Goal: Information Seeking & Learning: Learn about a topic

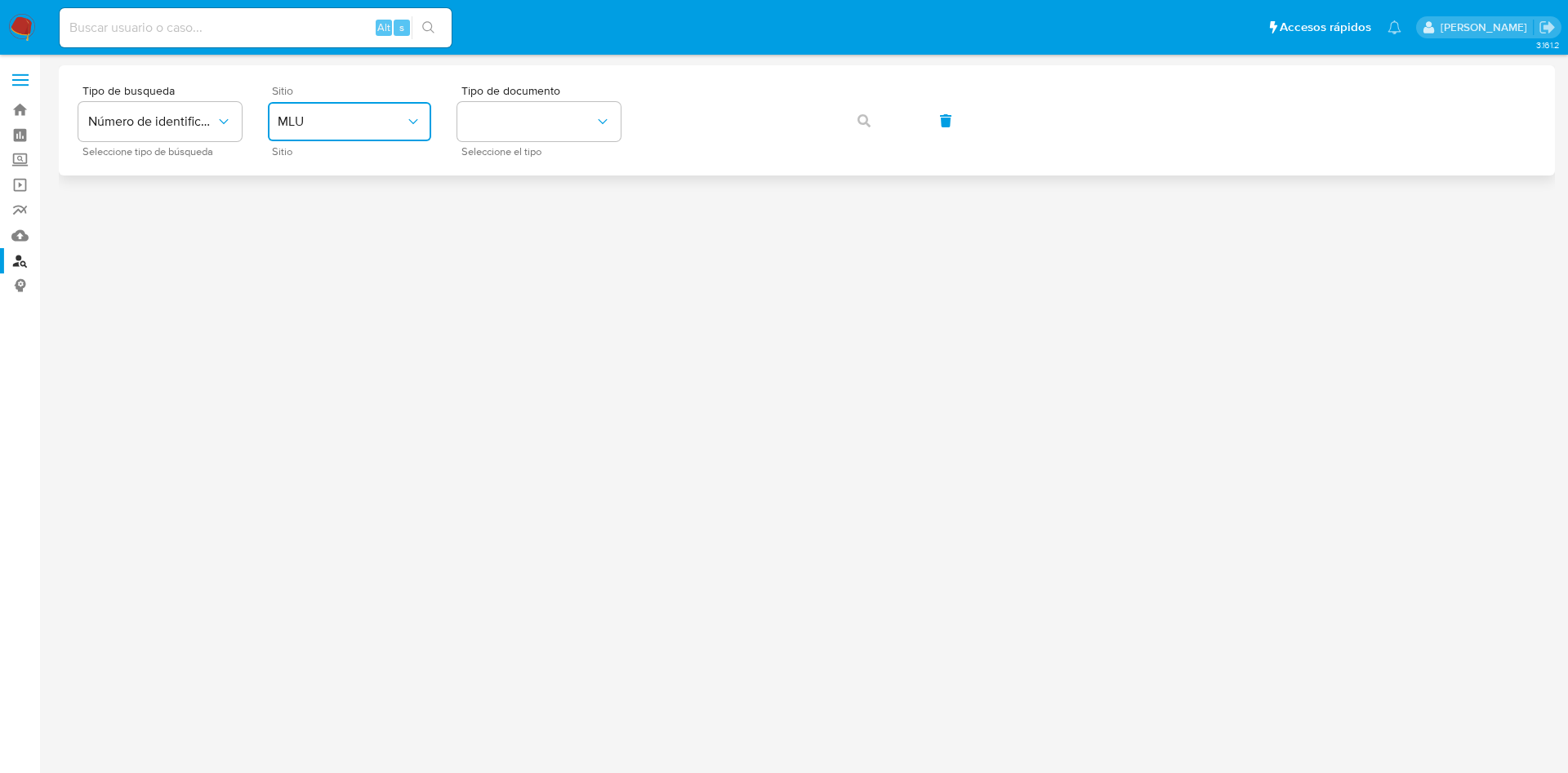
click at [387, 129] on span "MLU" at bounding box center [340, 121] width 127 height 16
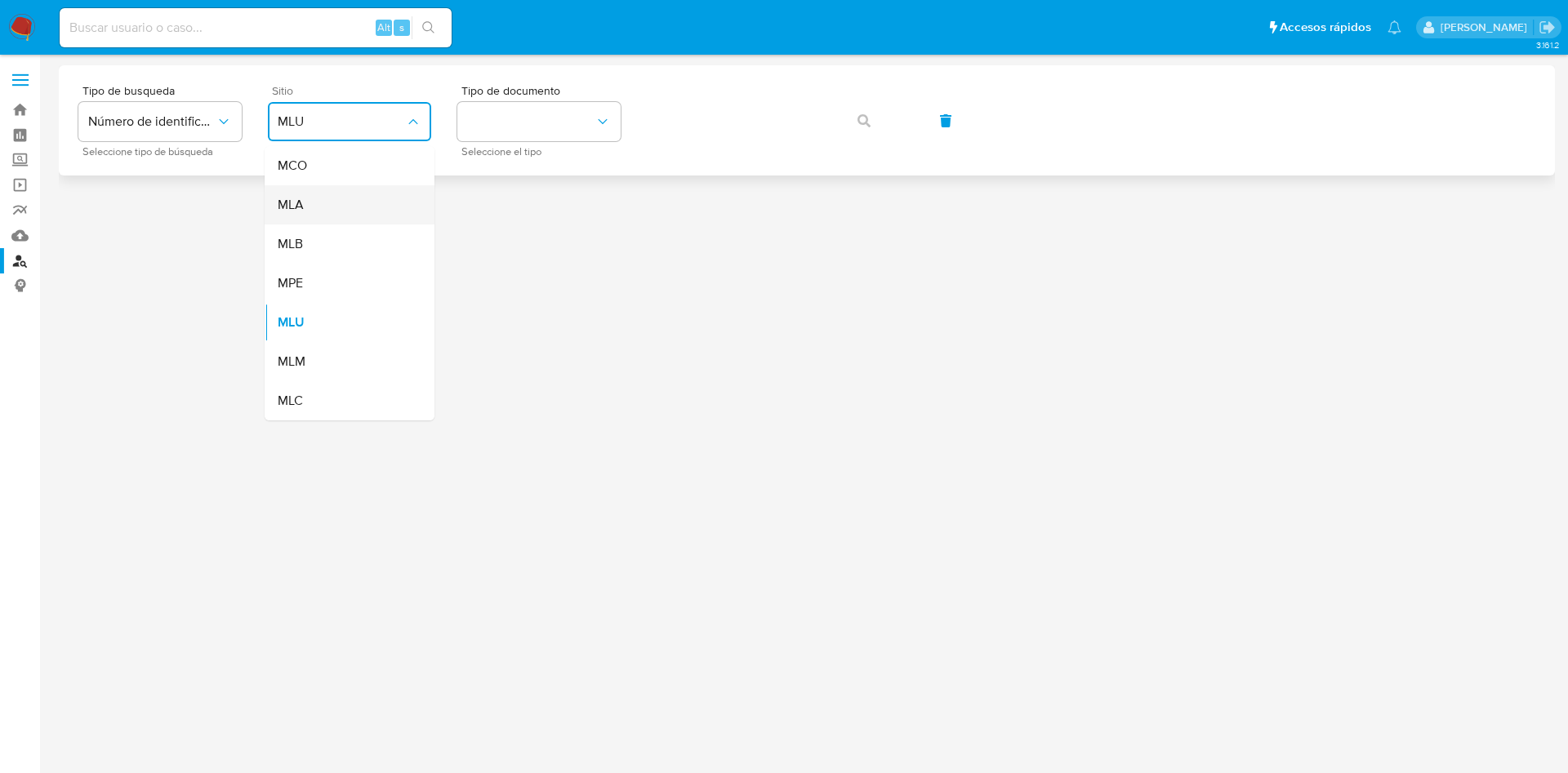
click at [361, 208] on div "MLA" at bounding box center [344, 204] width 134 height 39
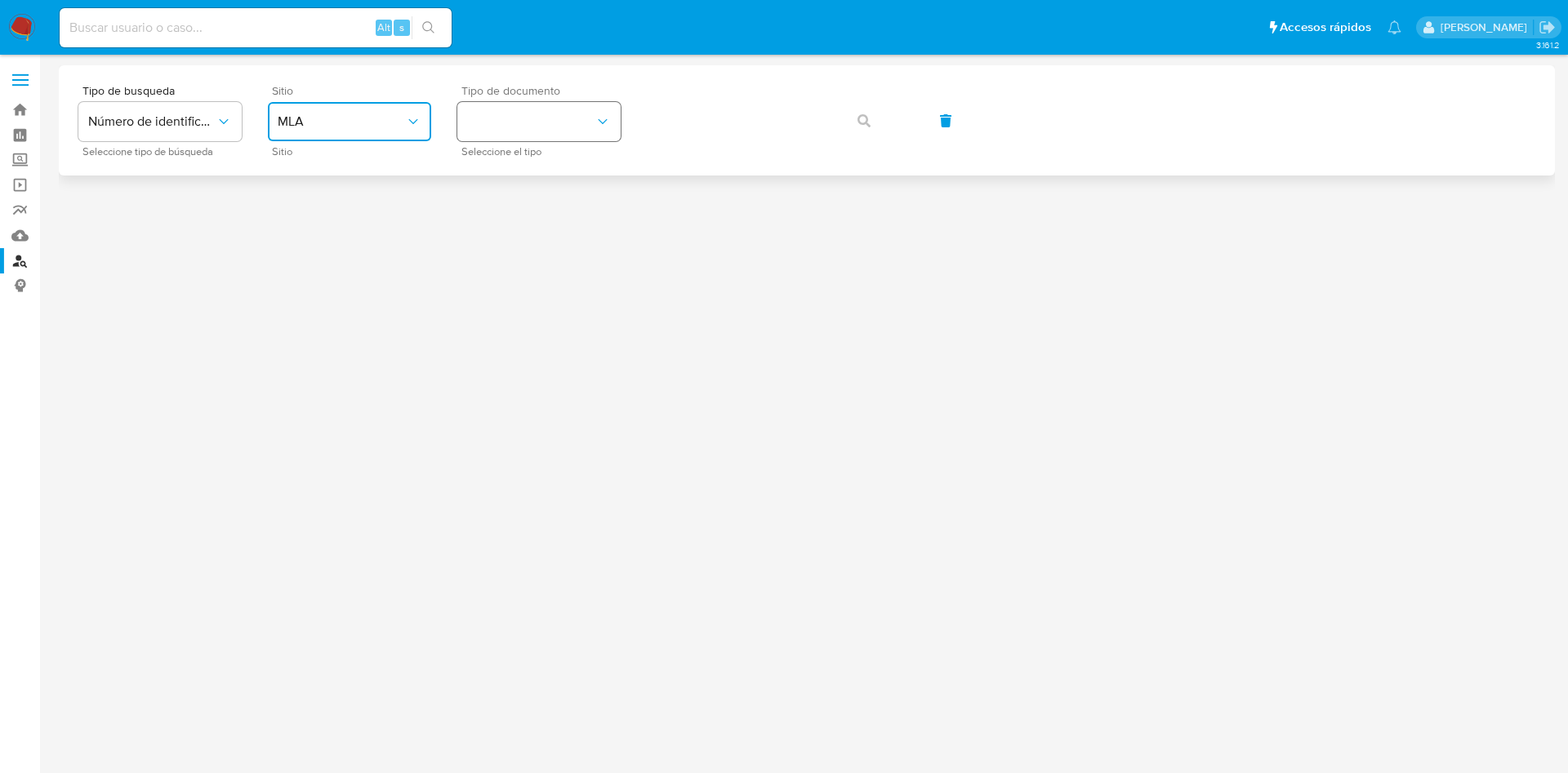
click at [530, 129] on button "identificationType" at bounding box center [539, 121] width 164 height 39
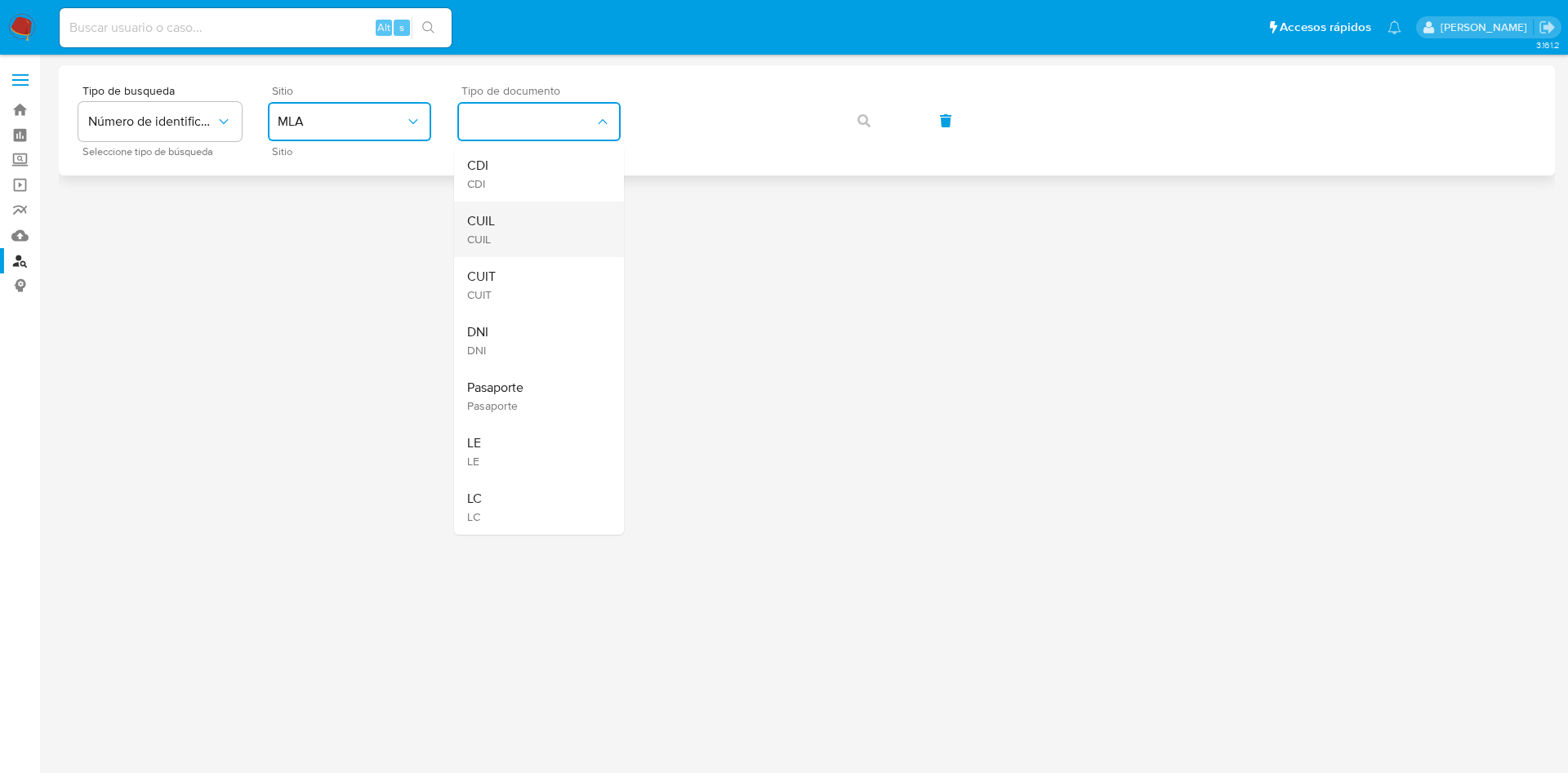
click at [534, 221] on div "CUIL CUIL" at bounding box center [534, 229] width 134 height 55
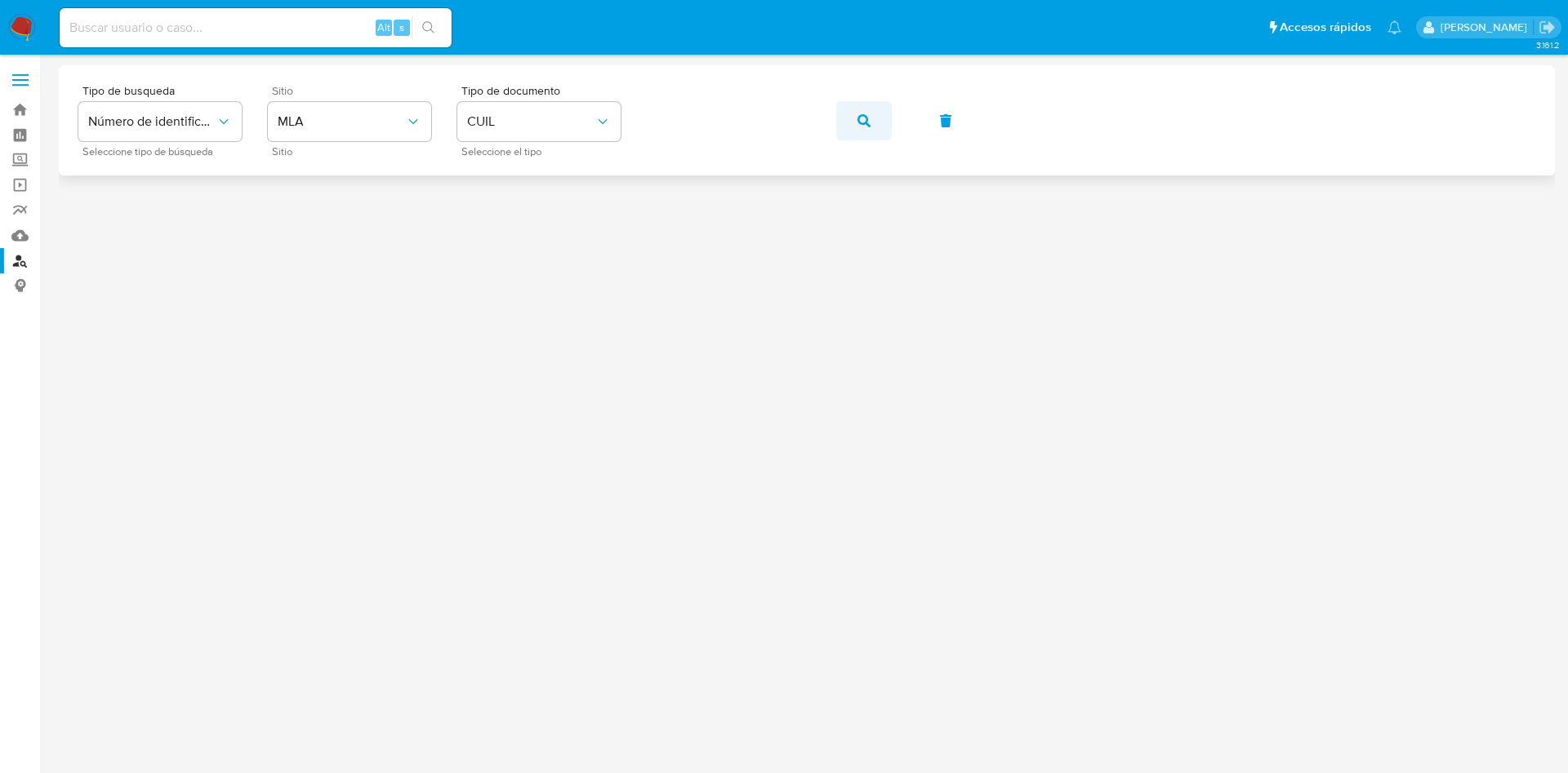
click at [870, 127] on button "button" at bounding box center [863, 120] width 55 height 39
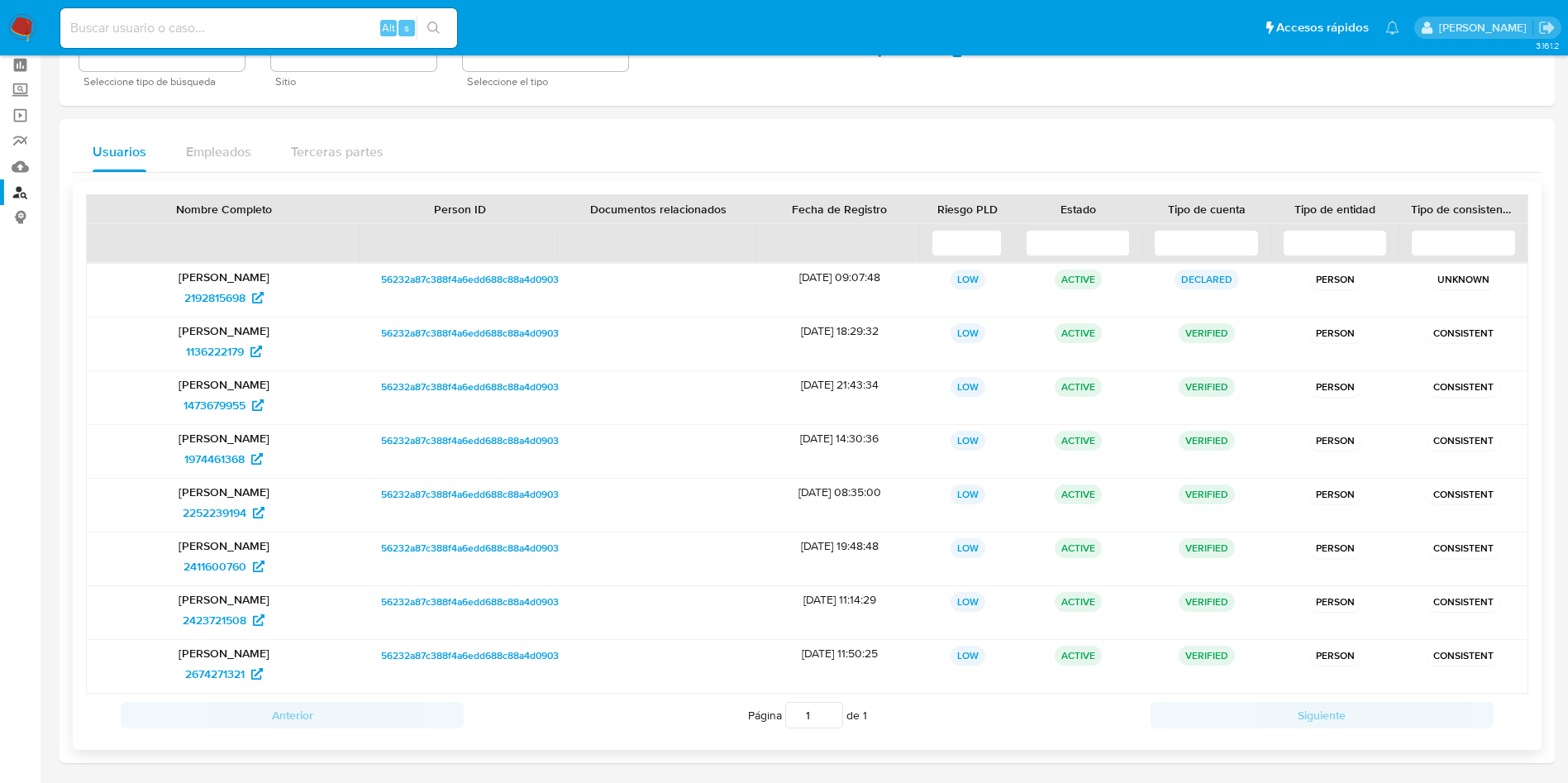
scroll to position [124, 0]
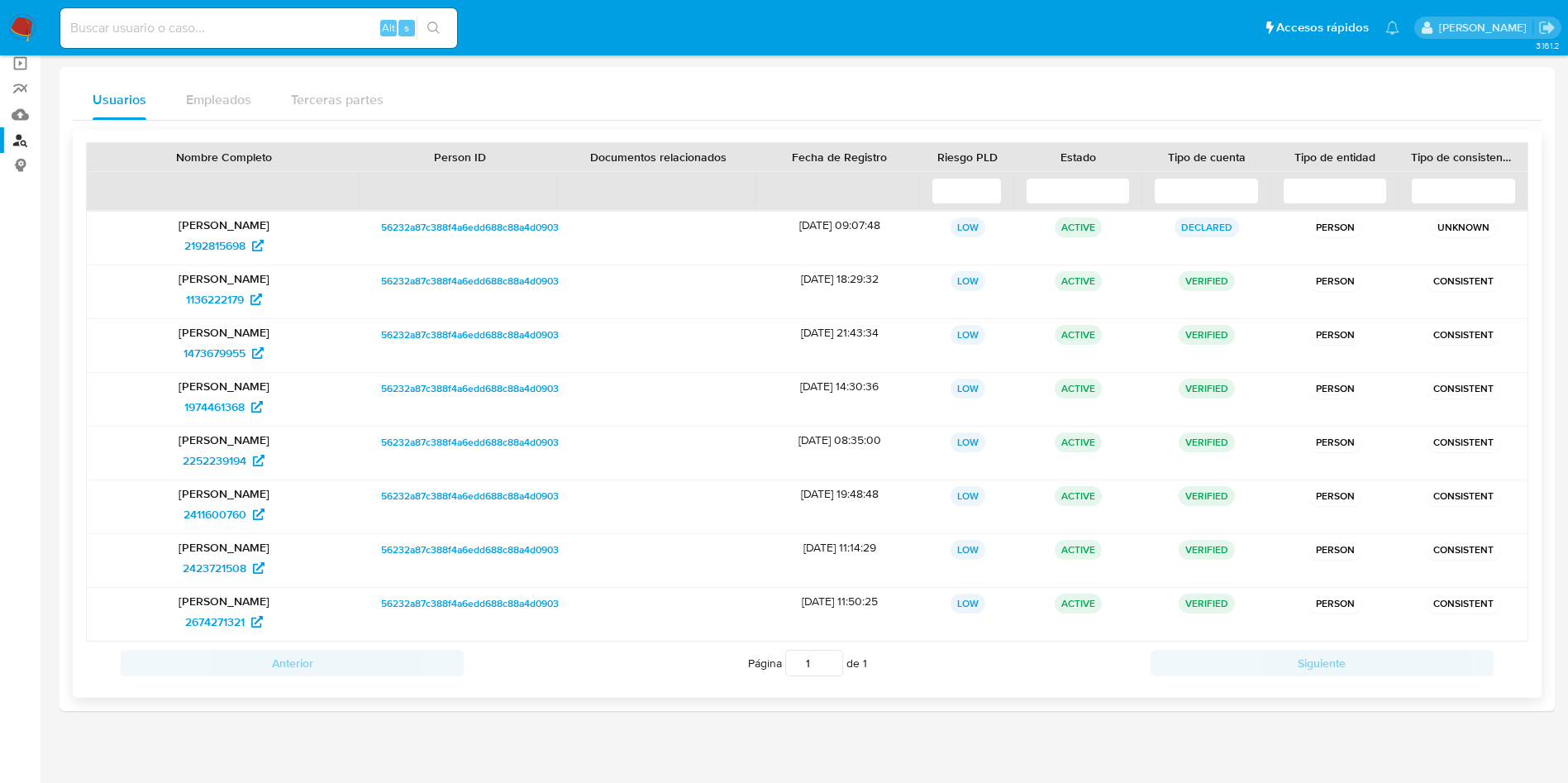
drag, startPoint x: 216, startPoint y: 566, endPoint x: 216, endPoint y: 595, distance: 29.0
click at [203, 19] on input at bounding box center [259, 28] width 396 height 22
type input "sobrepera1990@gmail.com"
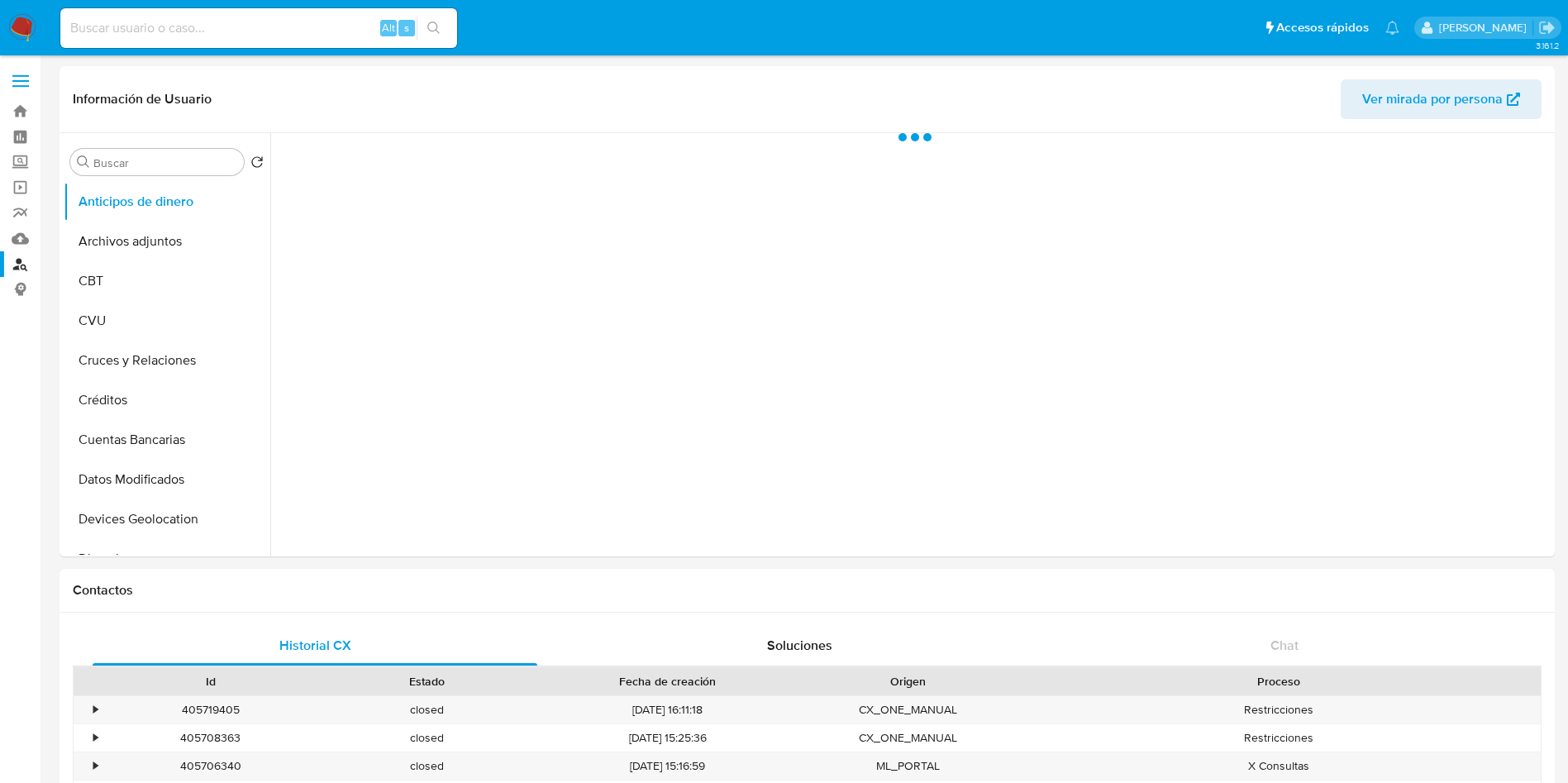
select select "10"
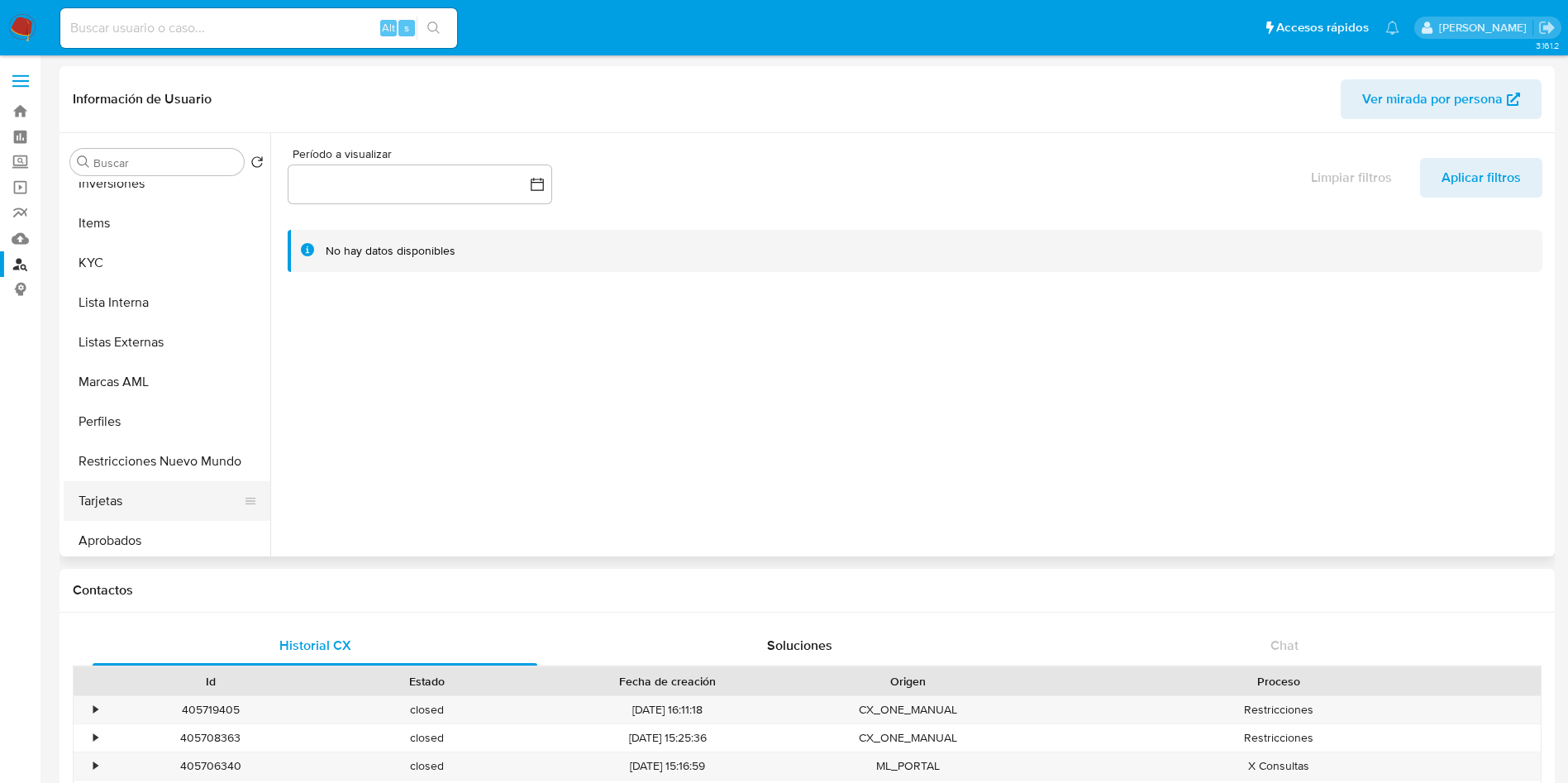
scroll to position [858, 0]
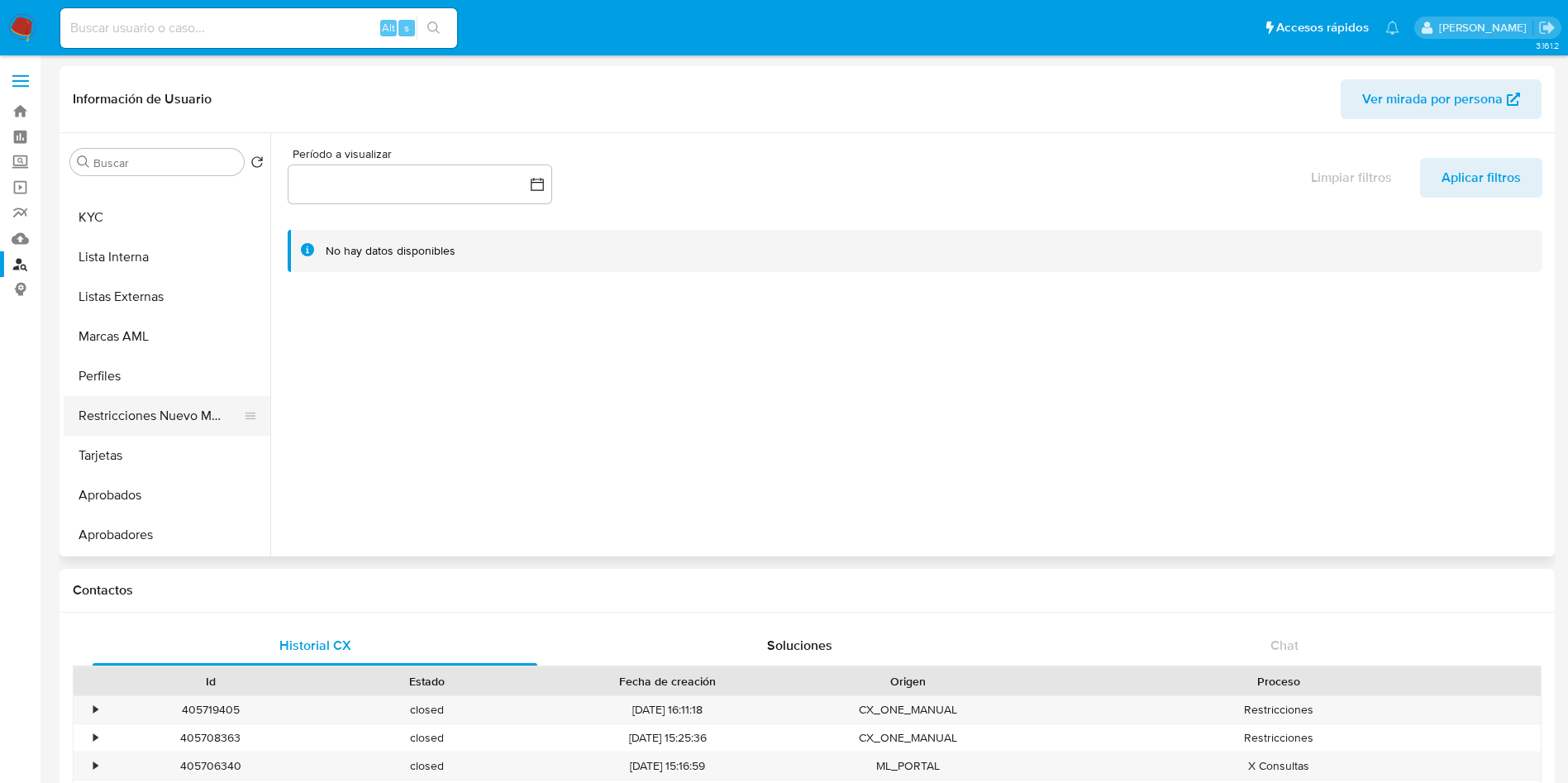
click at [176, 413] on button "Restricciones Nuevo Mundo" at bounding box center [160, 416] width 193 height 39
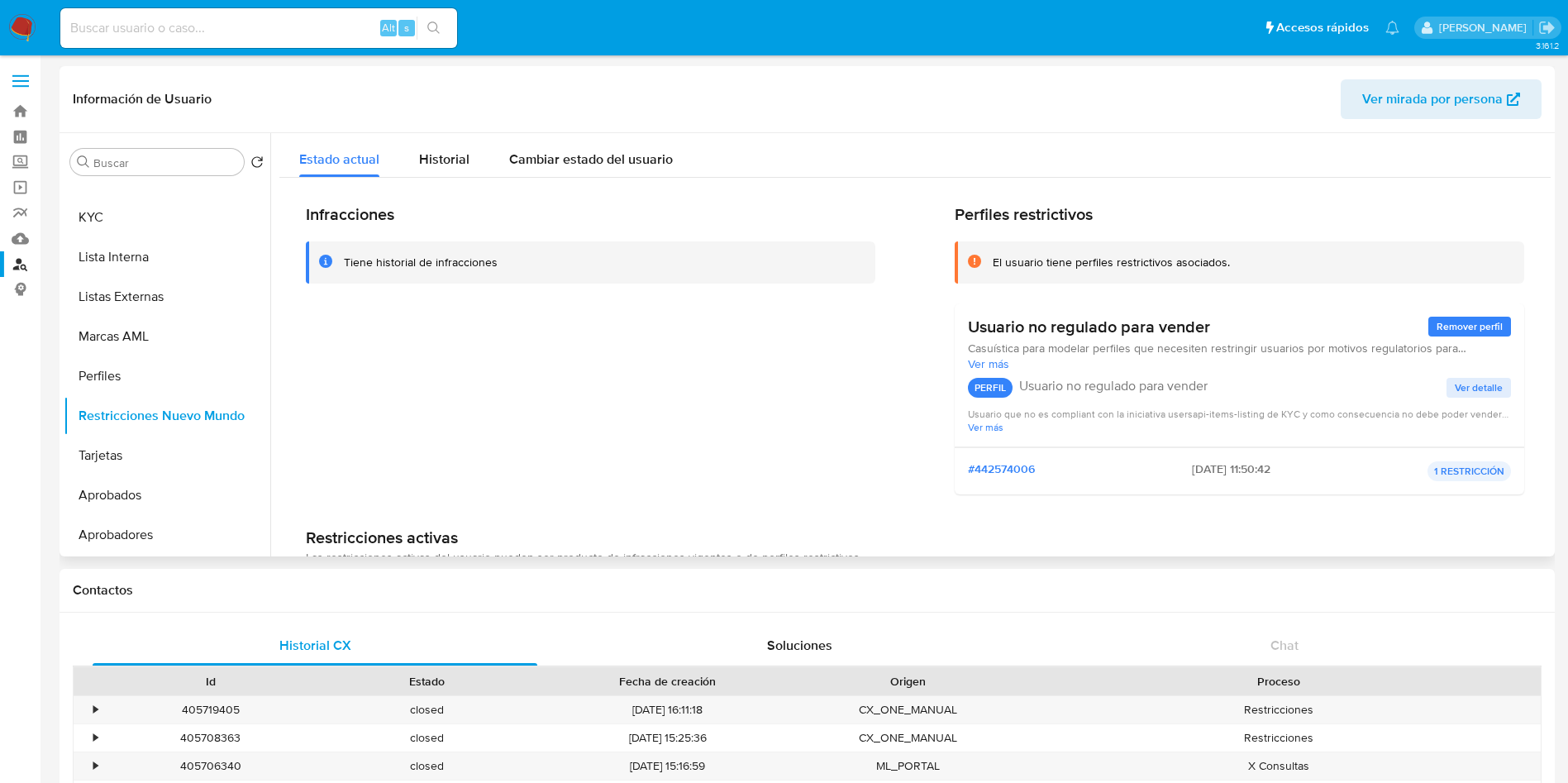
click at [1003, 365] on span "Ver más" at bounding box center [1240, 363] width 544 height 15
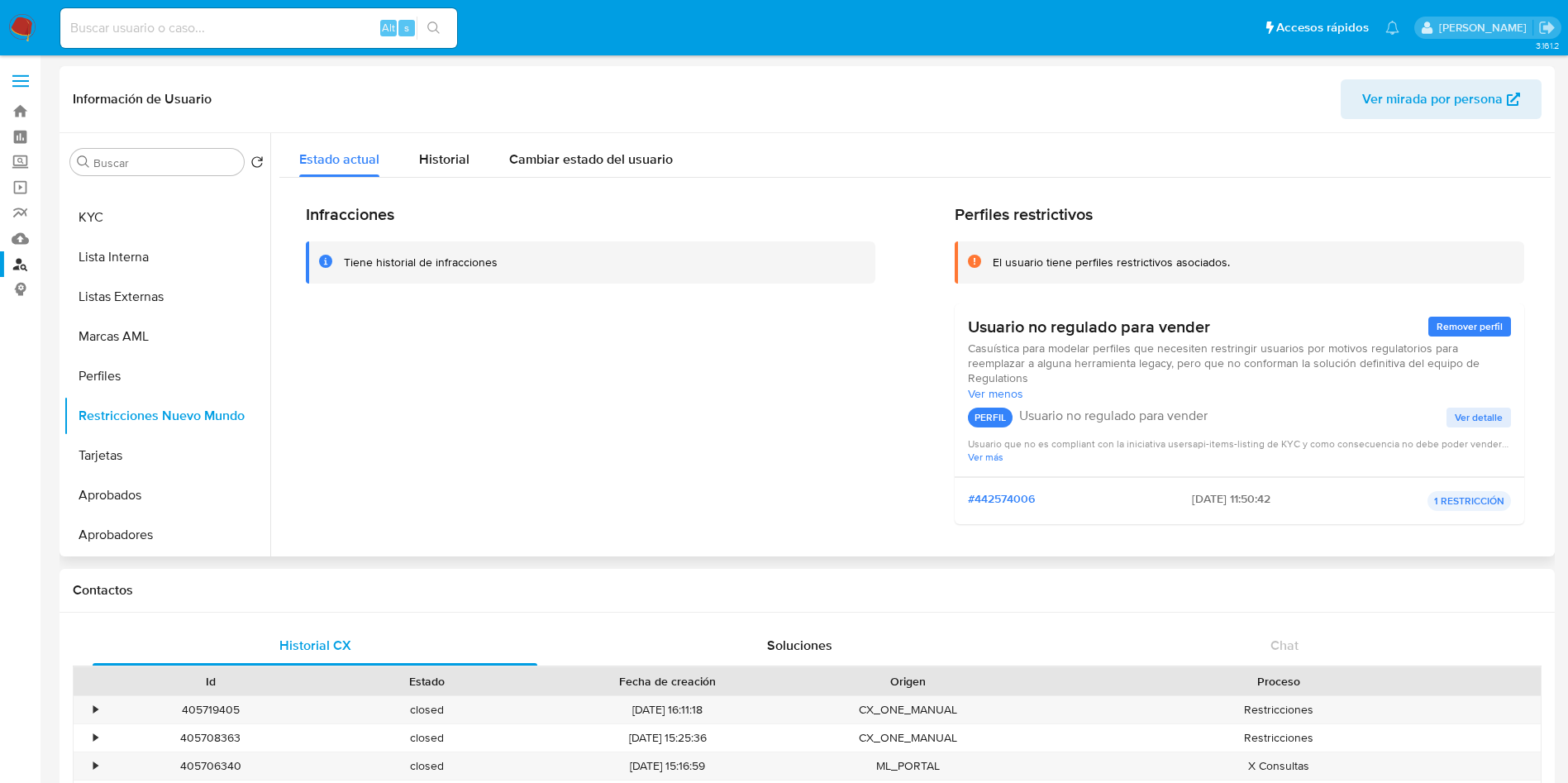
click at [993, 458] on span "Ver más" at bounding box center [1240, 456] width 544 height 13
drag, startPoint x: 1294, startPoint y: 445, endPoint x: 1367, endPoint y: 457, distance: 74.0
click at [1367, 457] on span "Usuario que no es compliant con la iniciativa usersapi-items-listing de KYC y c…" at bounding box center [1240, 449] width 544 height 25
click at [455, 167] on span "Historial" at bounding box center [444, 159] width 50 height 19
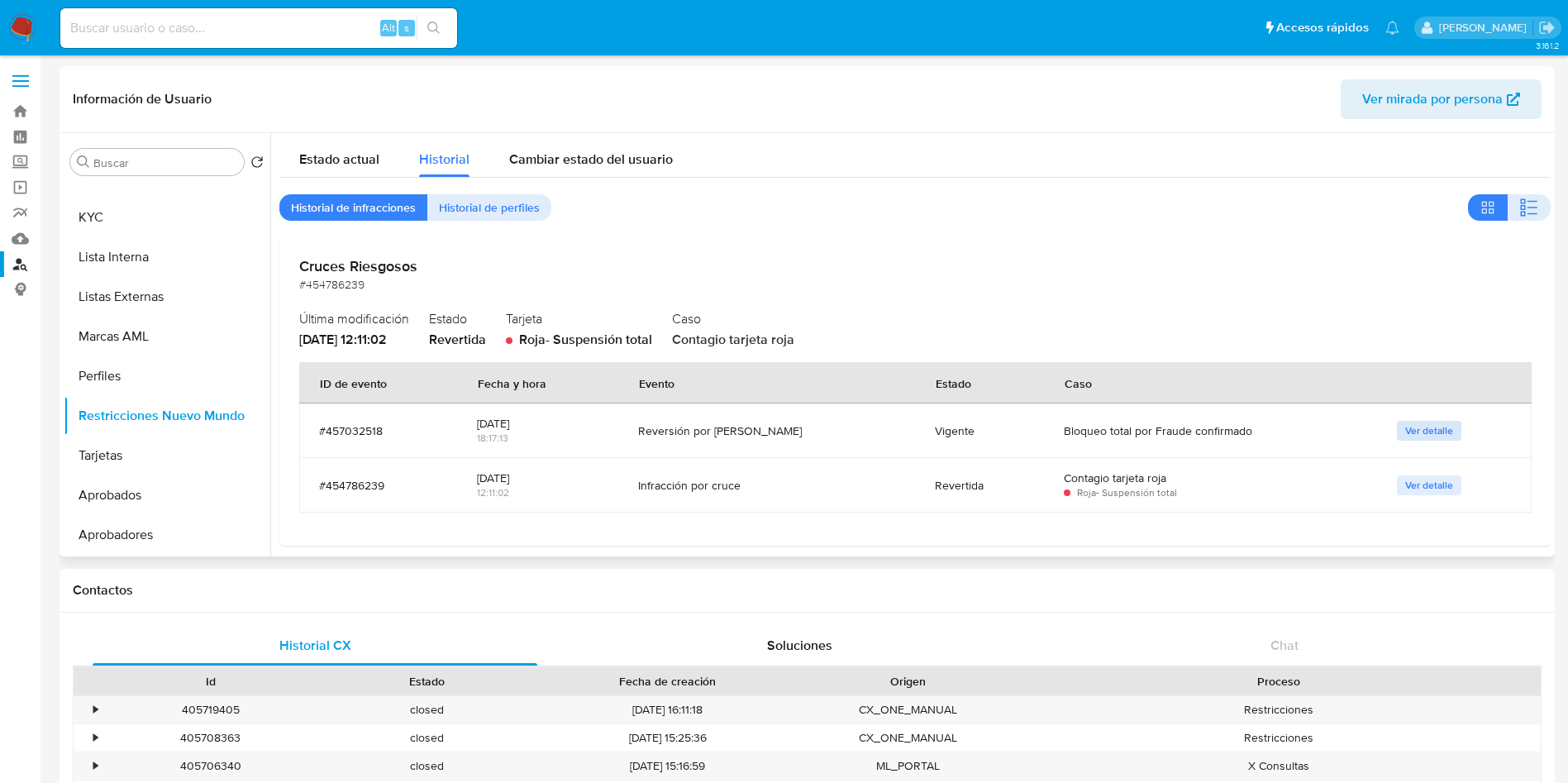
click at [1426, 428] on span "Ver detalle" at bounding box center [1429, 431] width 48 height 17
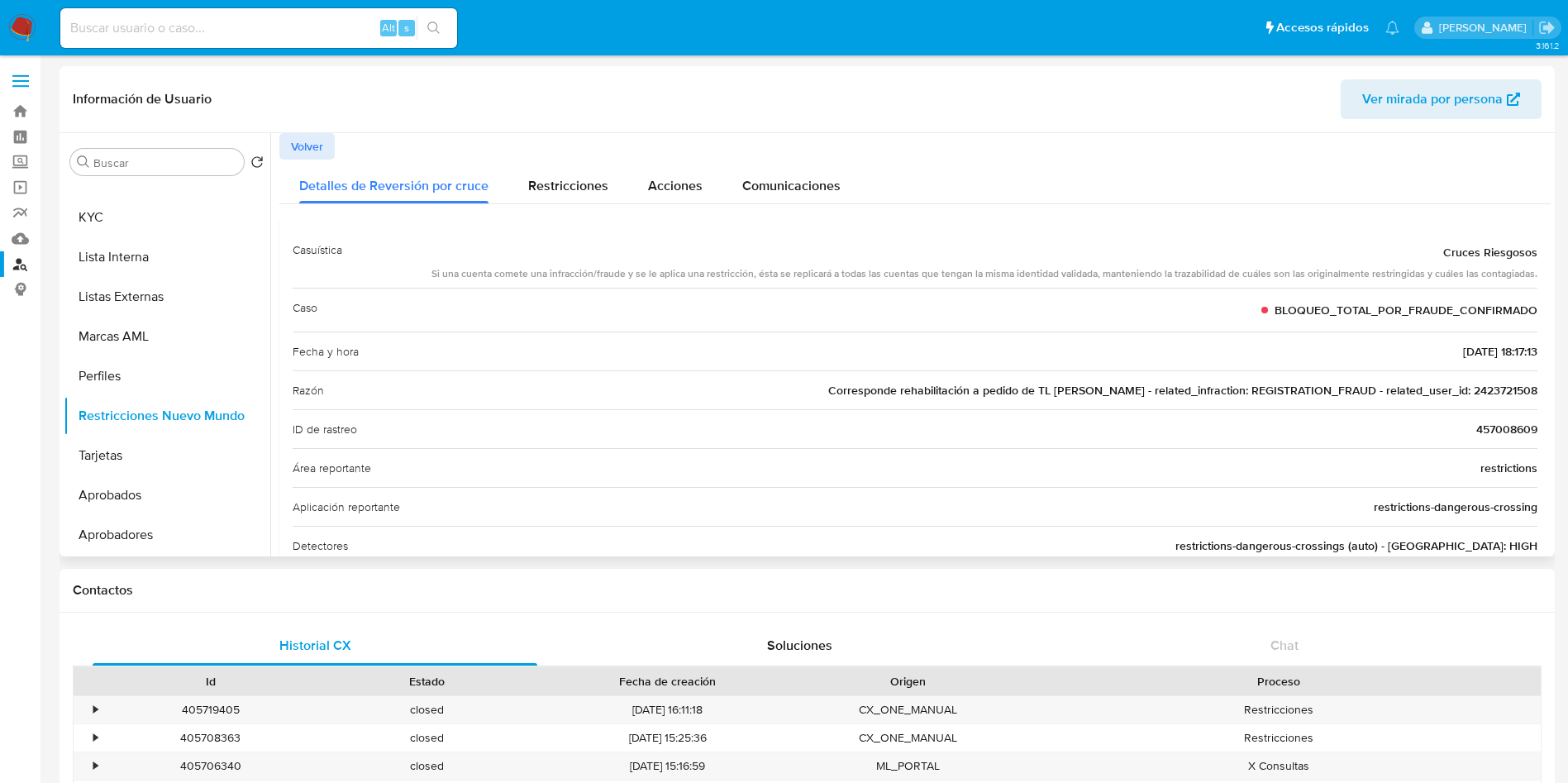
click at [1516, 390] on span "Corresponde rehabilitación a pedido de TL Sol Rial - related_infraction: REGIST…" at bounding box center [1182, 390] width 709 height 17
click at [760, 193] on div "Comunicaciones" at bounding box center [792, 182] width 98 height 44
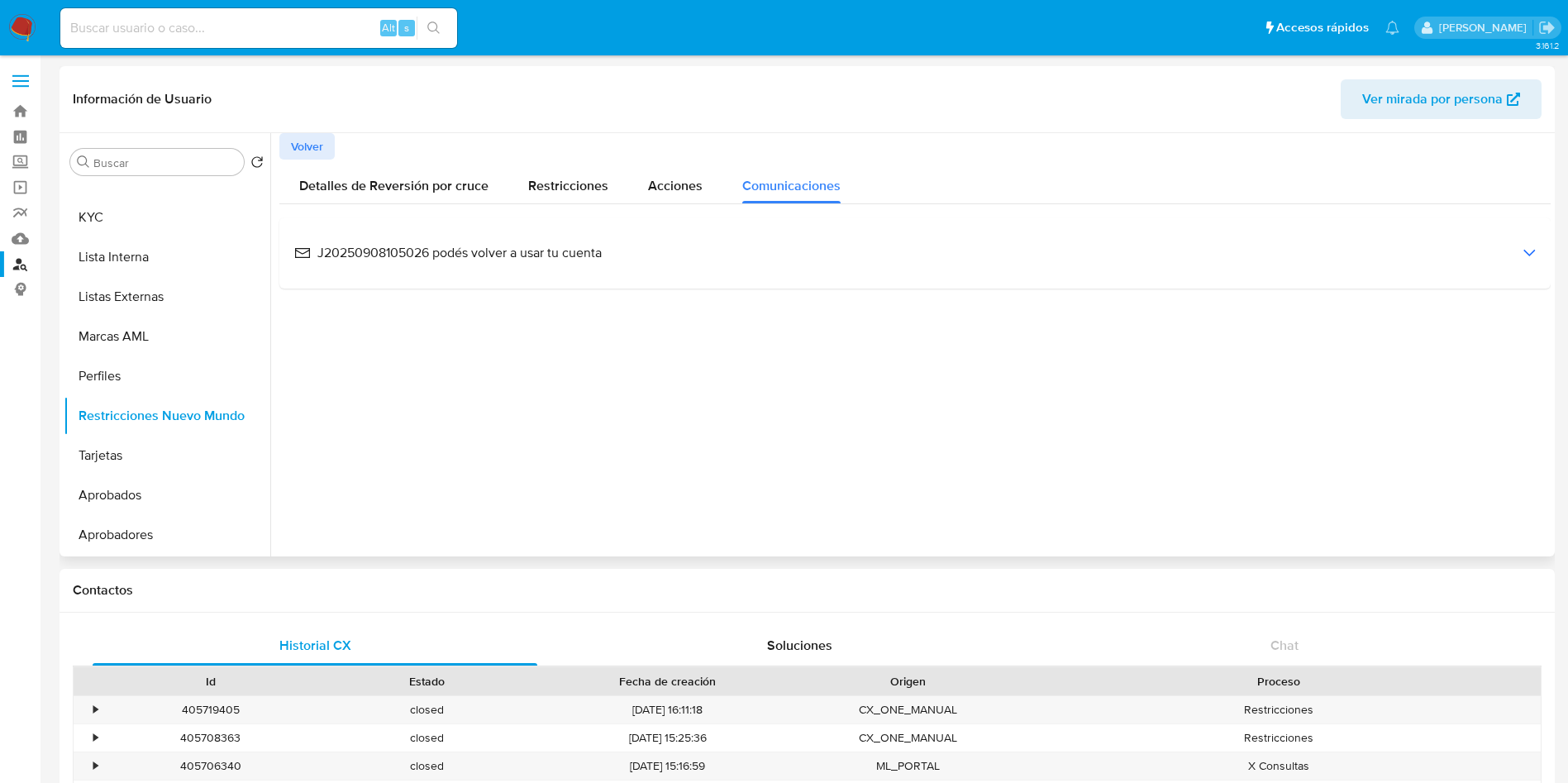
click at [1526, 255] on icon at bounding box center [1529, 253] width 13 height 8
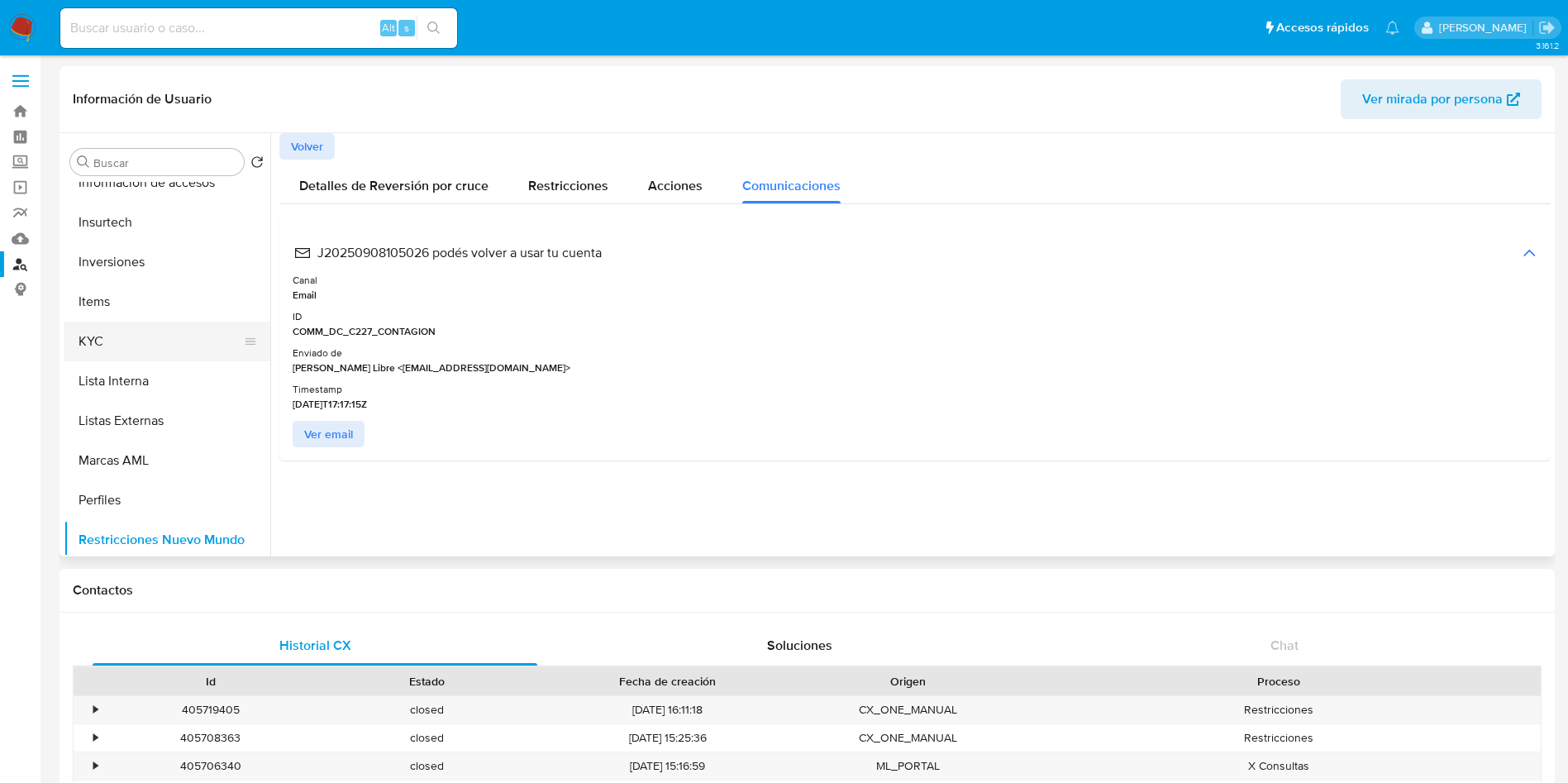
click at [142, 344] on button "KYC" at bounding box center [160, 341] width 193 height 39
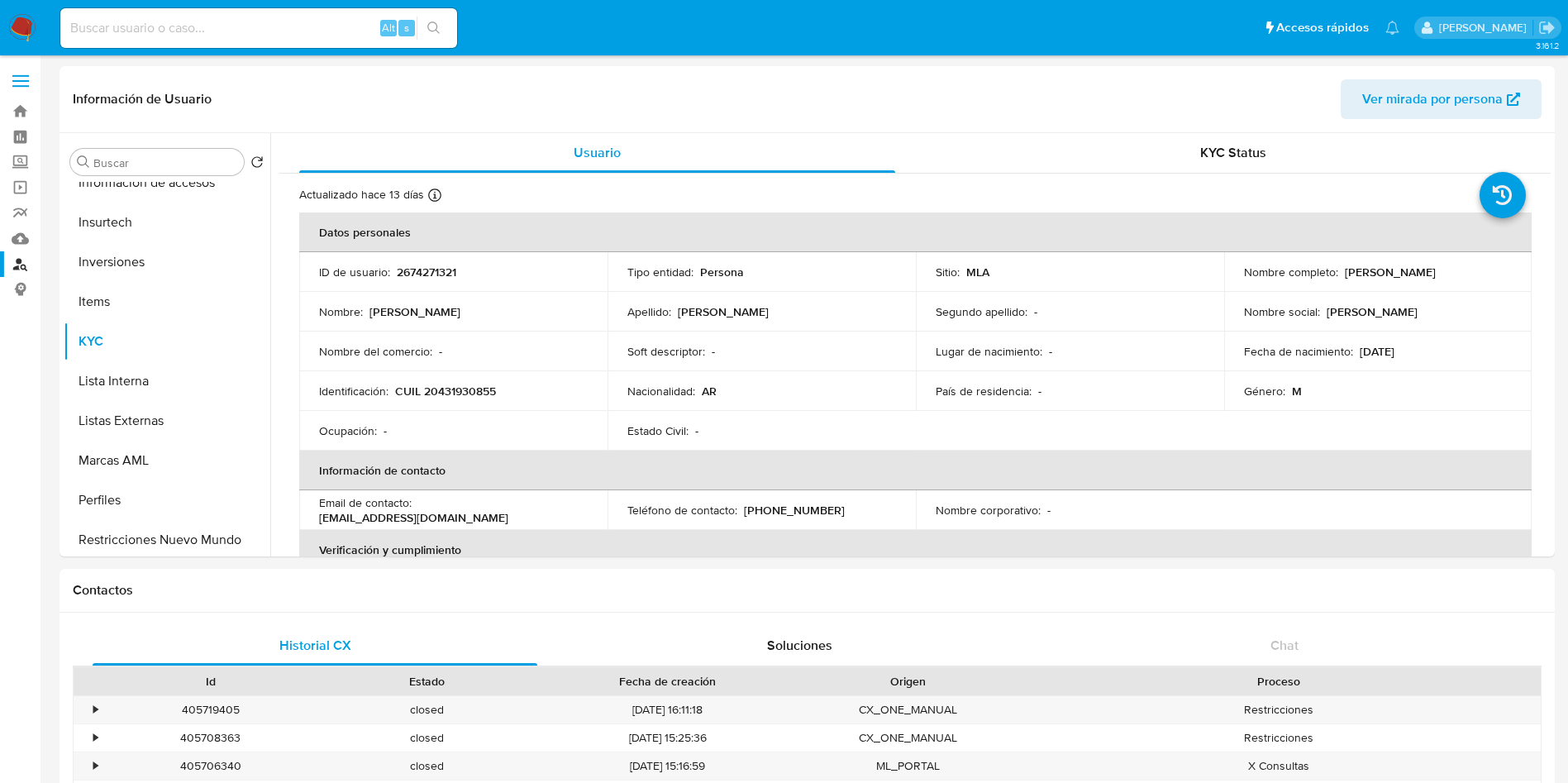
scroll to position [124, 0]
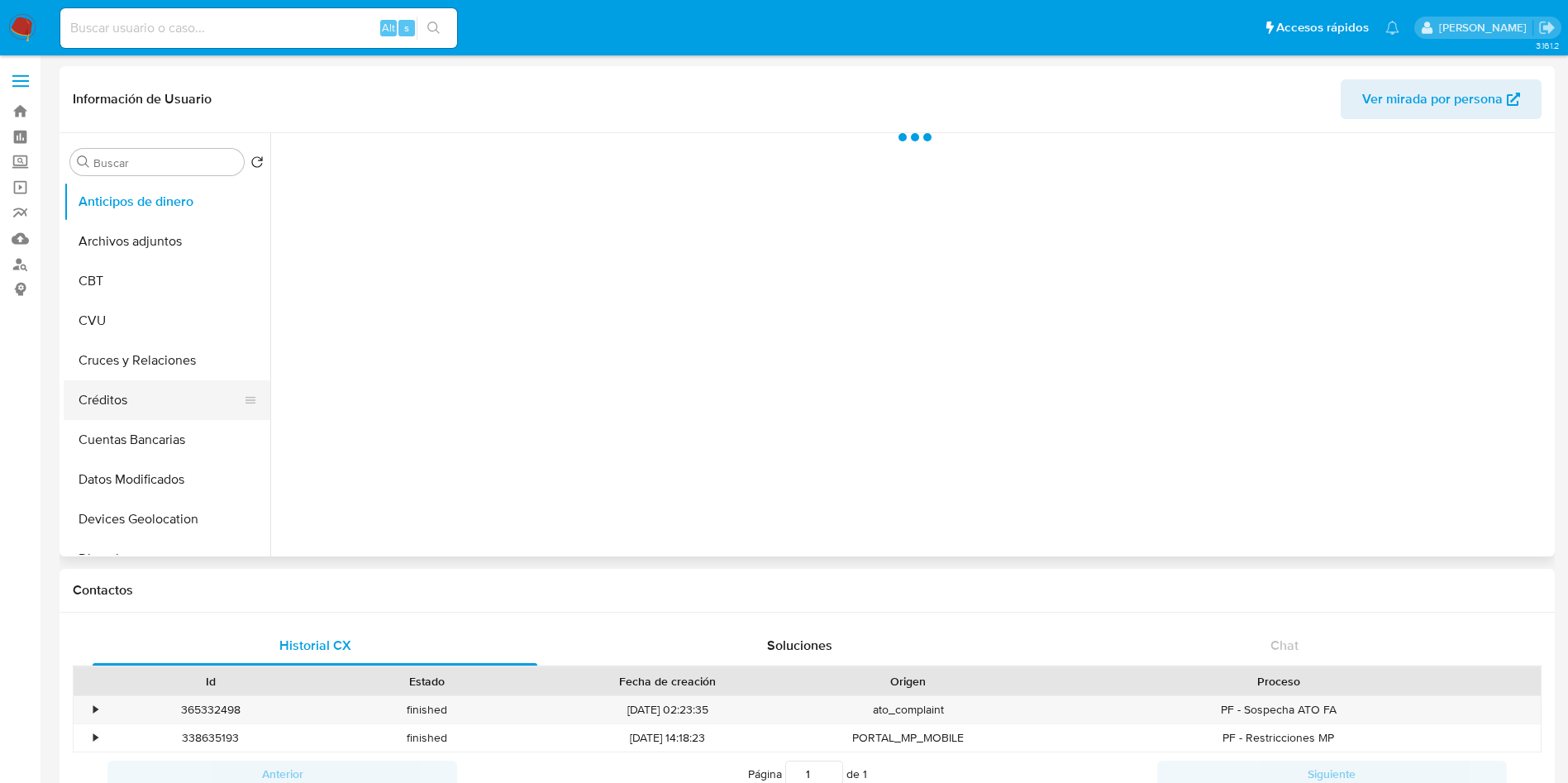
select select "10"
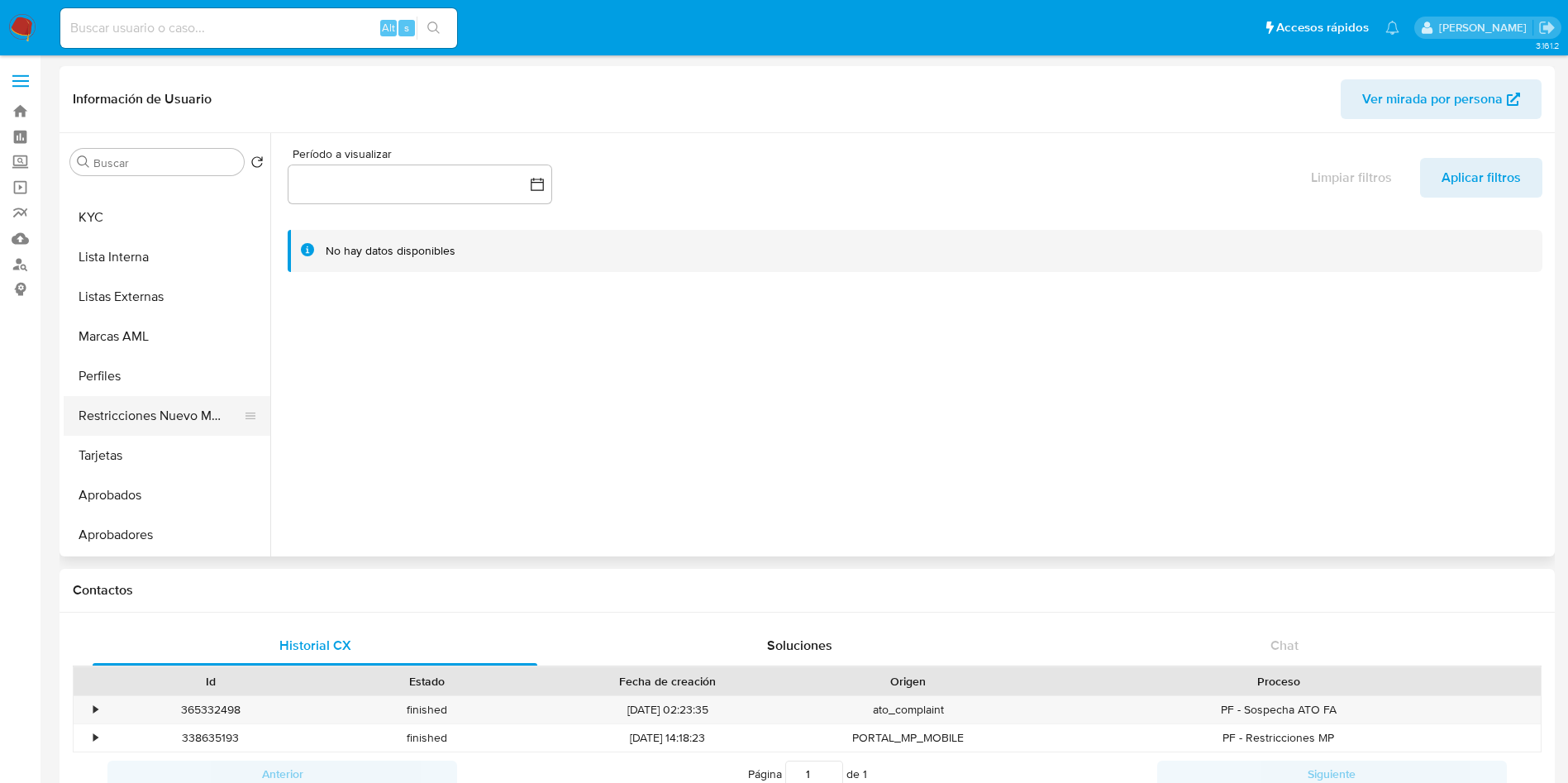
click at [163, 416] on button "Restricciones Nuevo Mundo" at bounding box center [160, 416] width 193 height 39
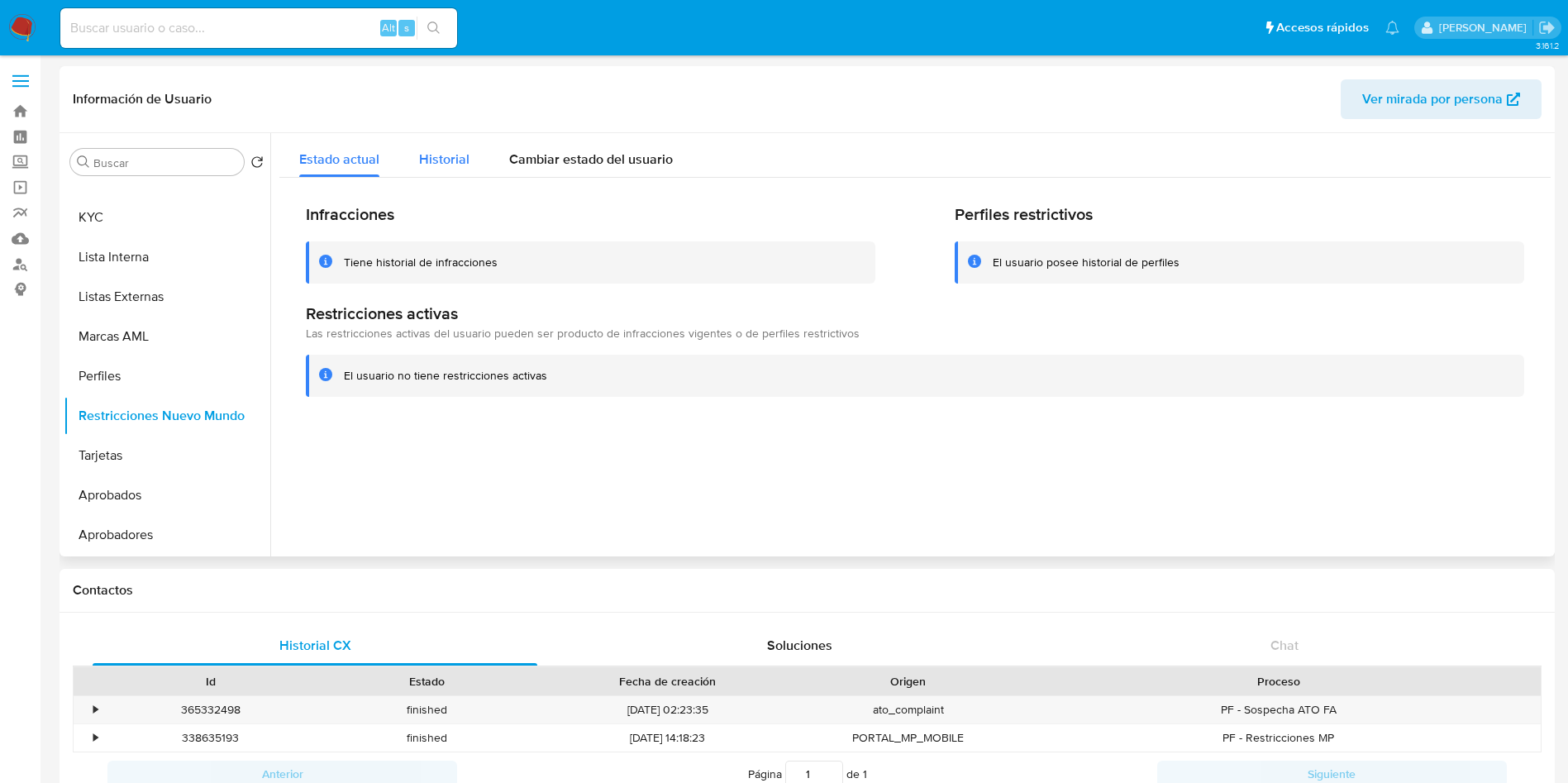
click at [444, 166] on span "Historial" at bounding box center [444, 159] width 50 height 19
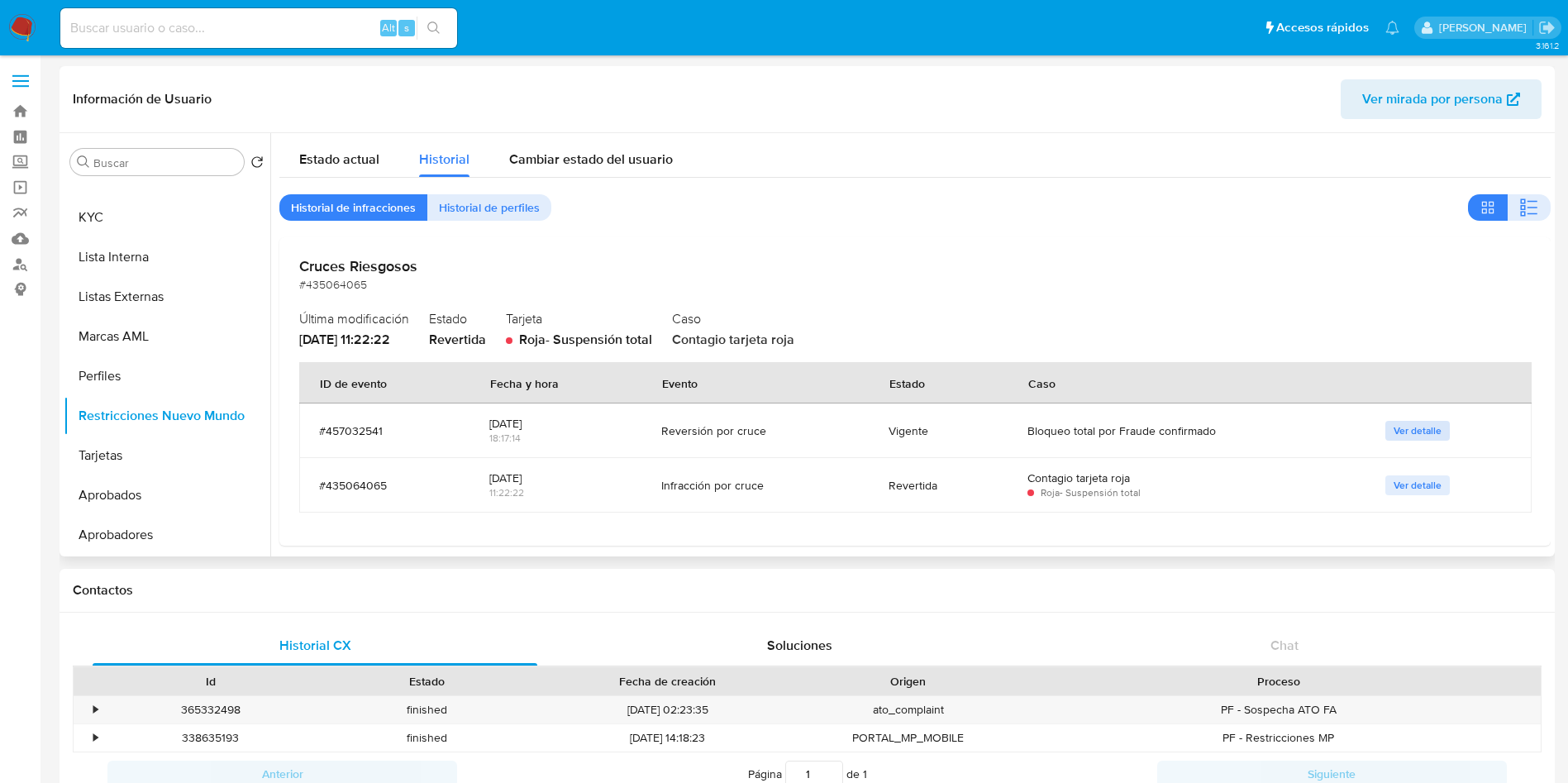
click at [1425, 426] on span "Ver detalle" at bounding box center [1418, 431] width 48 height 17
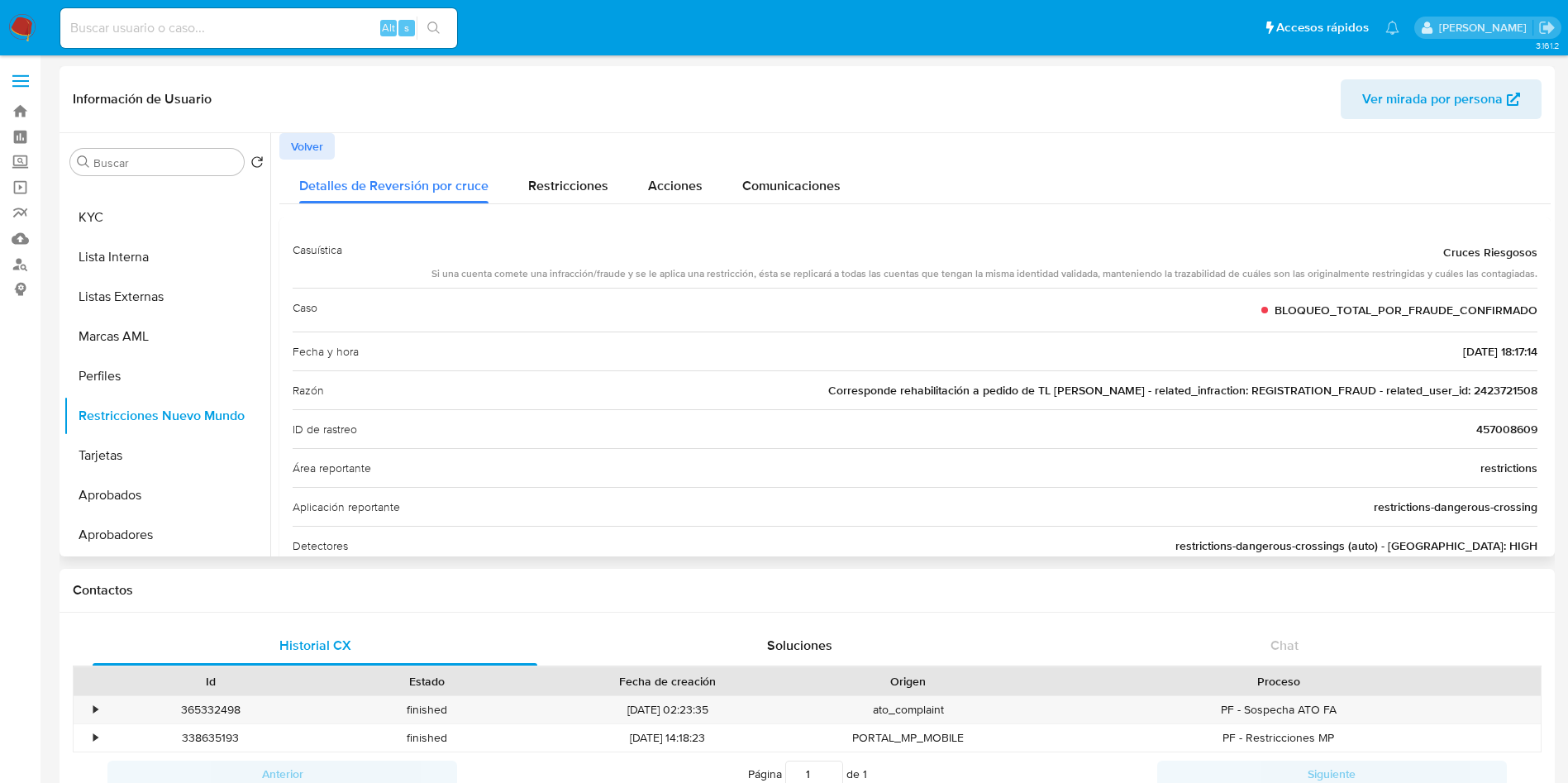
click at [293, 143] on span "Volver" at bounding box center [307, 146] width 32 height 24
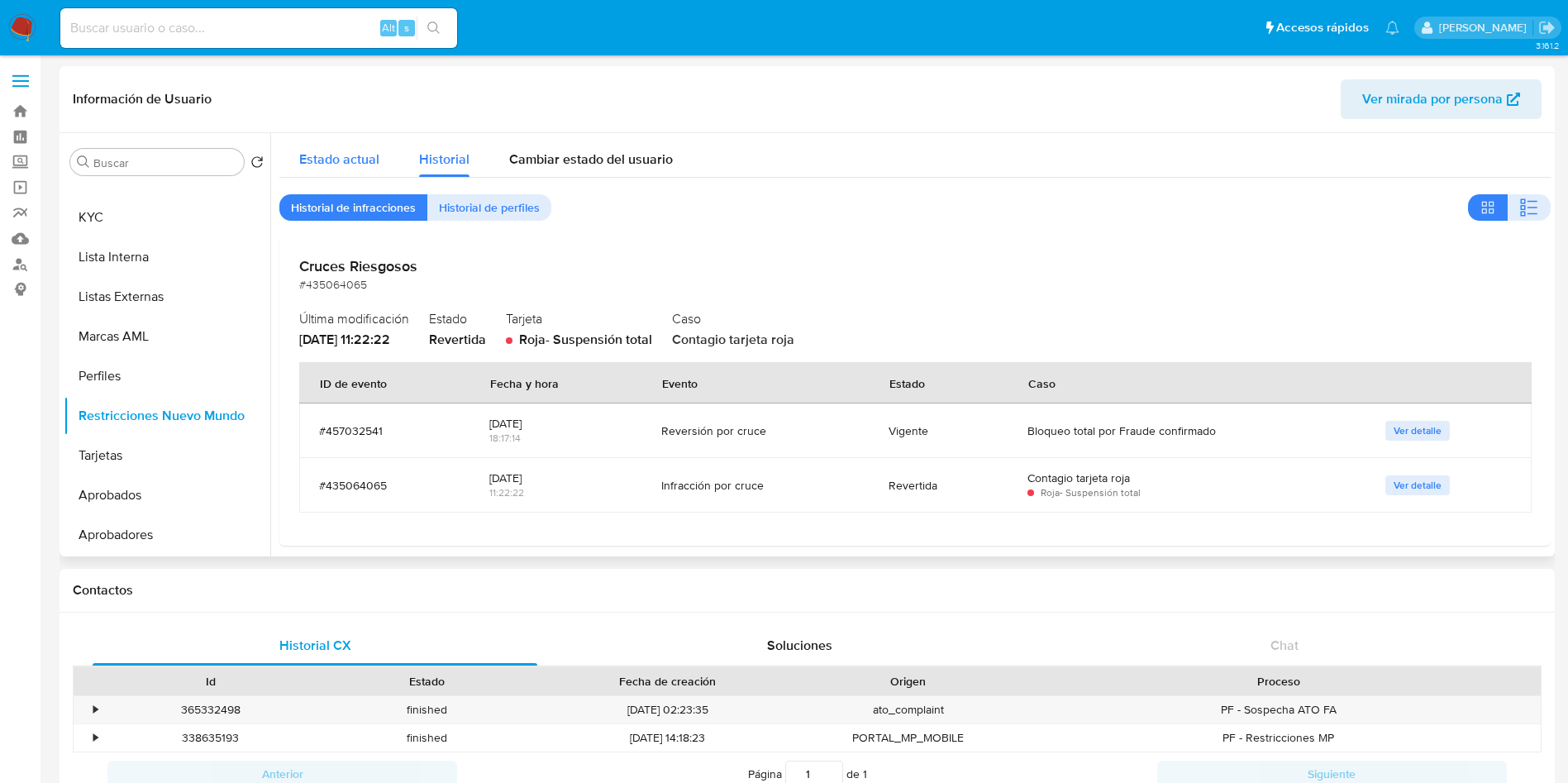
click at [330, 158] on span "Estado actual" at bounding box center [340, 159] width 80 height 19
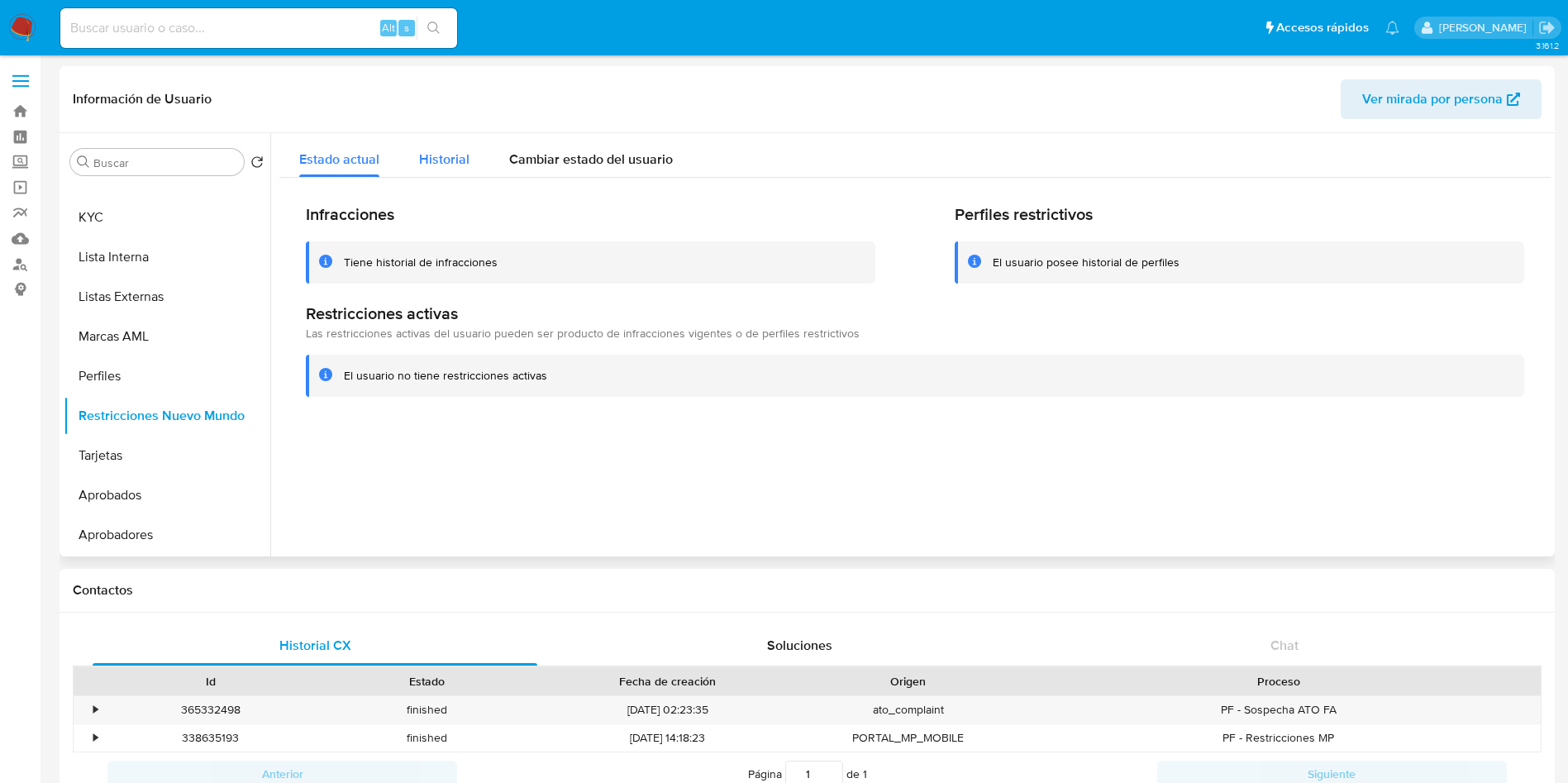
click at [444, 165] on span "Historial" at bounding box center [444, 159] width 50 height 19
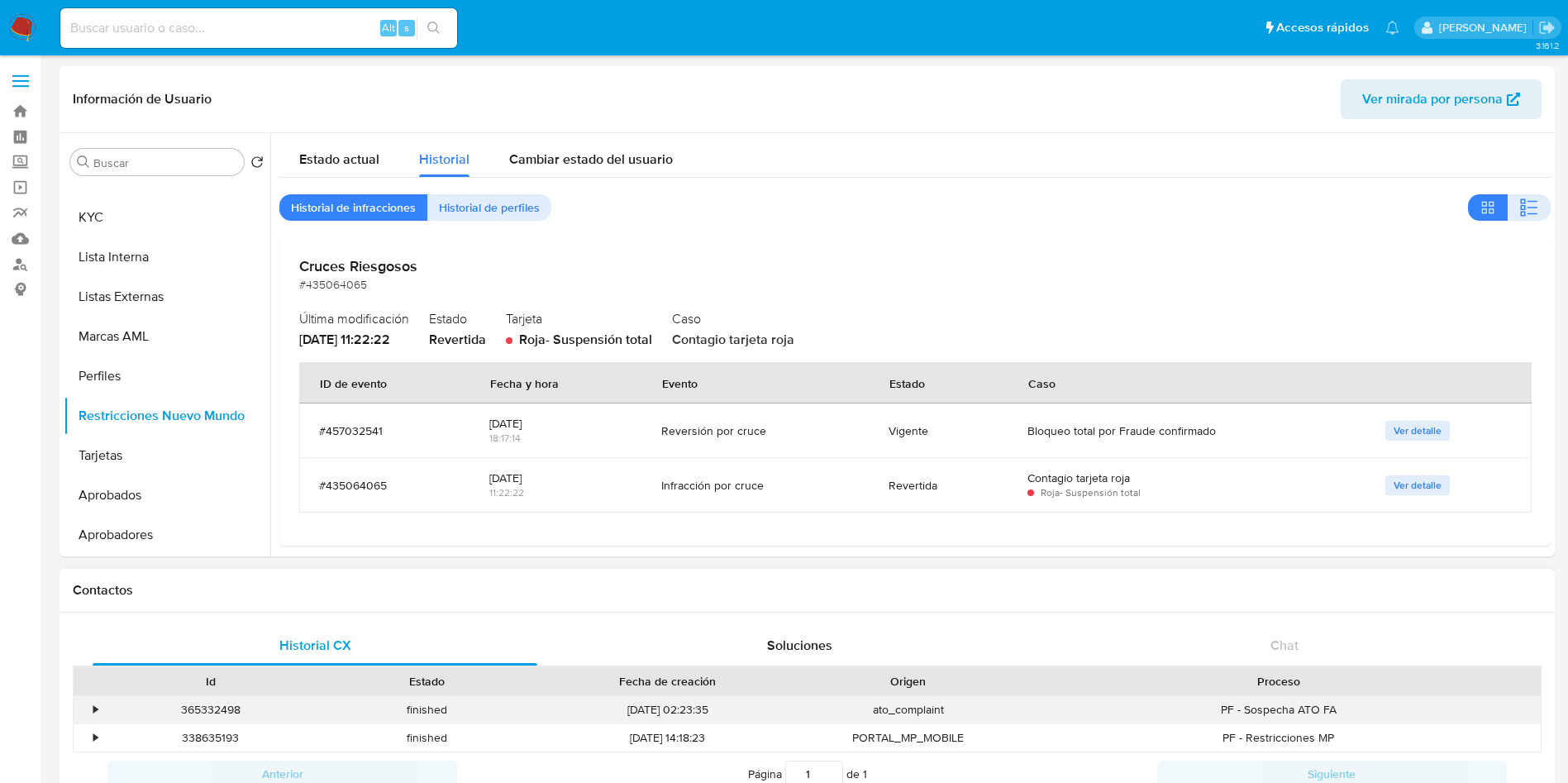
click at [211, 712] on div "365332498" at bounding box center [210, 709] width 217 height 27
drag, startPoint x: 211, startPoint y: 712, endPoint x: 197, endPoint y: 705, distance: 15.7
click at [197, 705] on div "365332498" at bounding box center [210, 709] width 217 height 27
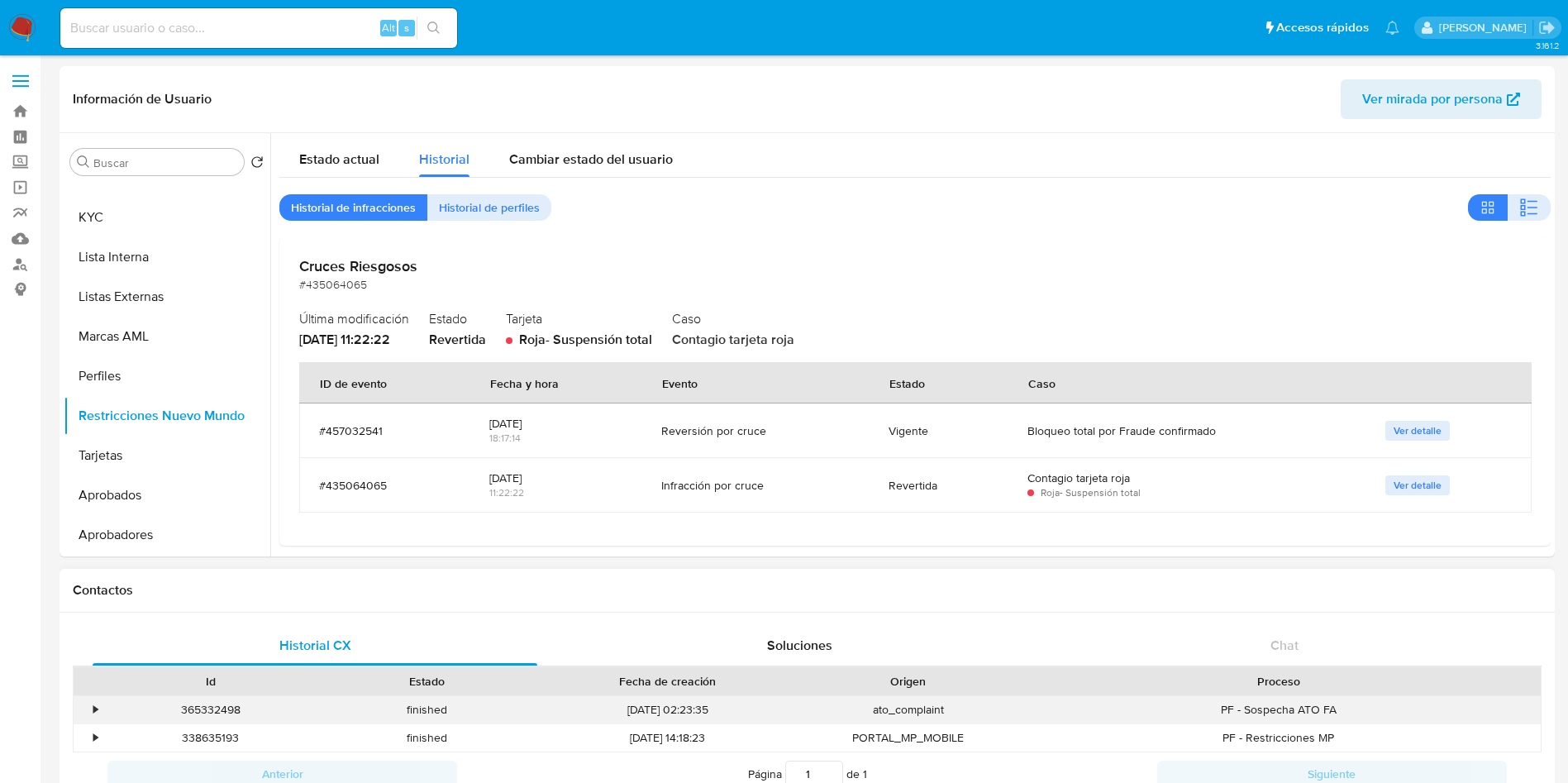
click at [90, 708] on div "•" at bounding box center [87, 709] width 28 height 27
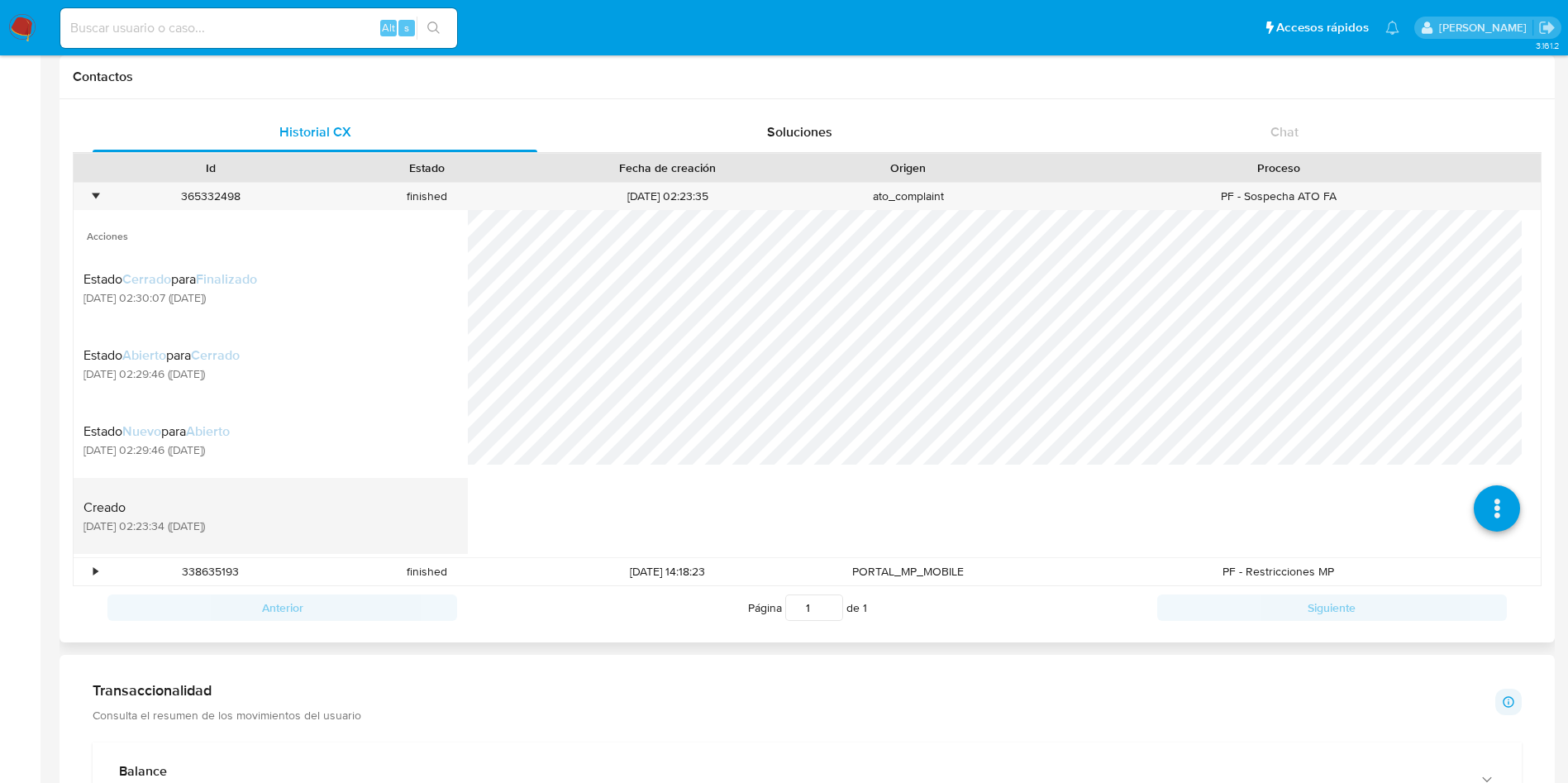
scroll to position [496, 0]
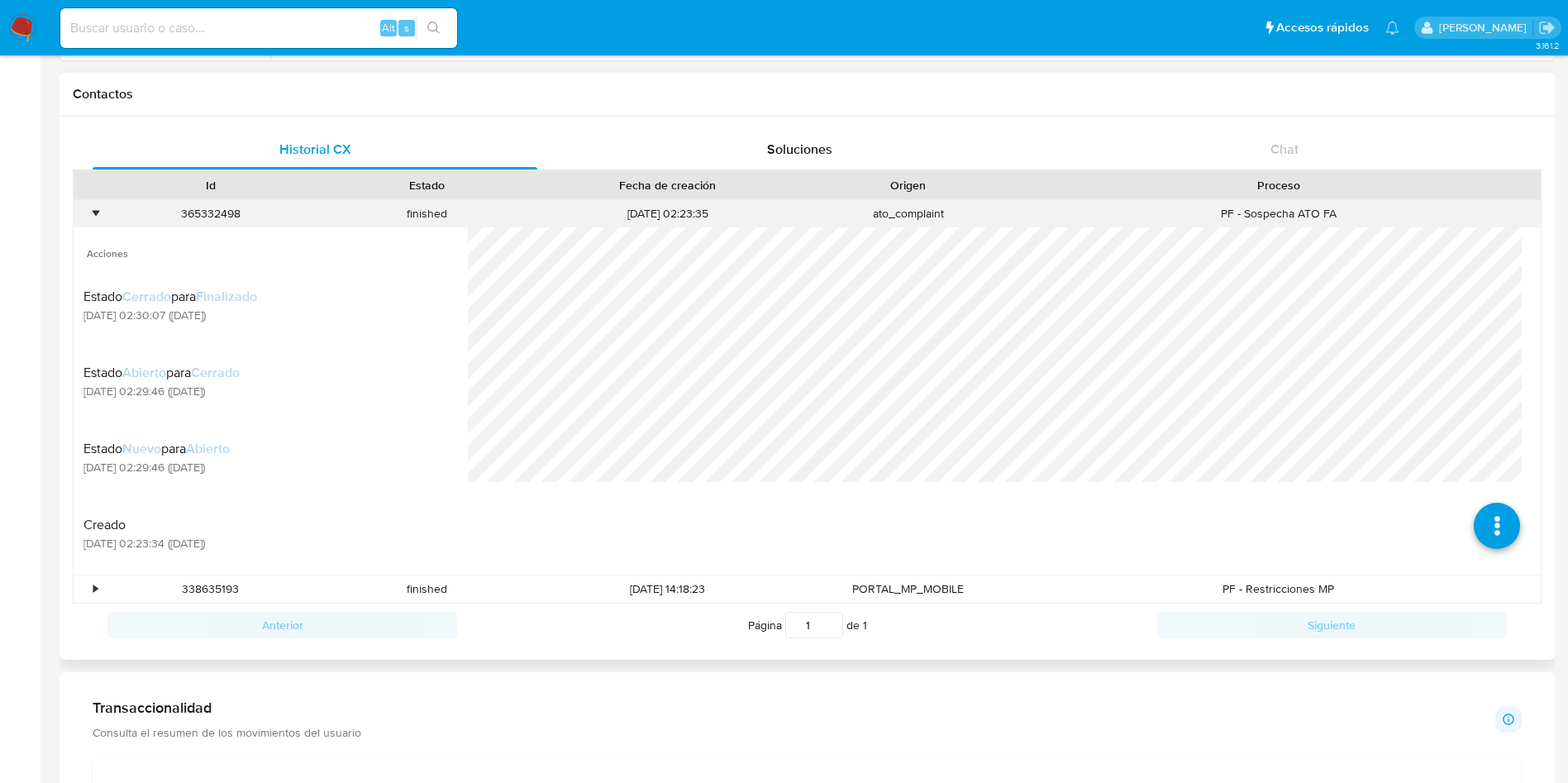
click at [223, 215] on div "365332498" at bounding box center [210, 214] width 217 height 27
copy div "365332498"
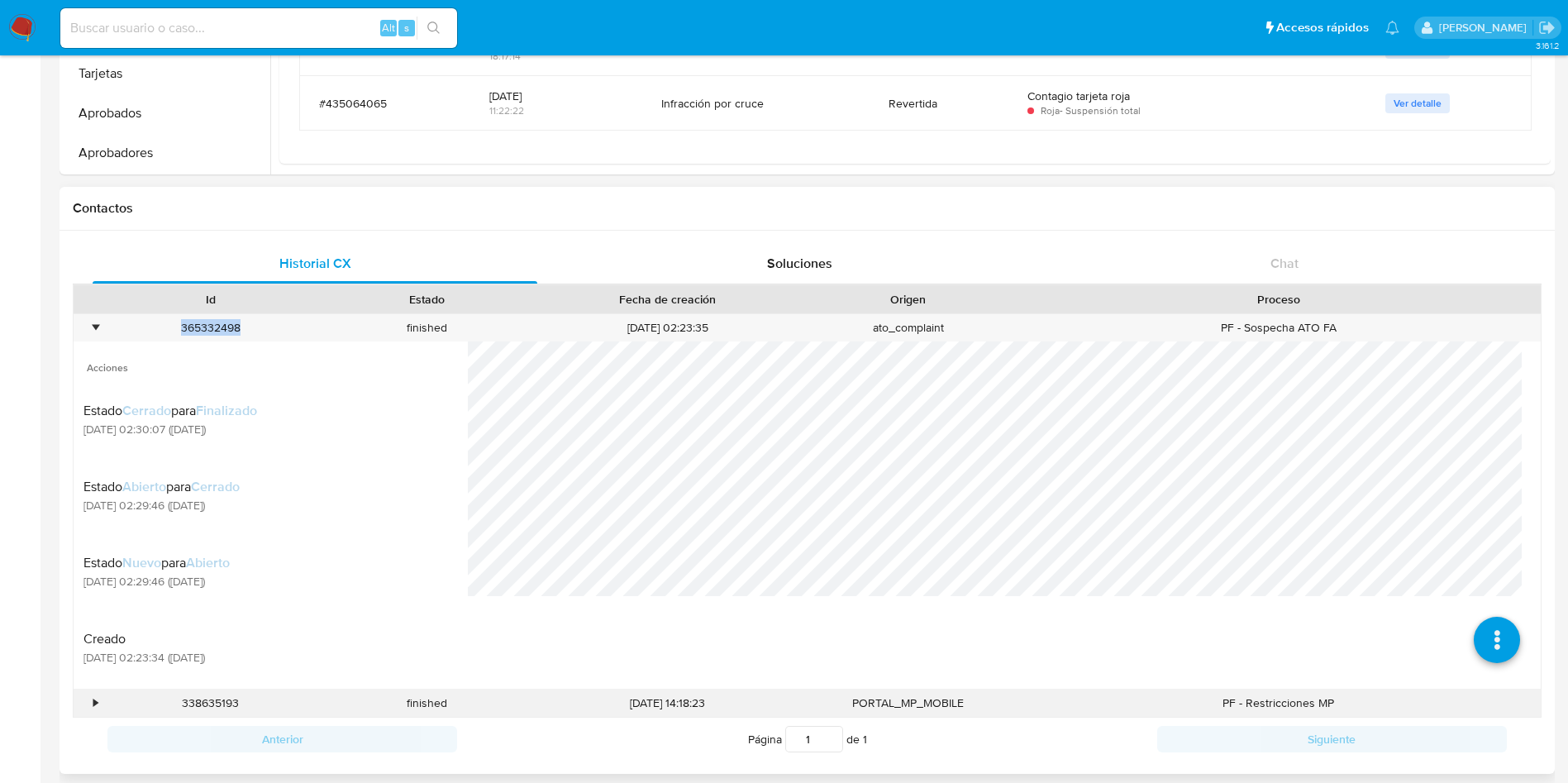
scroll to position [0, 0]
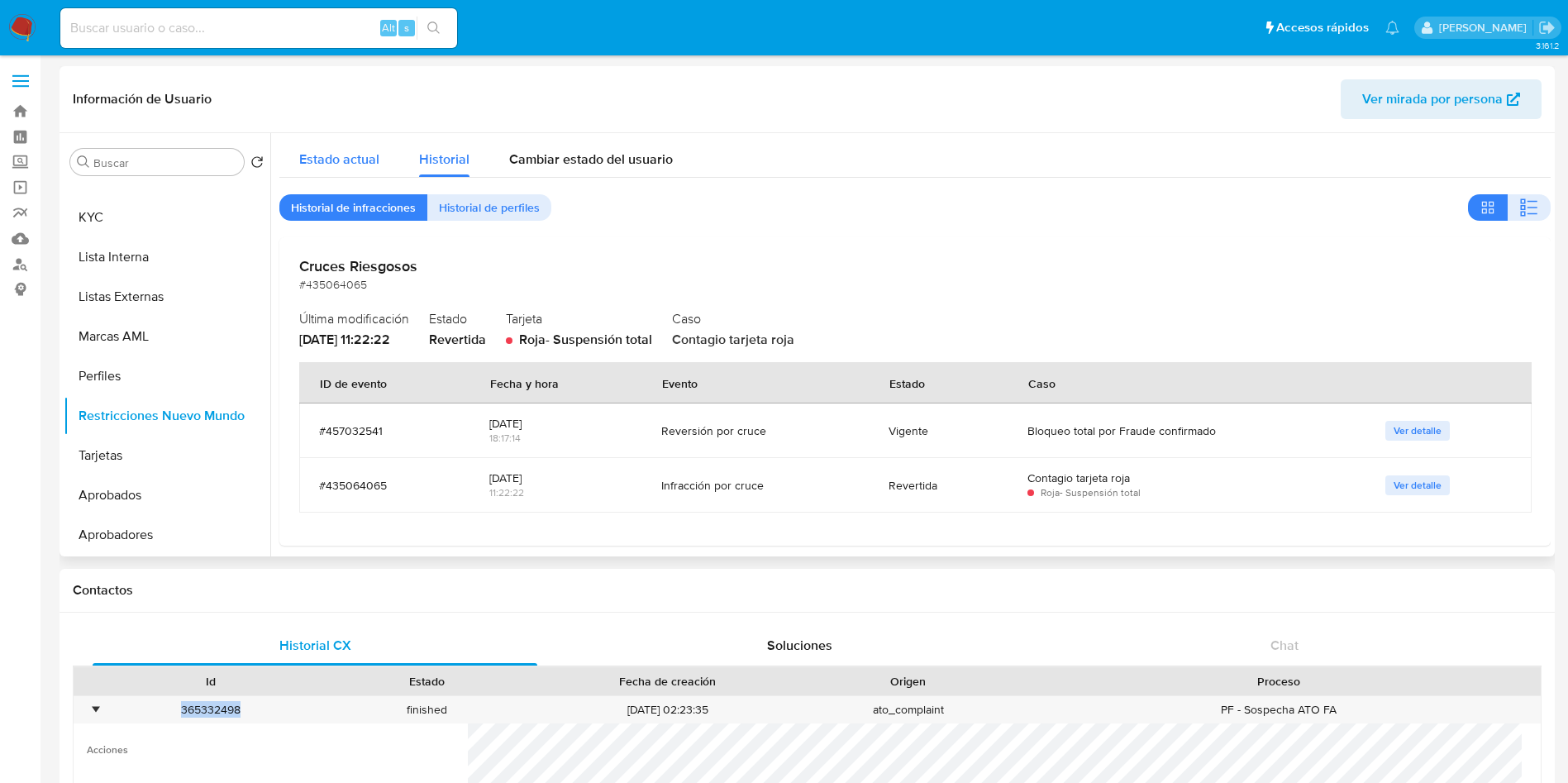
click at [321, 151] on span "Estado actual" at bounding box center [340, 159] width 80 height 19
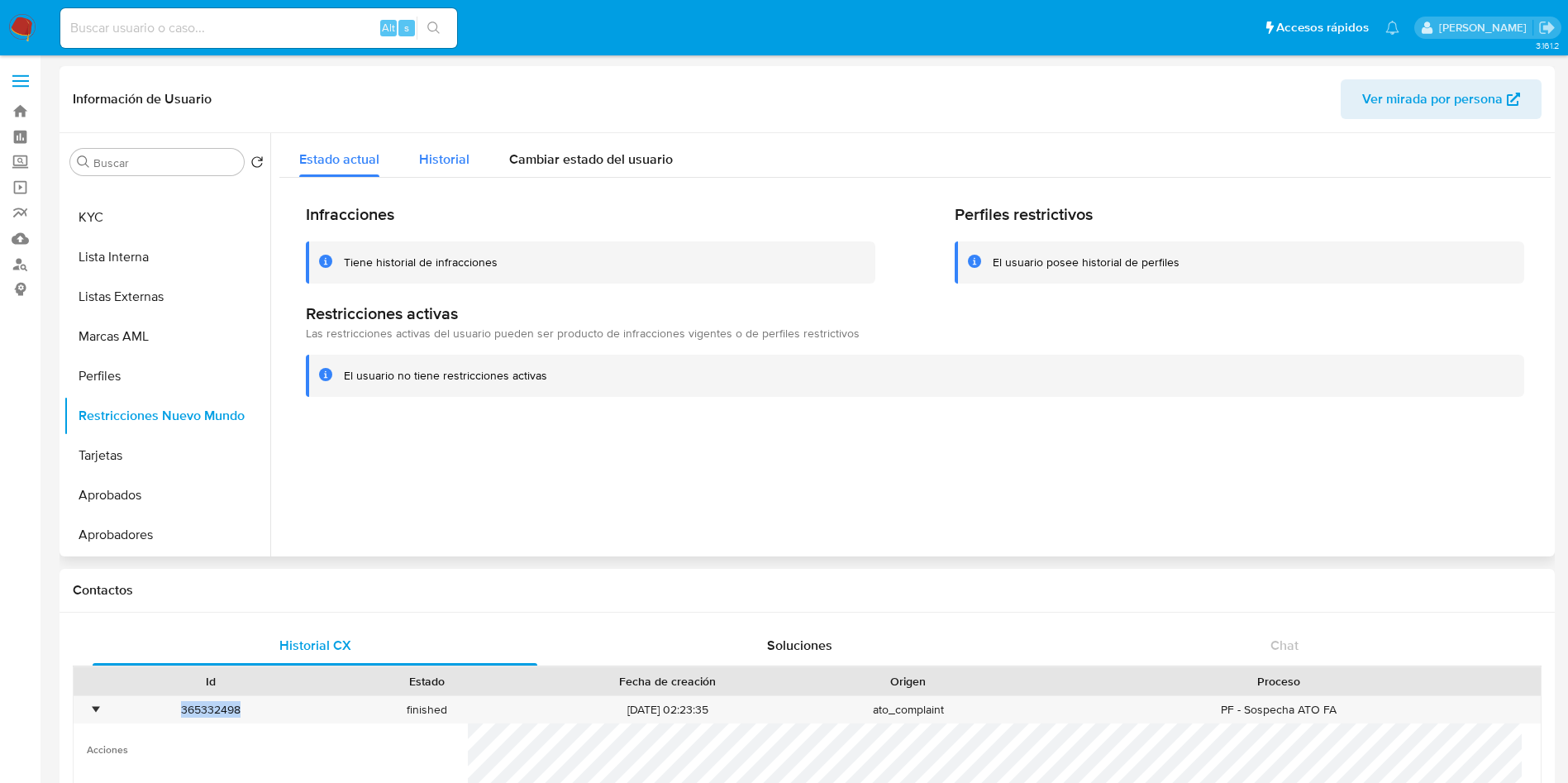
click at [437, 153] on span "Historial" at bounding box center [444, 159] width 50 height 19
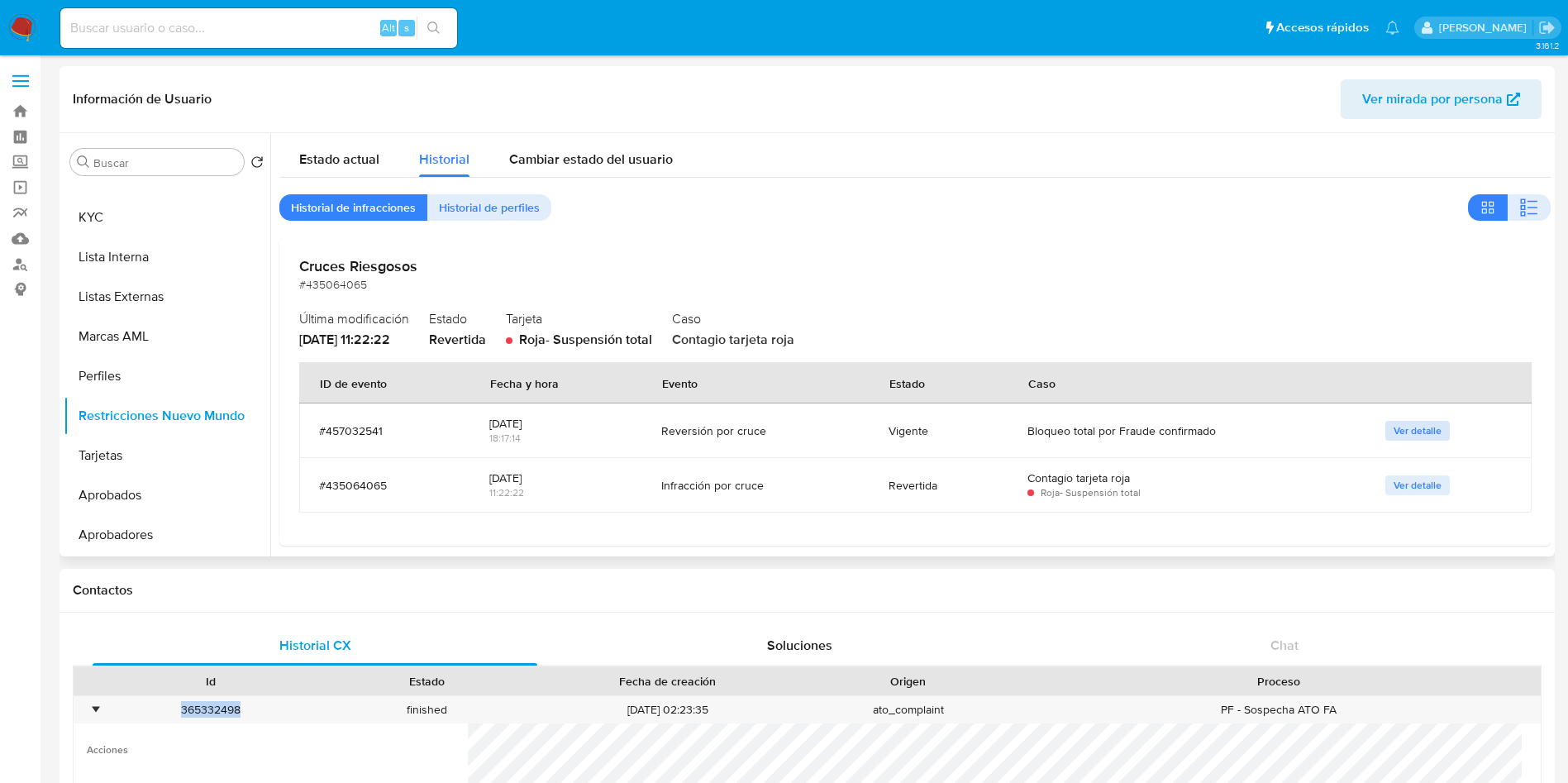
click at [1401, 428] on span "Ver detalle" at bounding box center [1418, 431] width 48 height 17
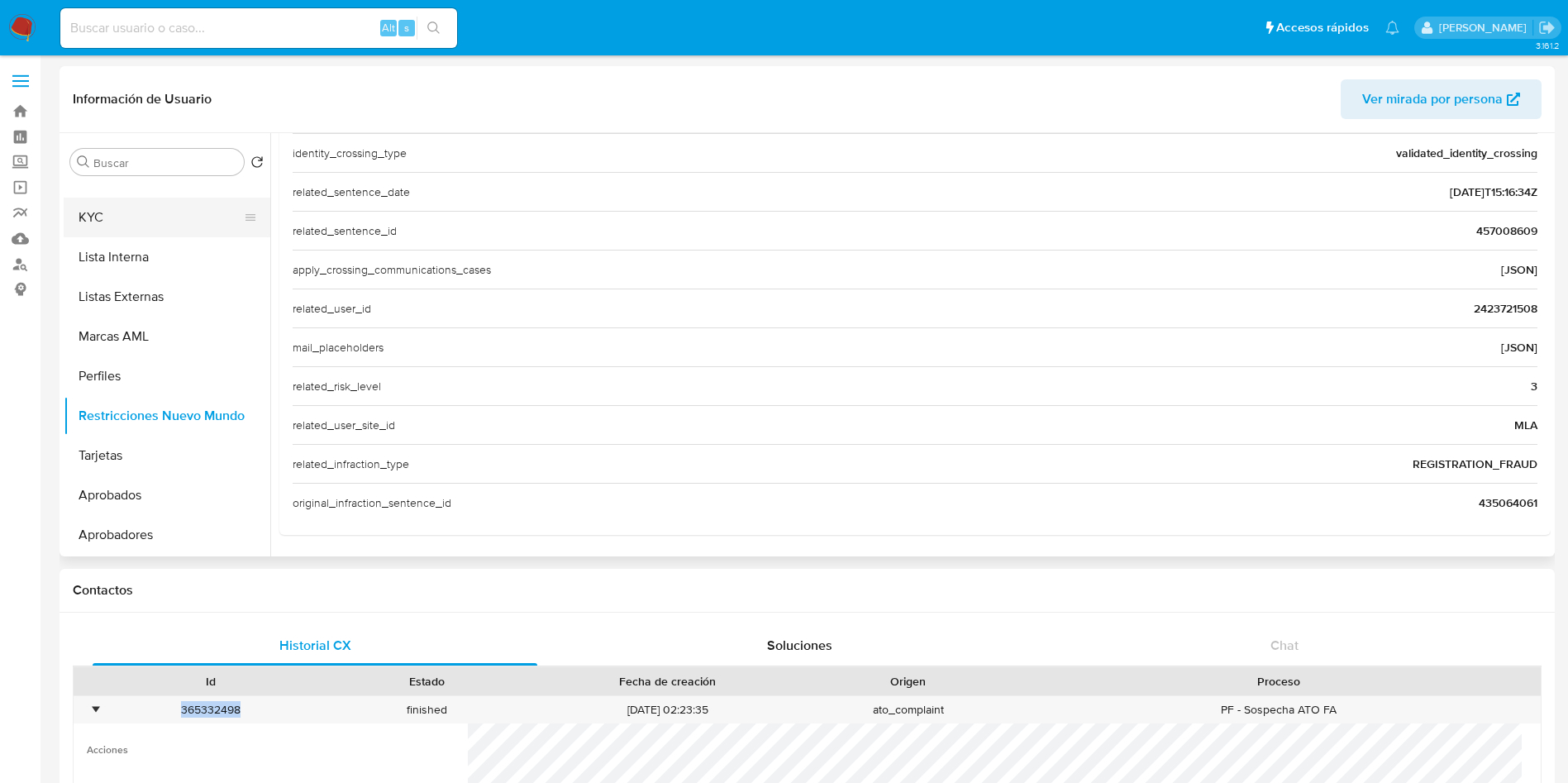
click at [114, 226] on button "KYC" at bounding box center [160, 217] width 193 height 39
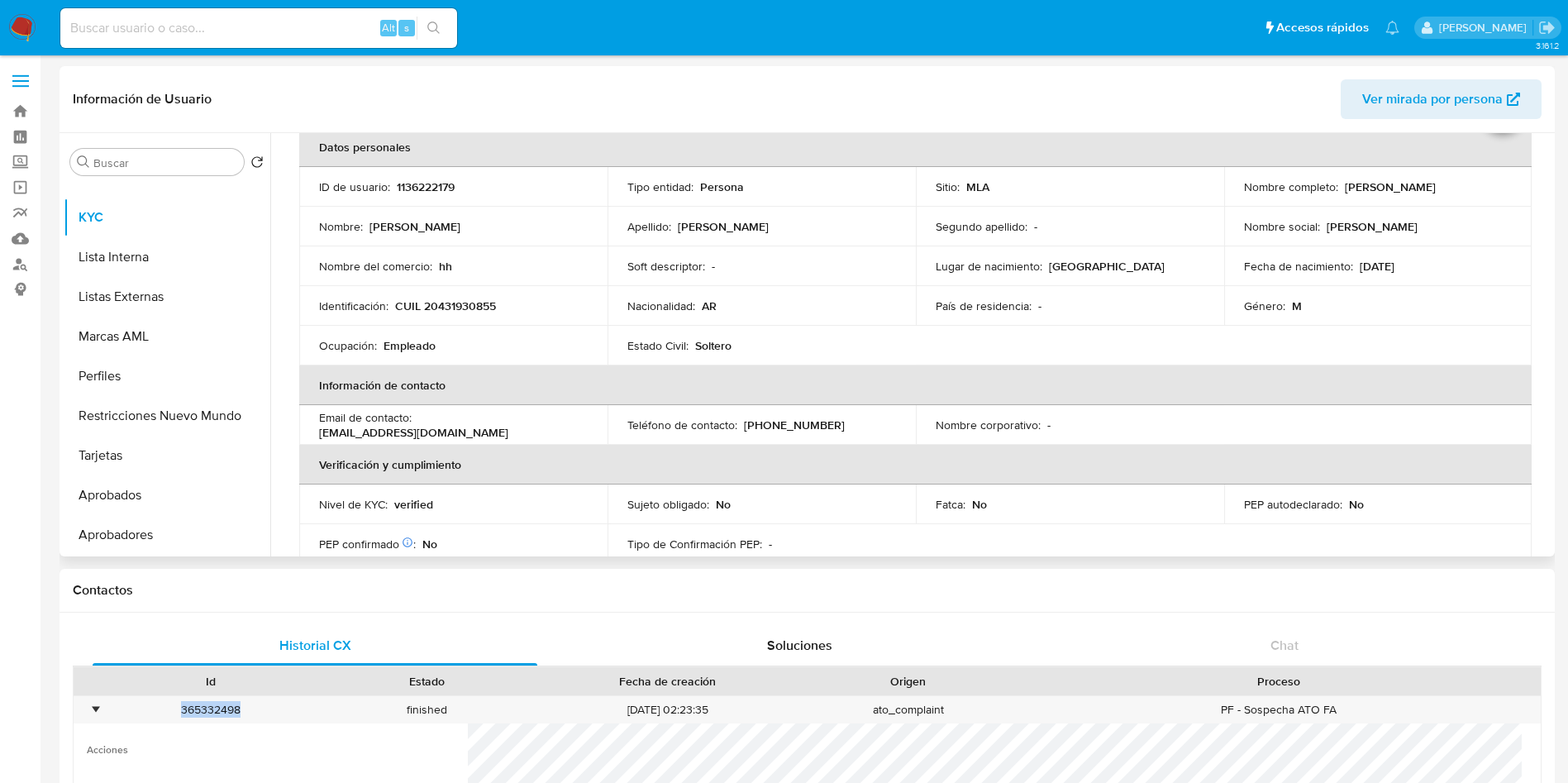
scroll to position [124, 0]
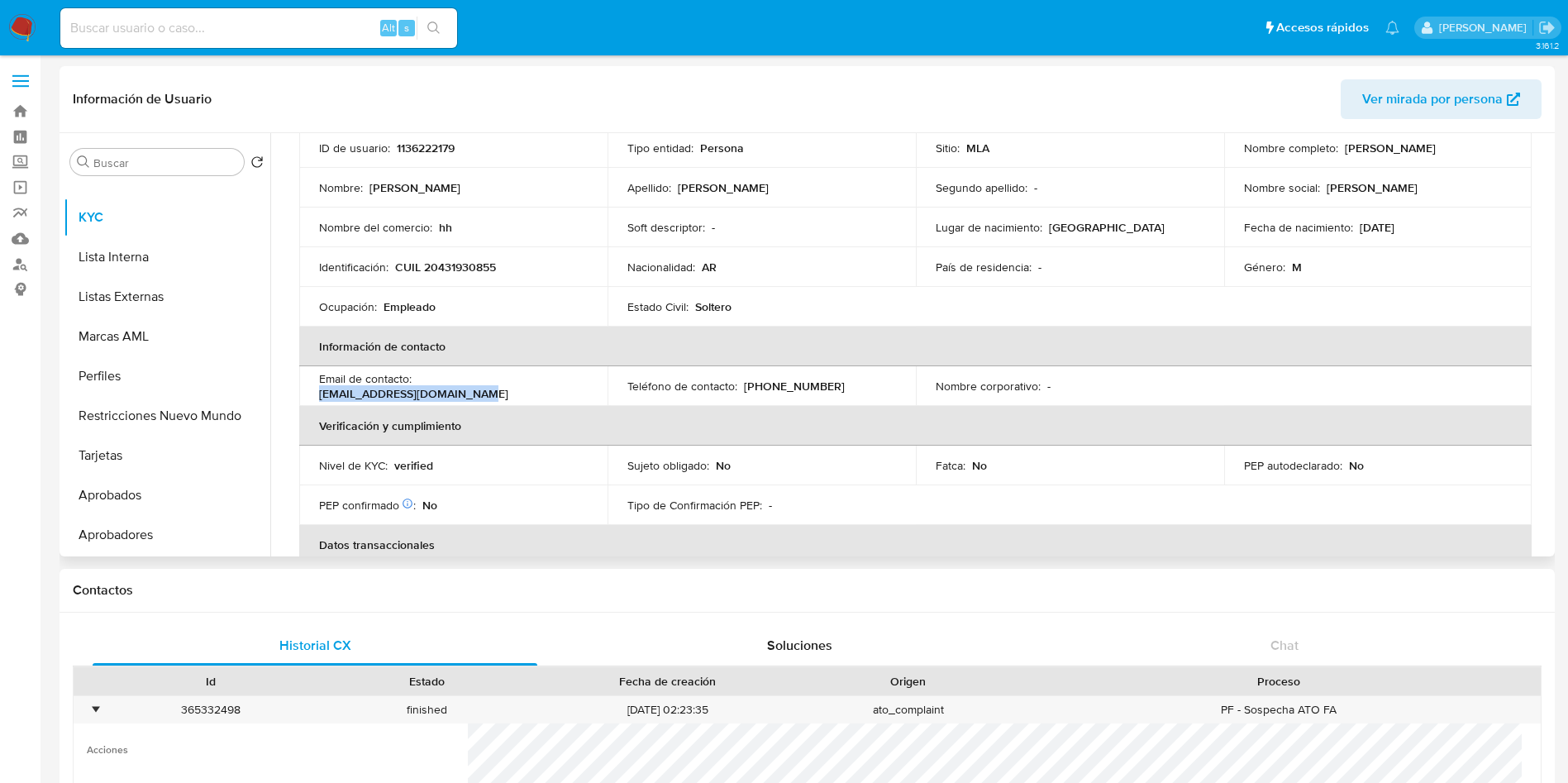
drag, startPoint x: 418, startPoint y: 391, endPoint x: 574, endPoint y: 386, distance: 156.1
click at [508, 386] on p "sobreperajose543@gmail.com" at bounding box center [413, 392] width 189 height 15
copy p "sobreperajose543@gmail.com"
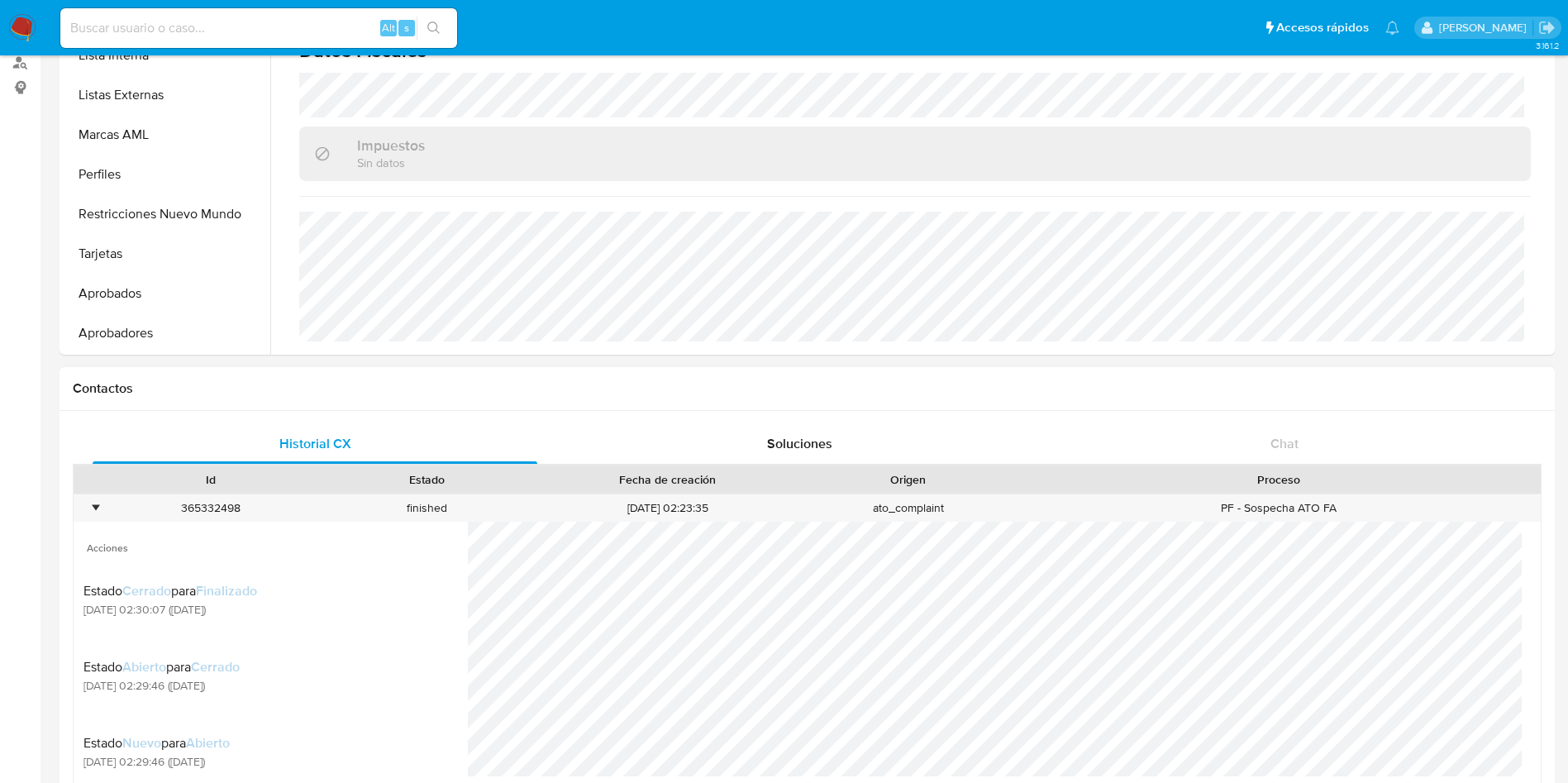
scroll to position [372, 0]
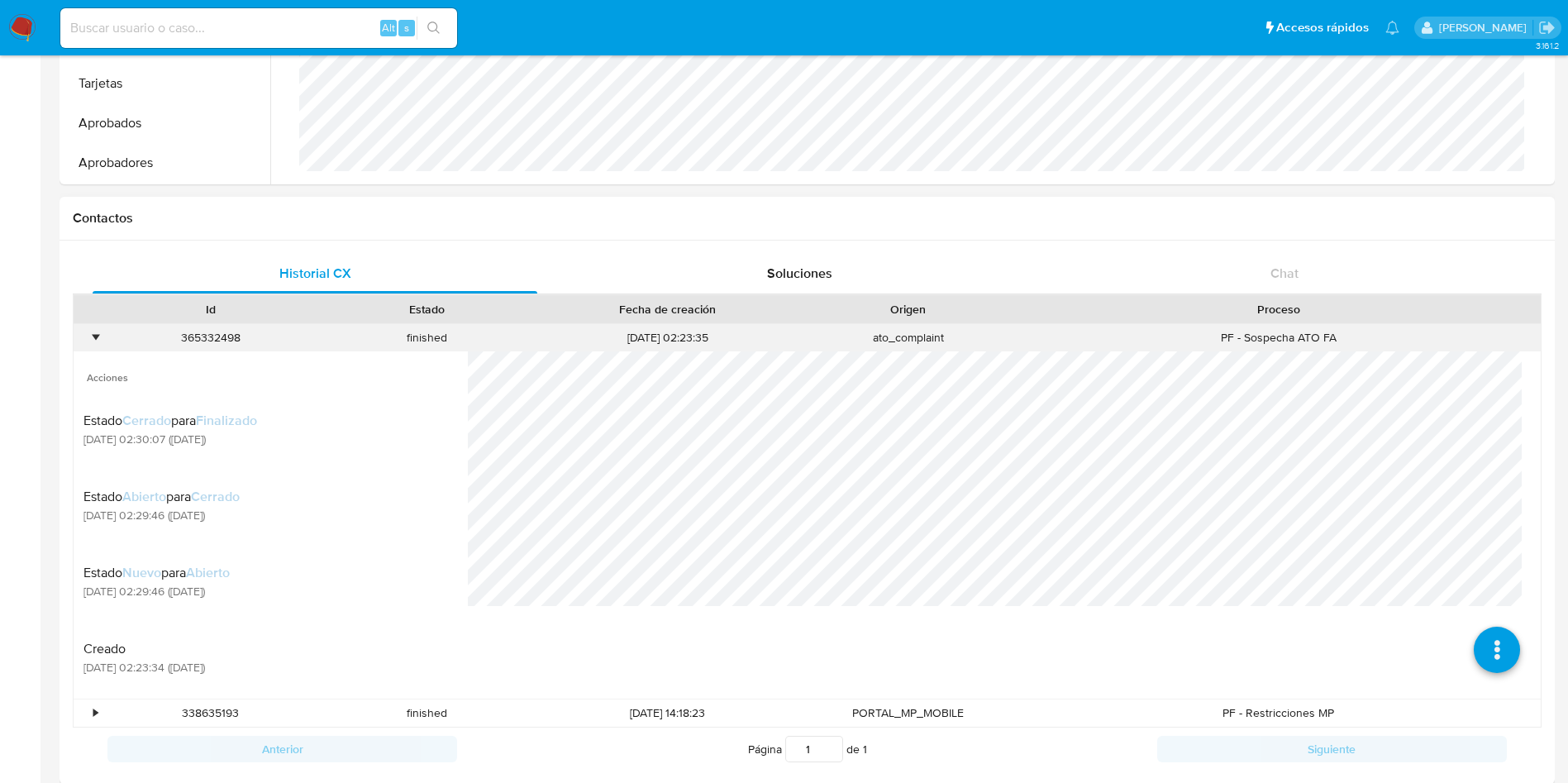
click at [97, 339] on div "•" at bounding box center [95, 338] width 4 height 16
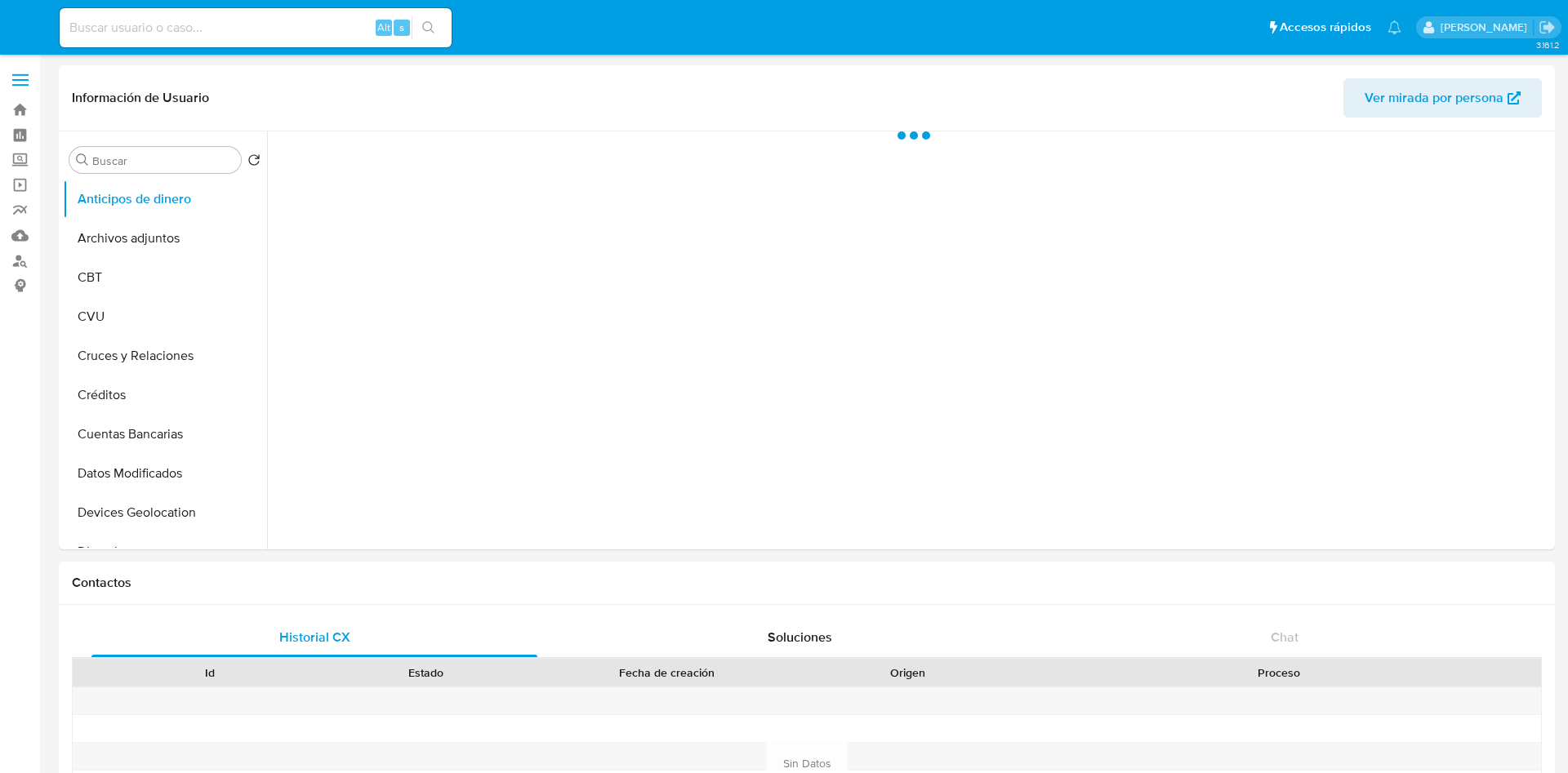
select select "10"
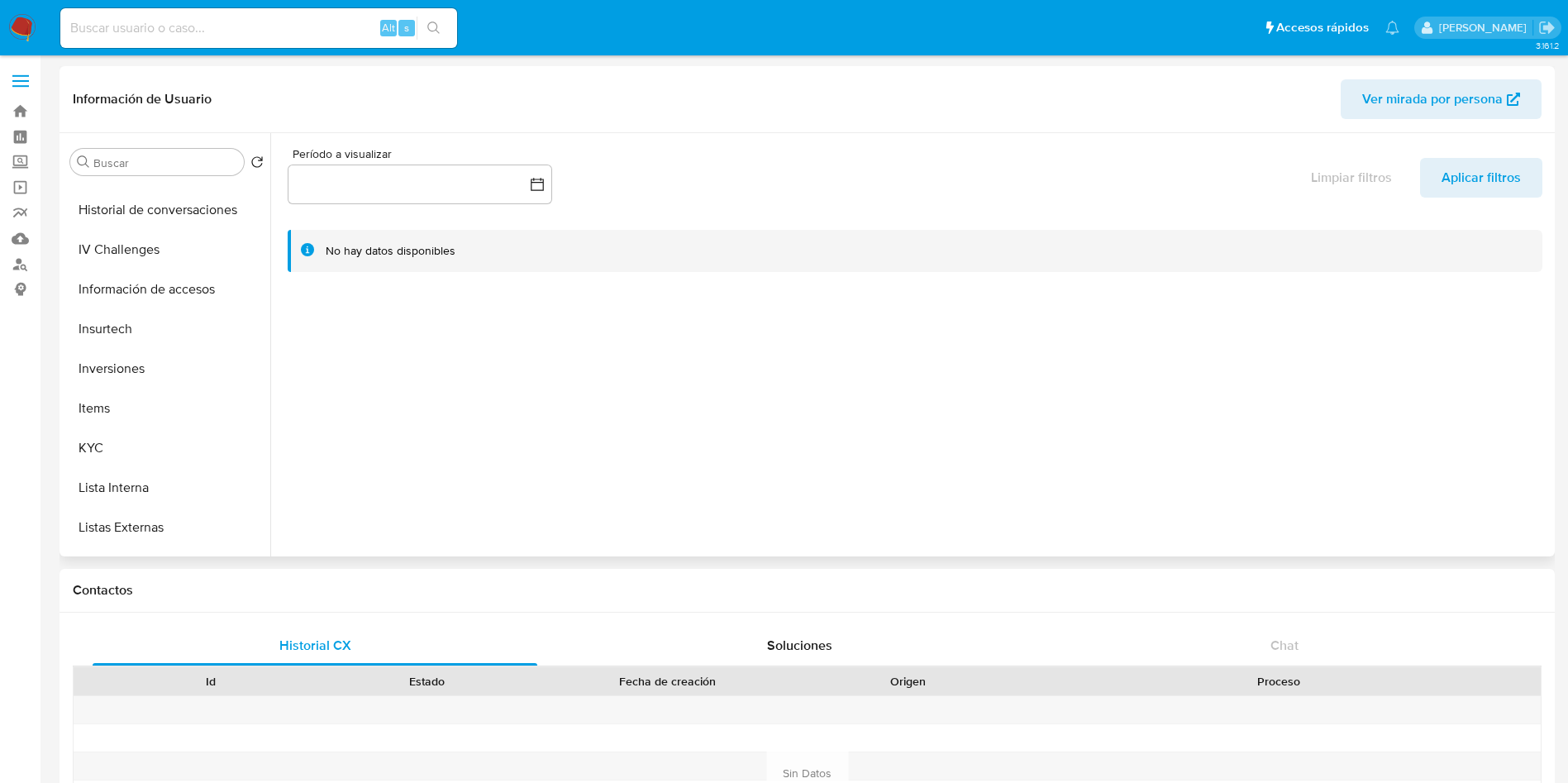
scroll to position [744, 0]
click at [95, 326] on button "KYC" at bounding box center [160, 331] width 193 height 39
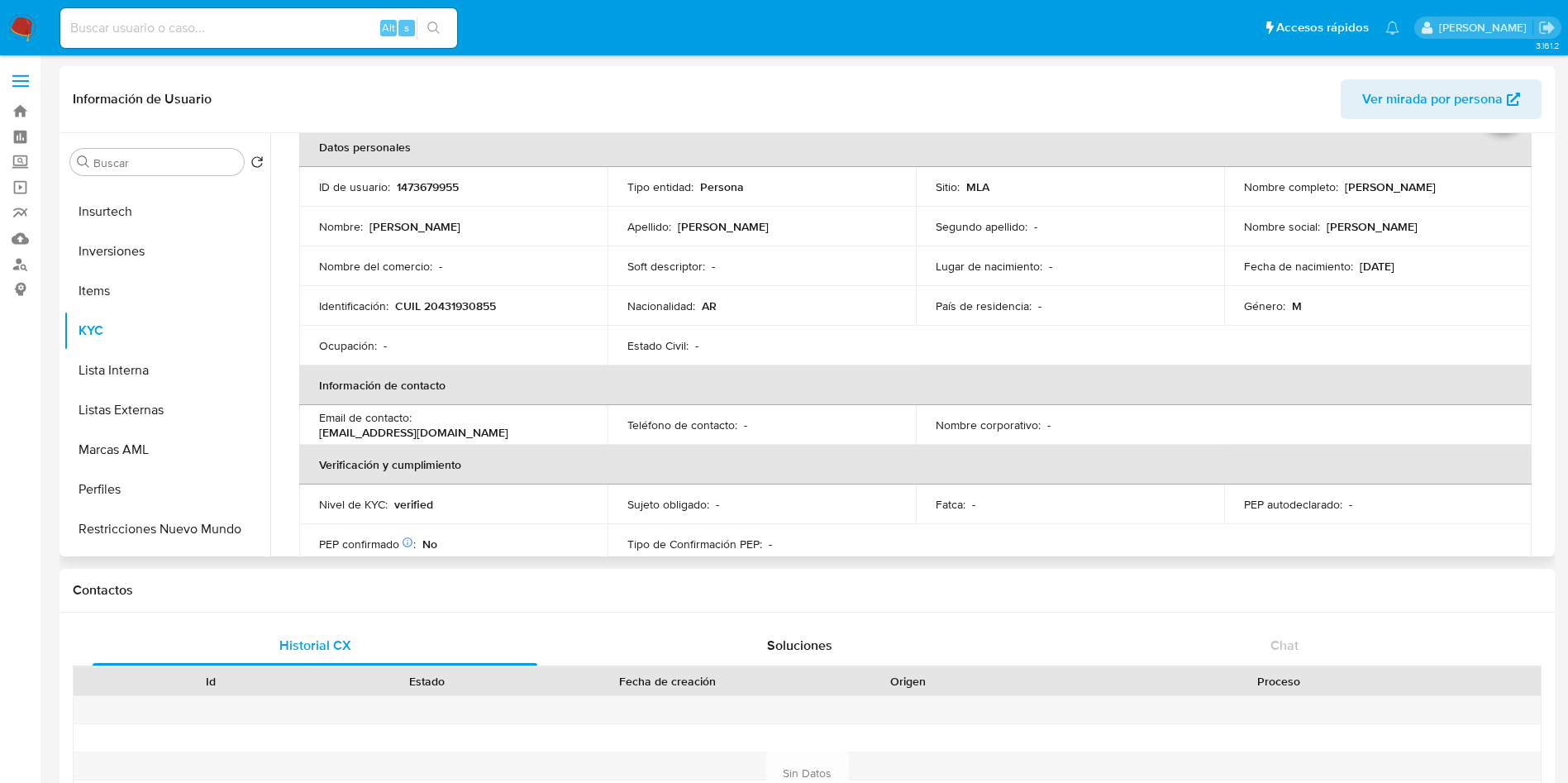
scroll to position [124, 0]
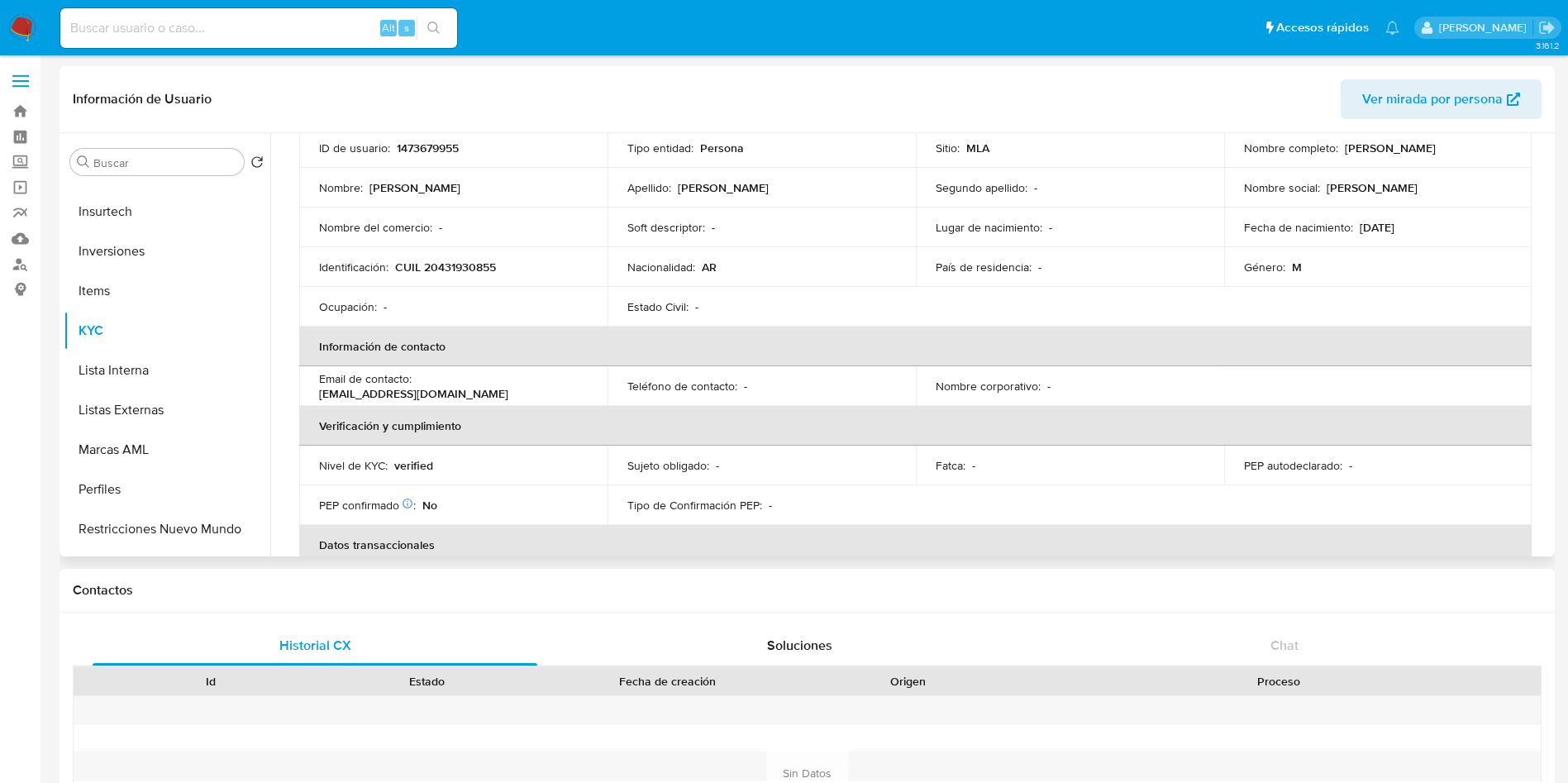
drag, startPoint x: 501, startPoint y: 396, endPoint x: 312, endPoint y: 393, distance: 189.0
click at [312, 393] on td "Email de contacto : sobreperajosemiguel@gmail.com" at bounding box center [453, 386] width 308 height 39
copy p "sobreperajosemiguel@gmail.com"
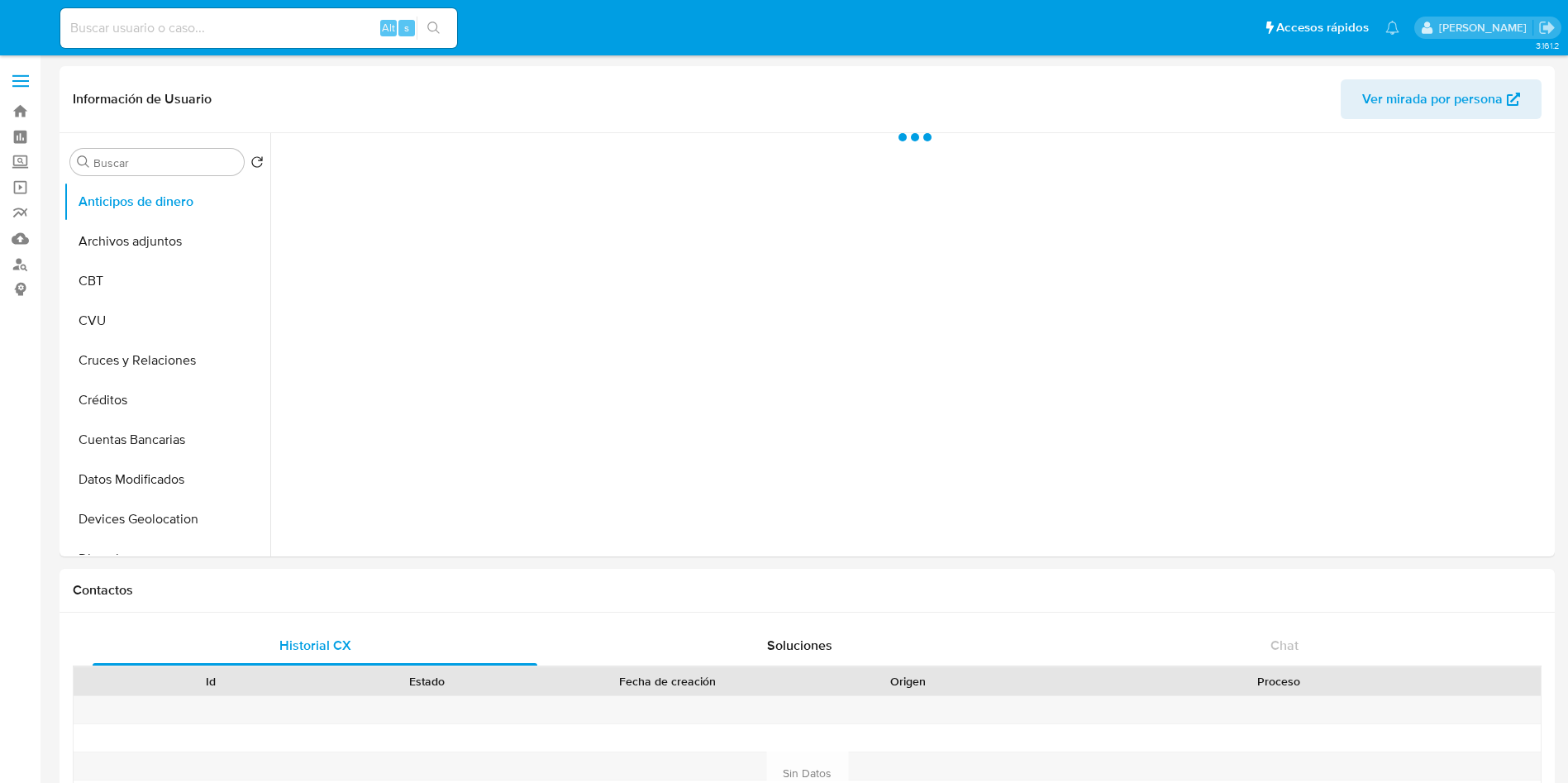
select select "10"
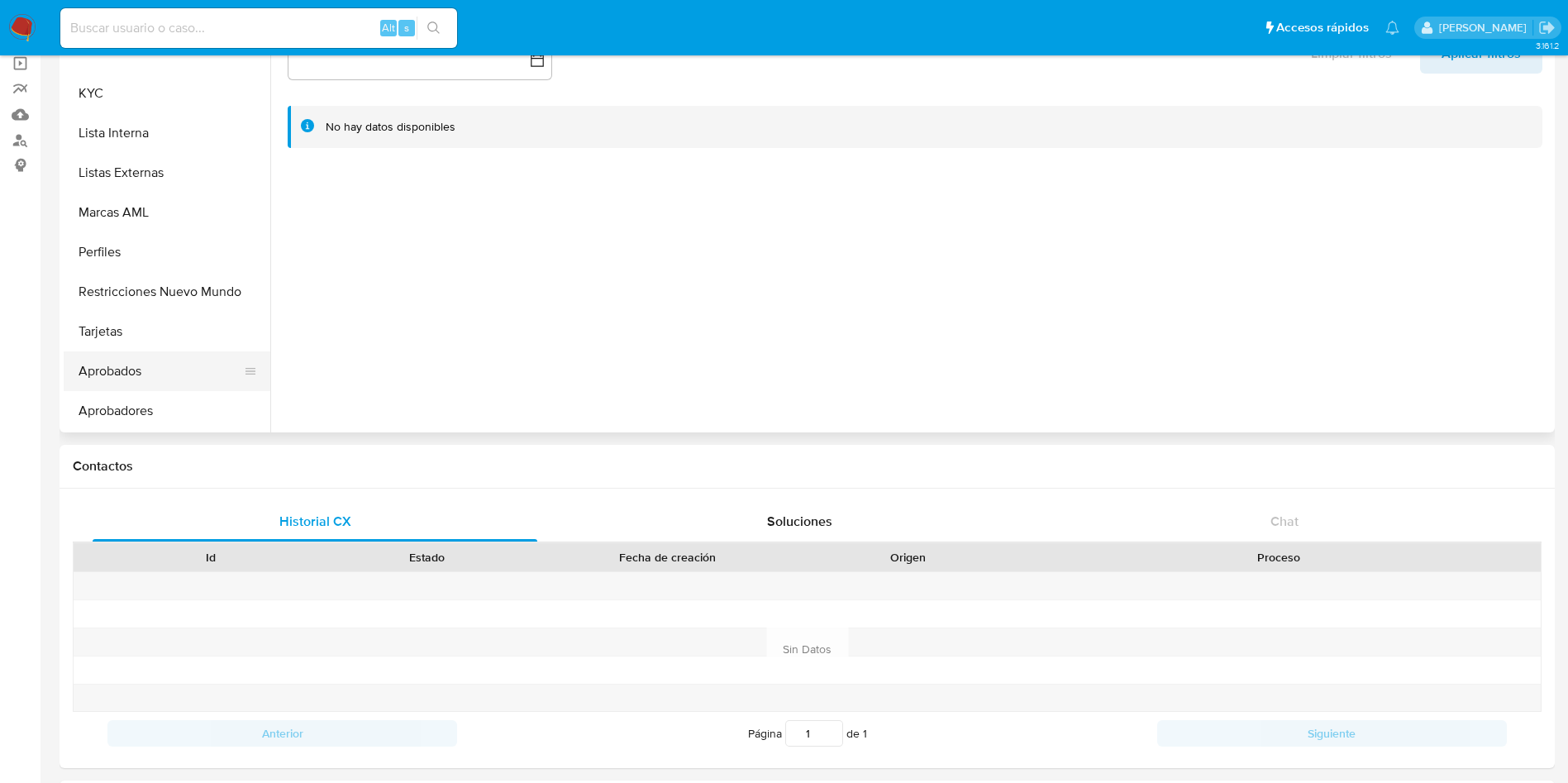
scroll to position [733, 0]
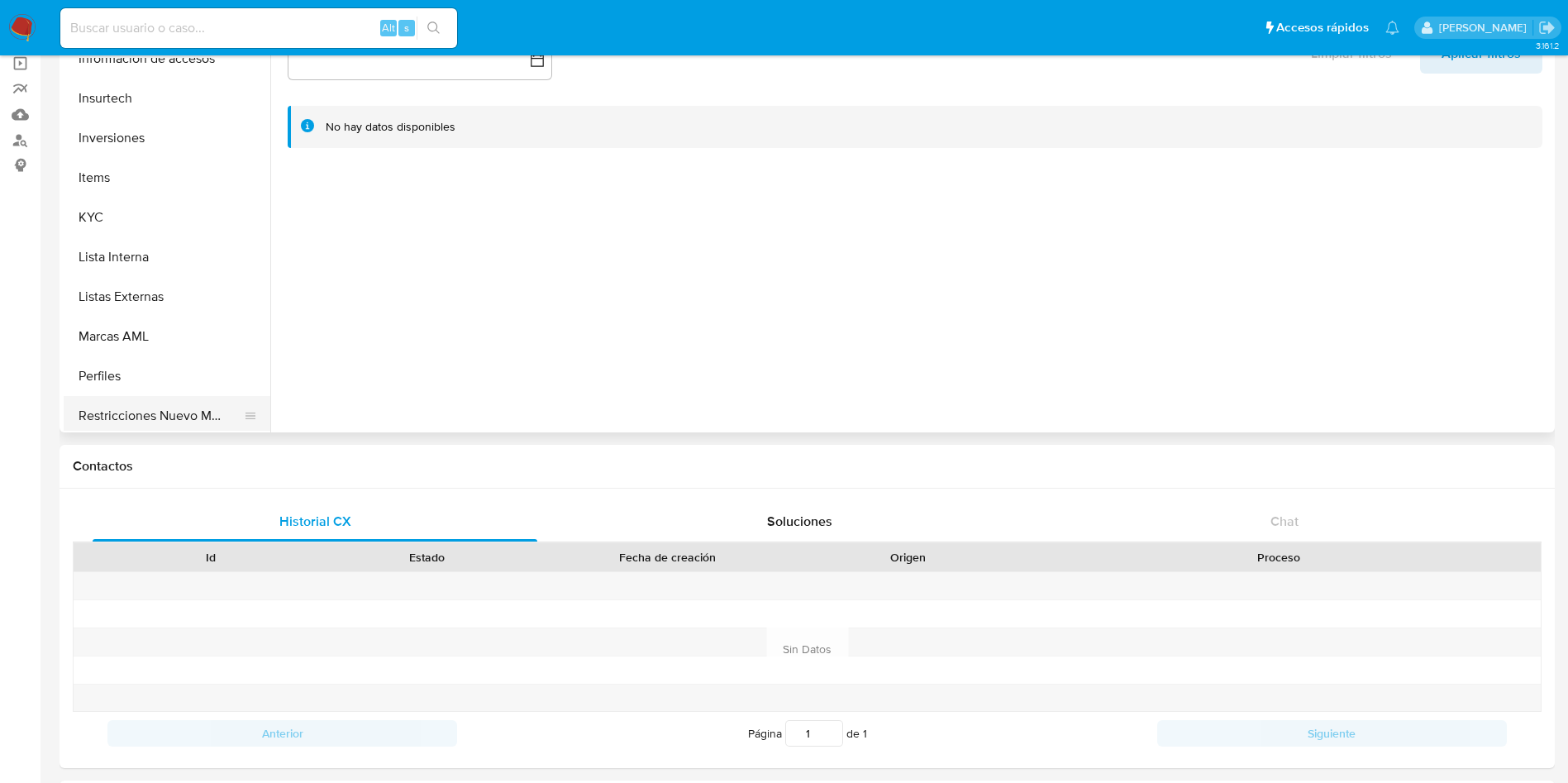
click at [169, 407] on button "Restricciones Nuevo Mundo" at bounding box center [160, 416] width 193 height 39
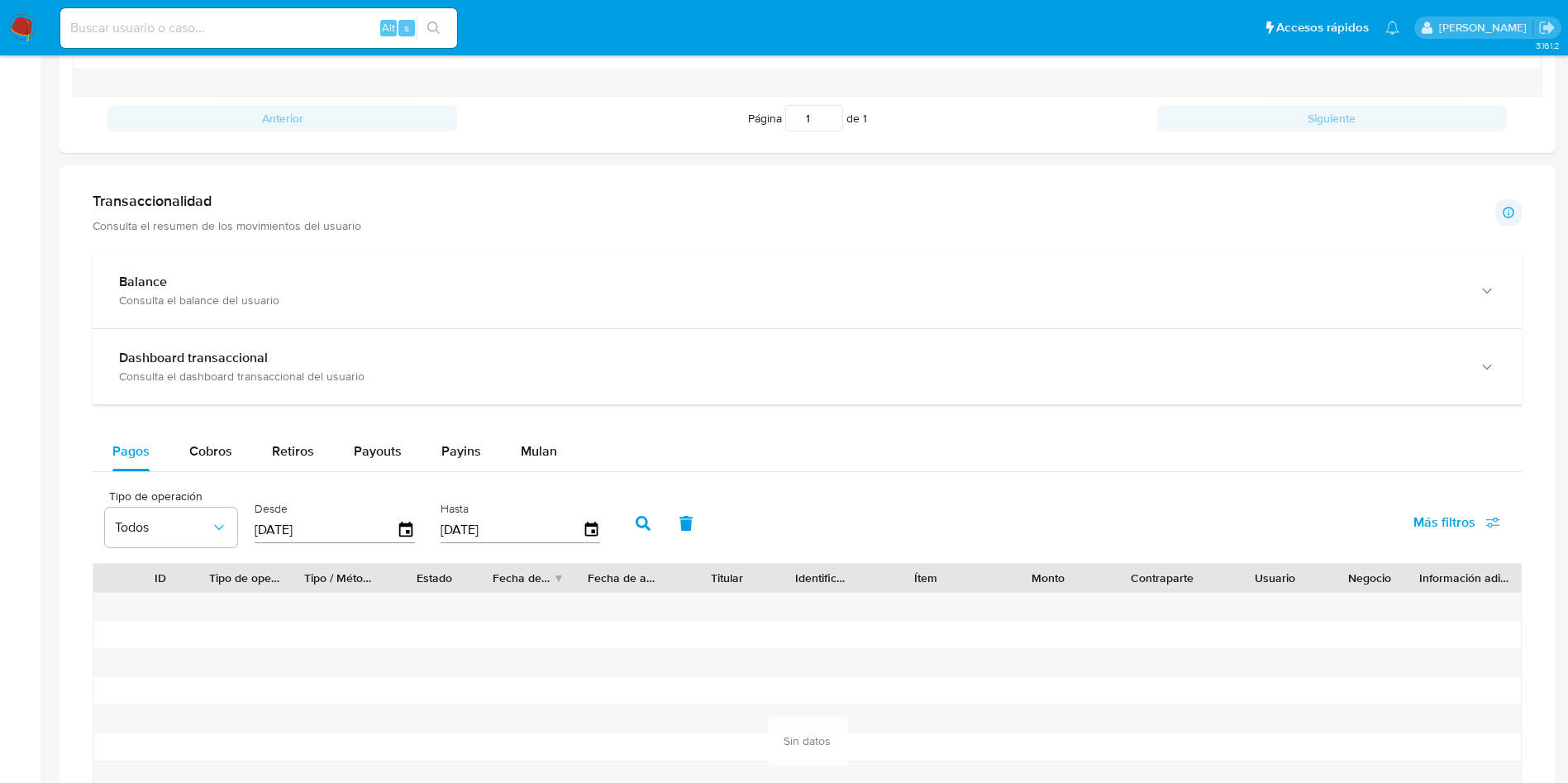
scroll to position [372, 0]
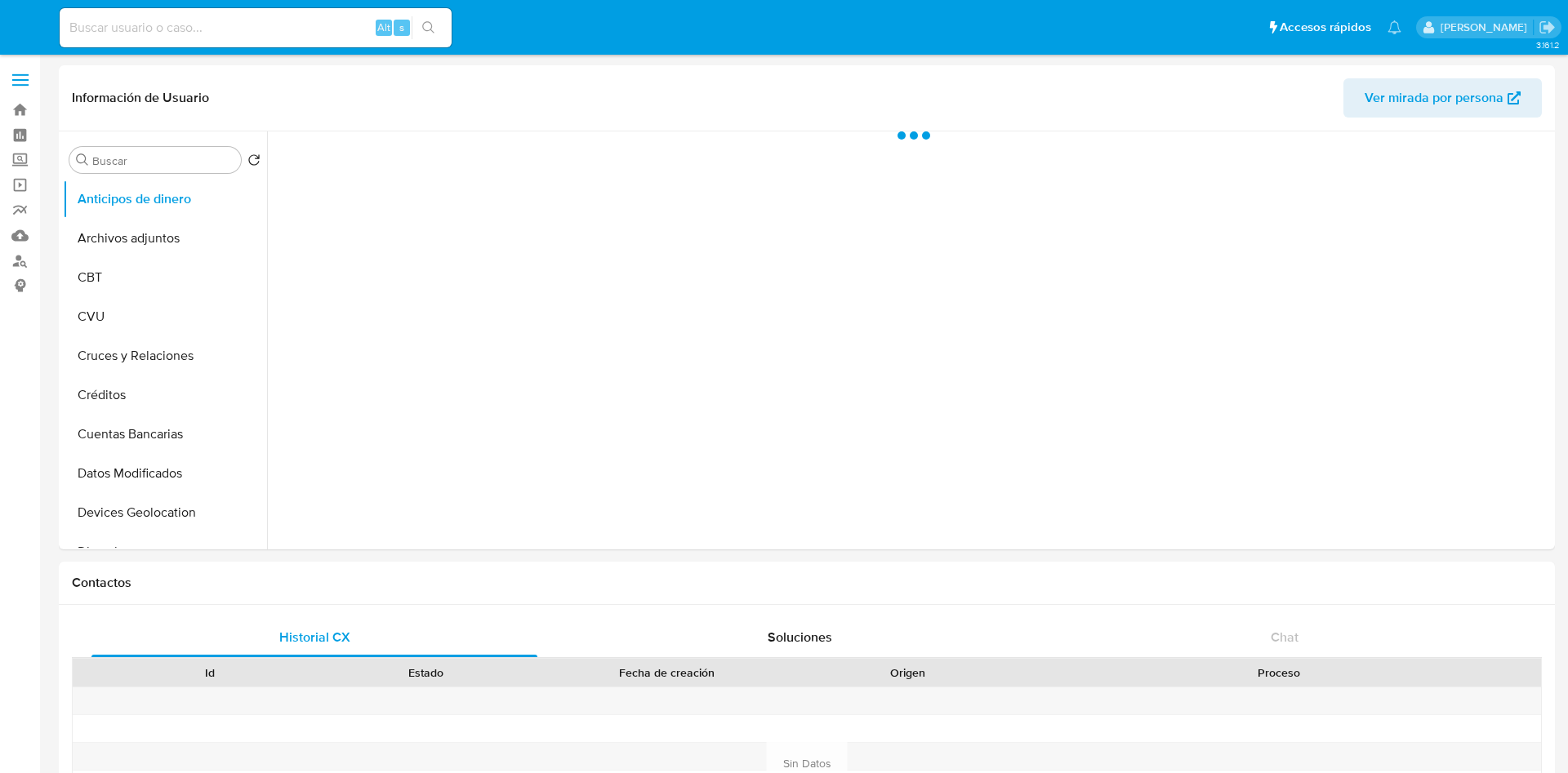
select select "10"
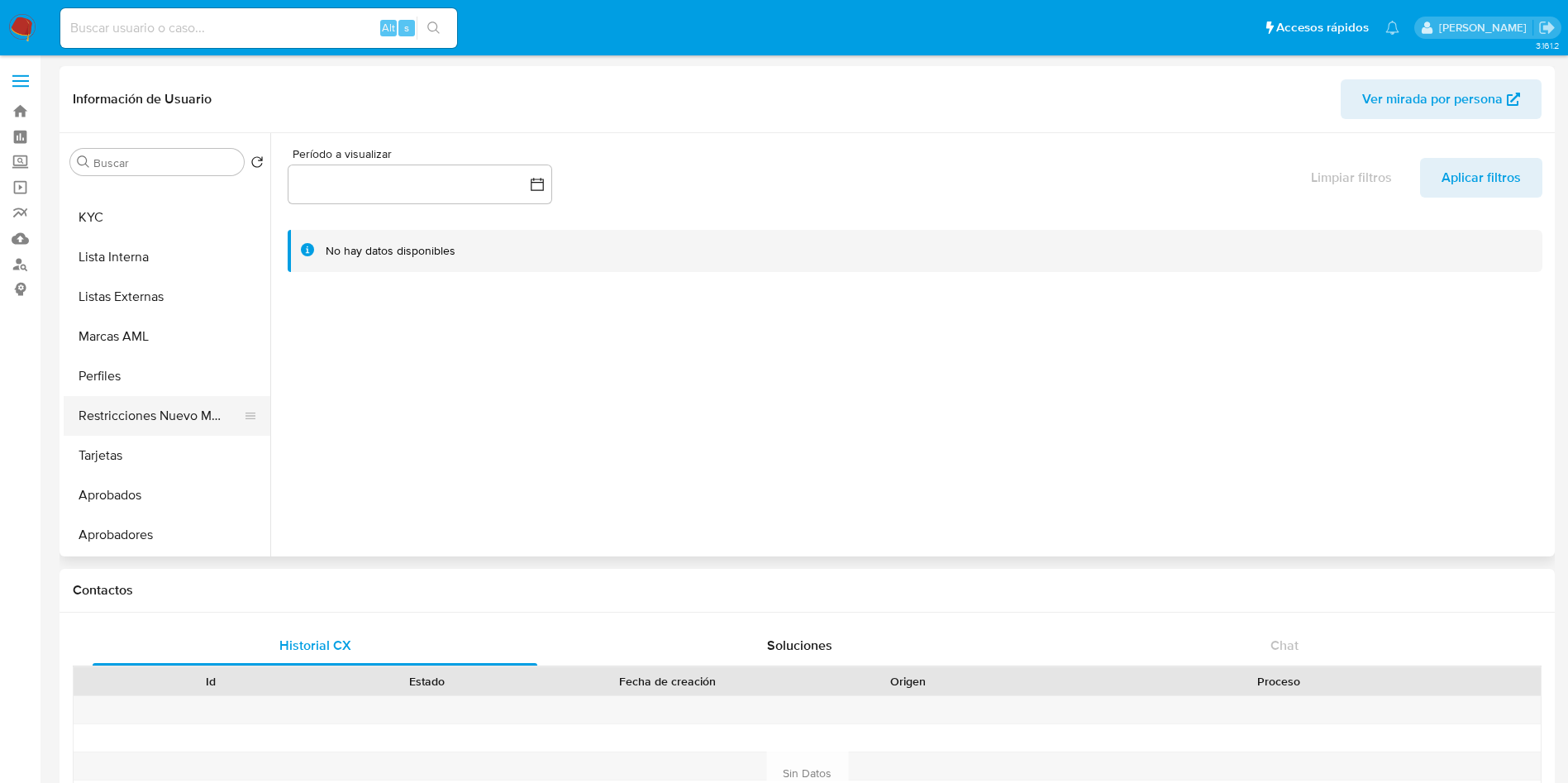
click at [162, 403] on button "Restricciones Nuevo Mundo" at bounding box center [160, 416] width 193 height 39
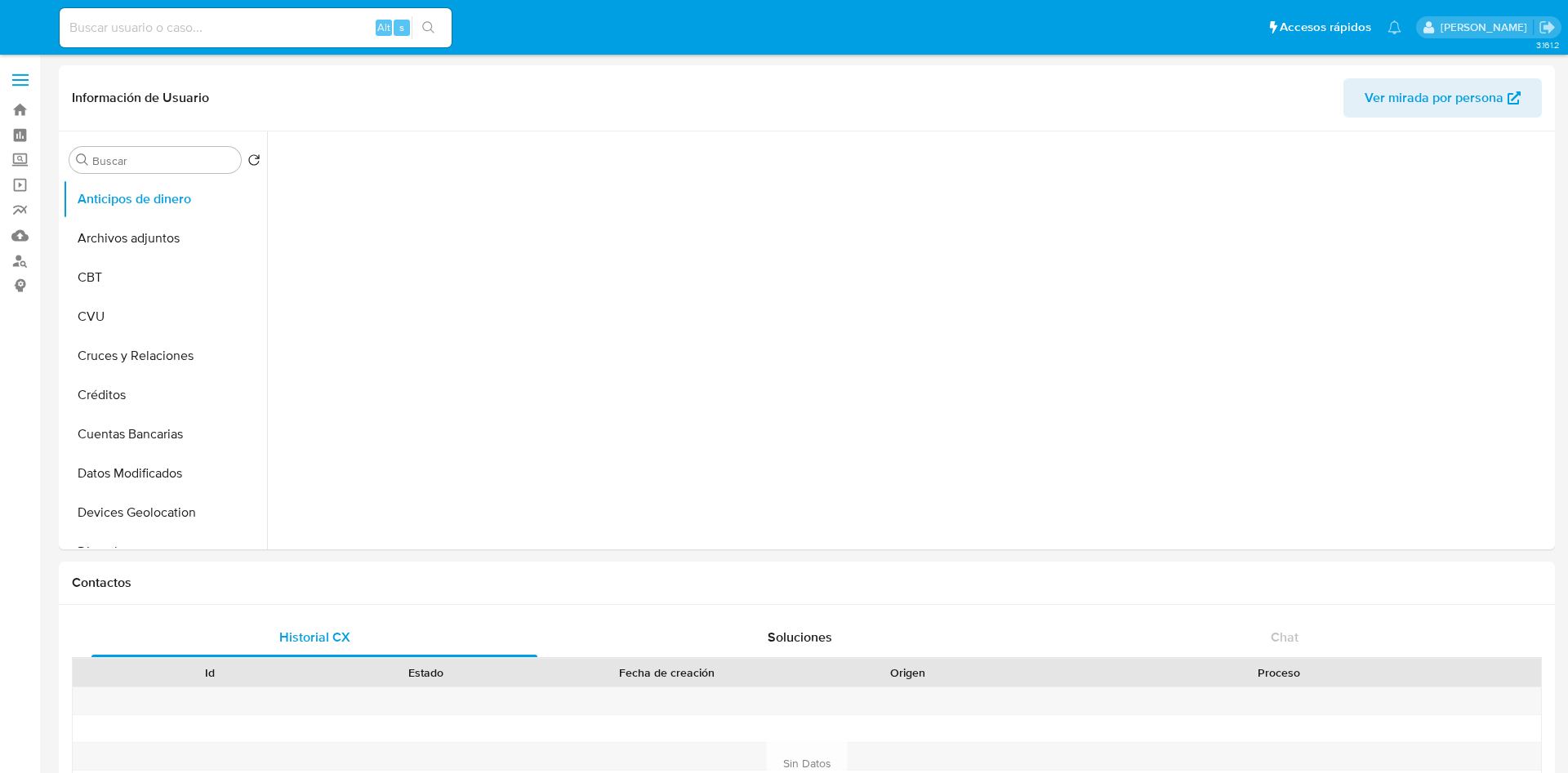
select select "10"
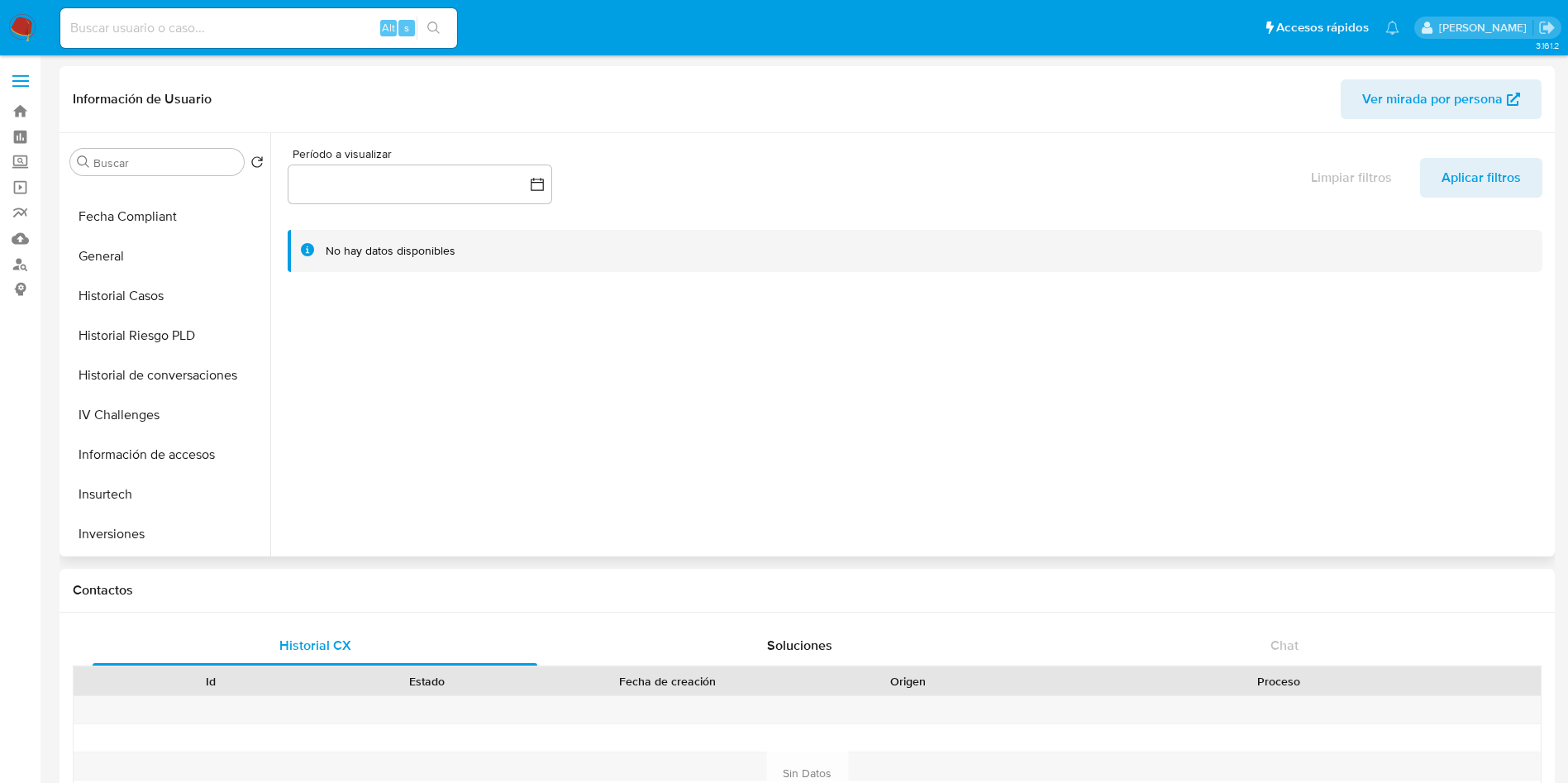
scroll to position [858, 0]
click at [178, 419] on button "Restricciones Nuevo Mundo" at bounding box center [160, 416] width 193 height 39
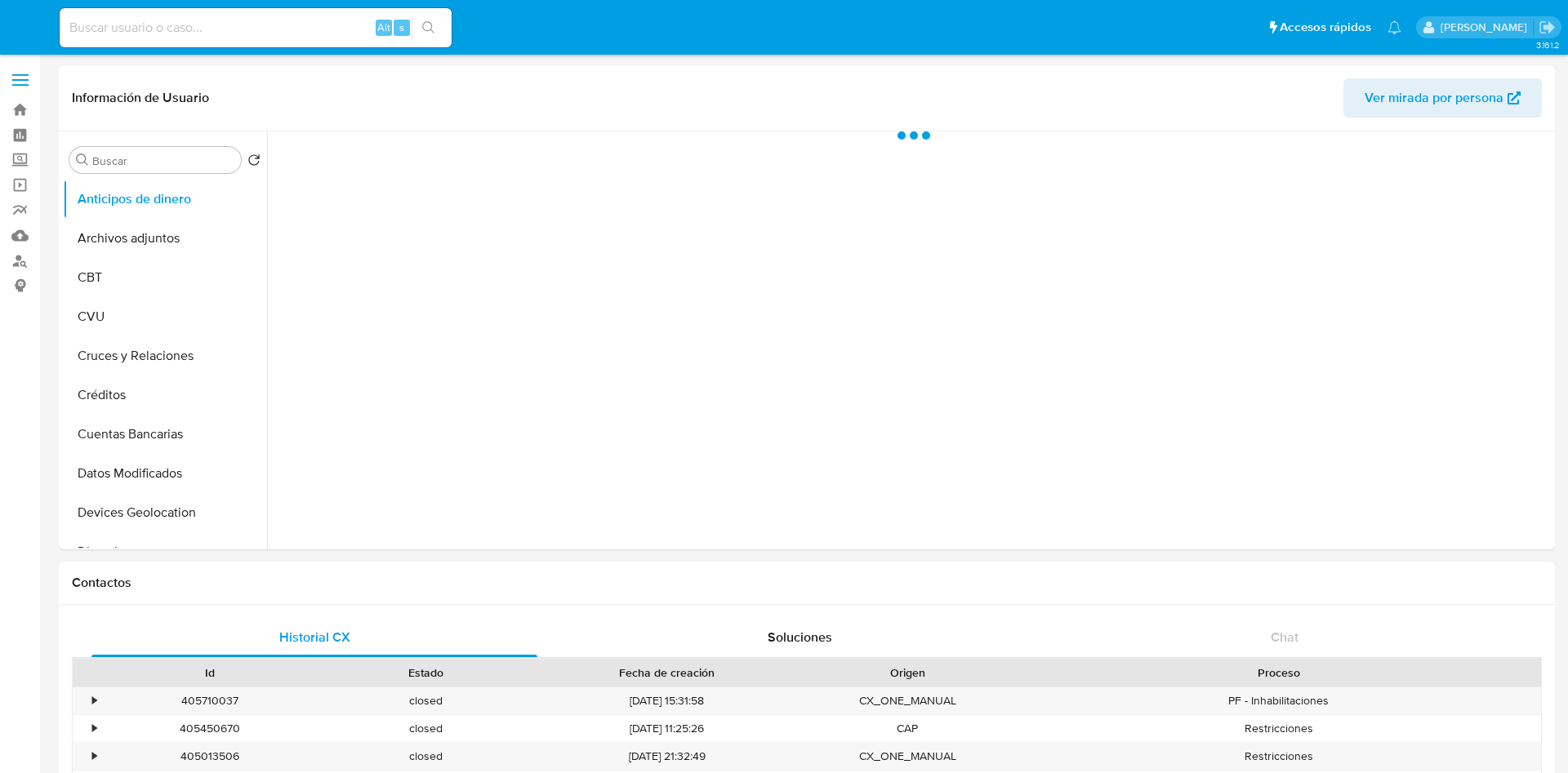
select select "10"
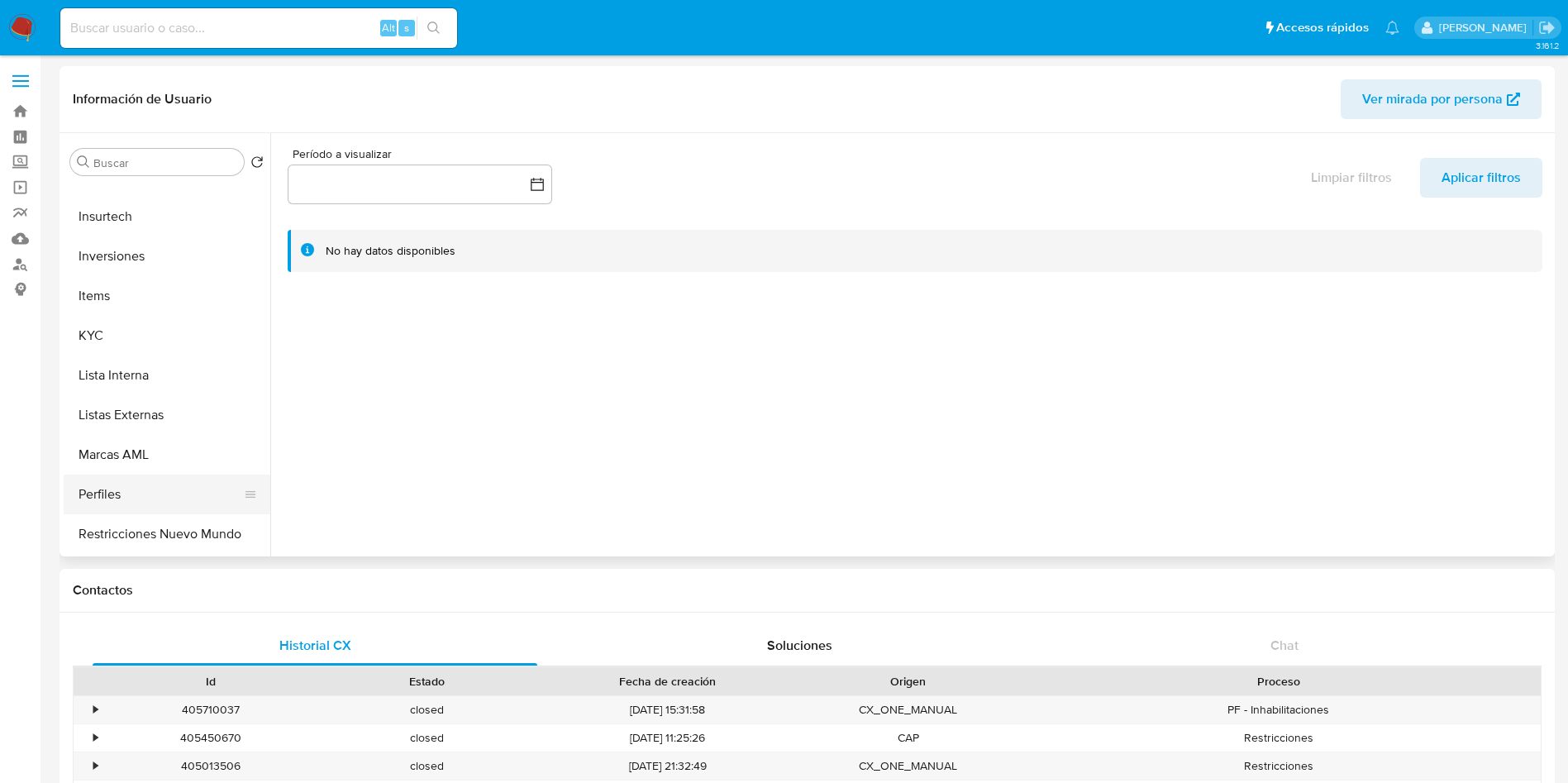
scroll to position [744, 0]
click at [138, 522] on button "Restricciones Nuevo Mundo" at bounding box center [160, 529] width 193 height 39
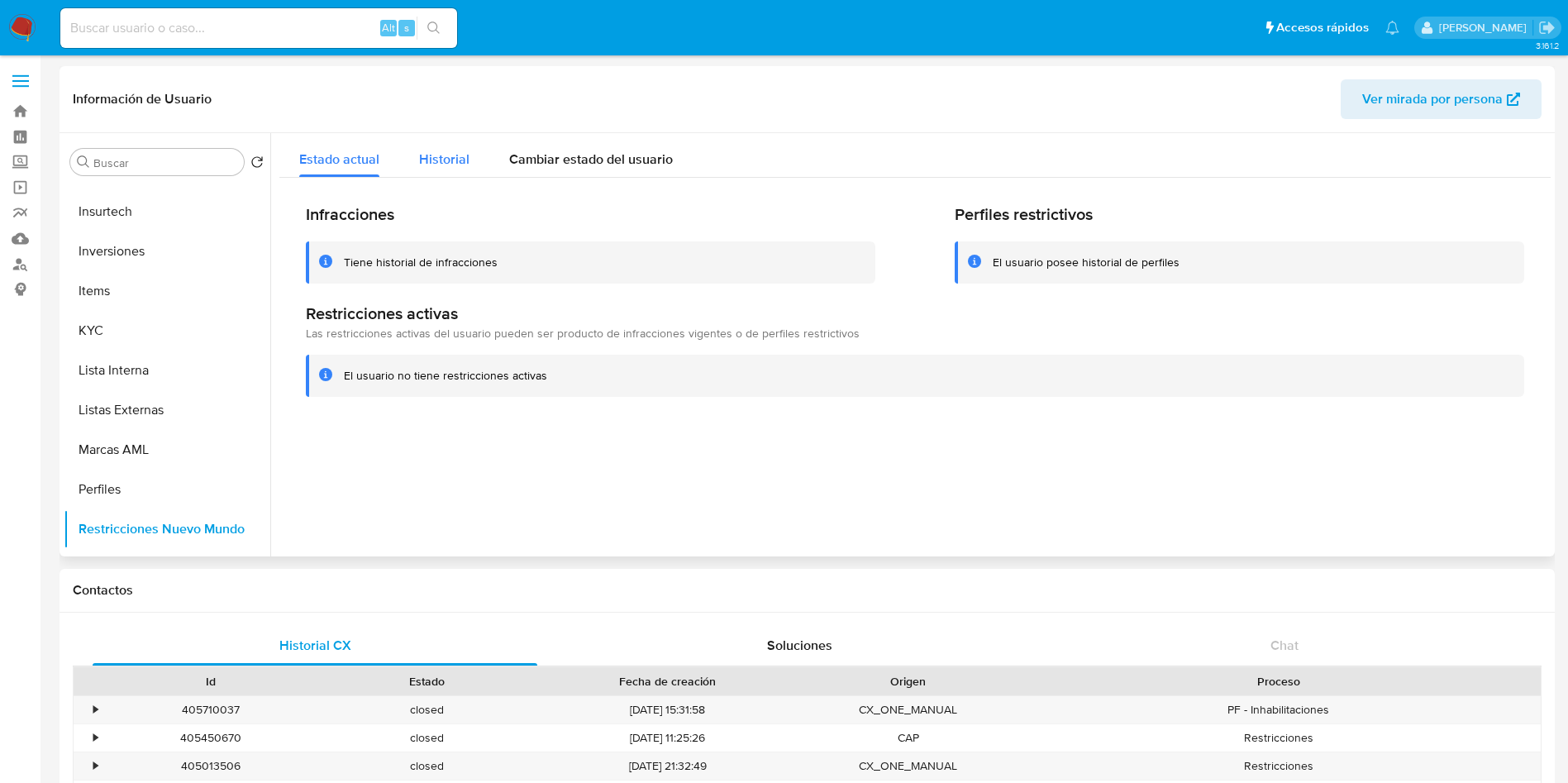
click at [437, 154] on span "Historial" at bounding box center [444, 159] width 50 height 19
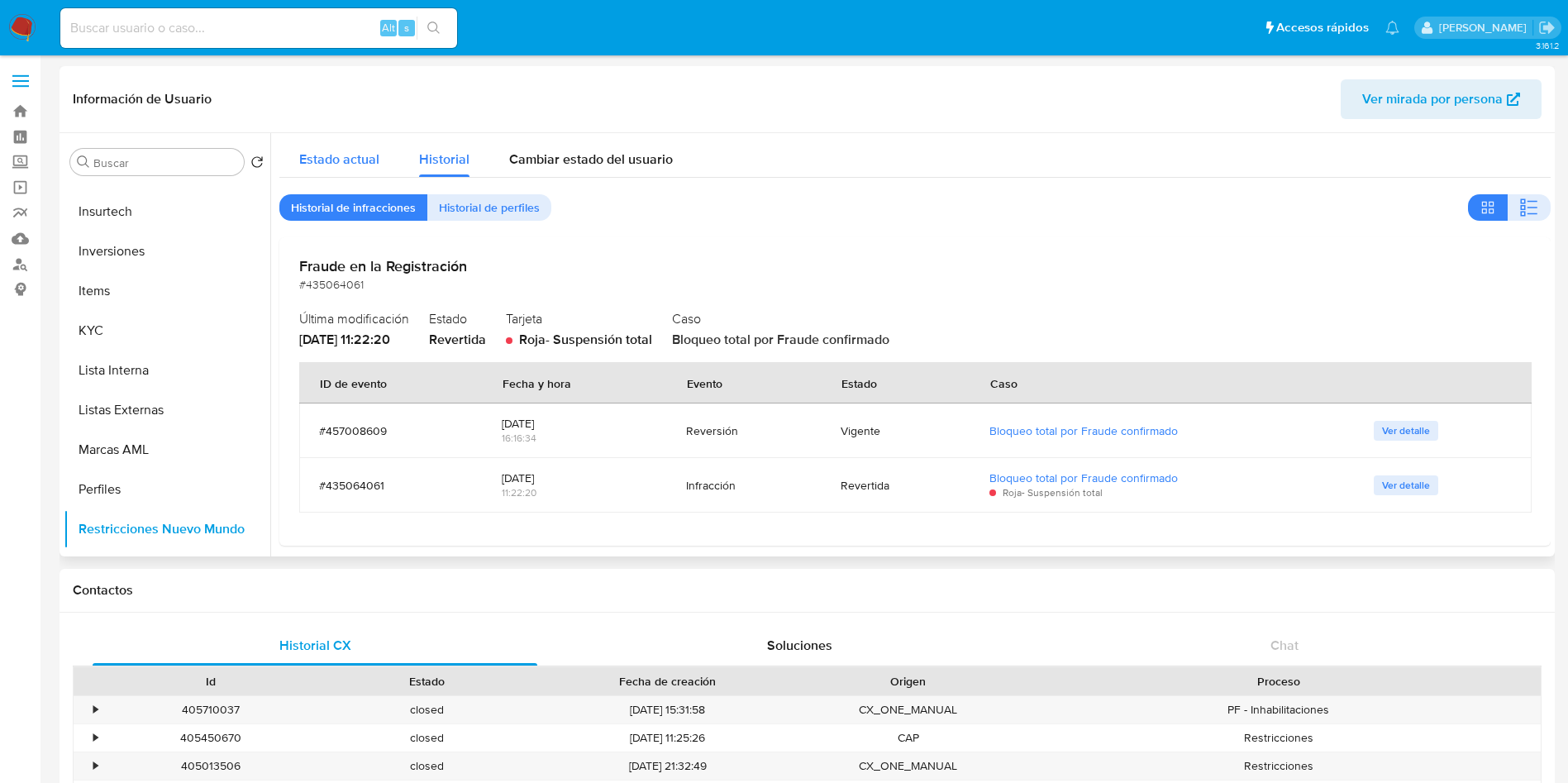
click at [335, 153] on span "Estado actual" at bounding box center [340, 159] width 80 height 19
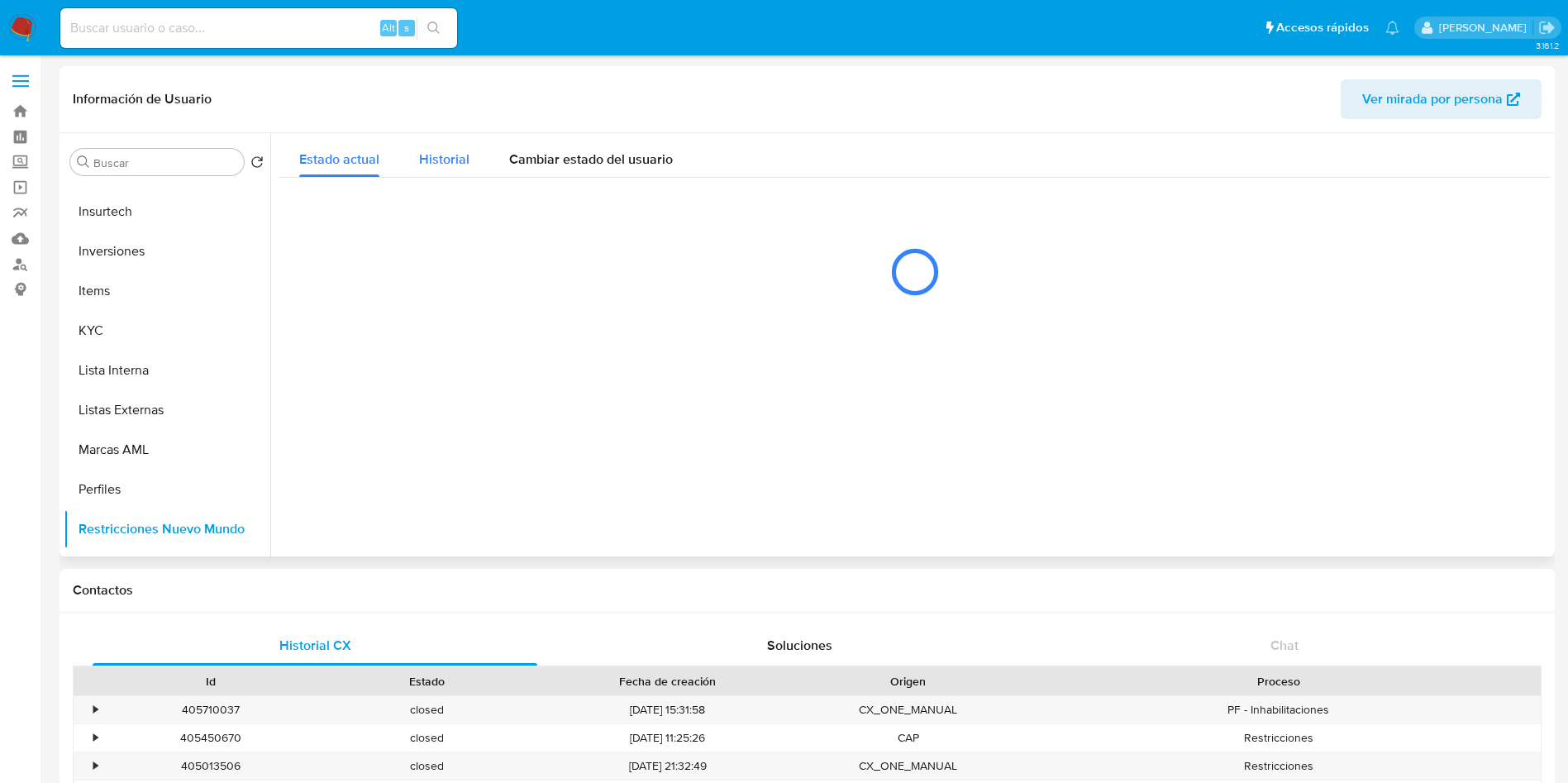
click at [446, 153] on span "Historial" at bounding box center [444, 159] width 50 height 19
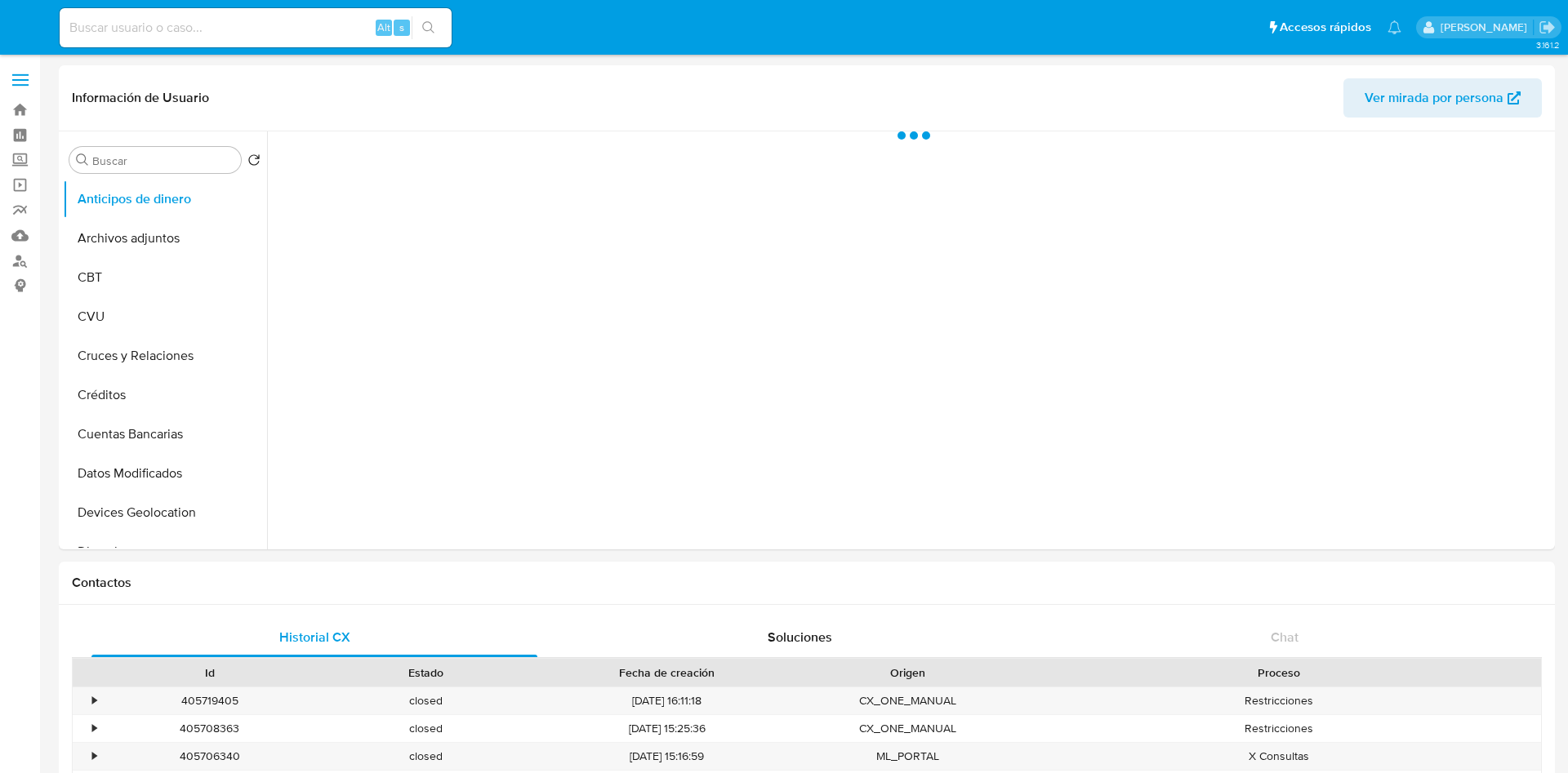
select select "10"
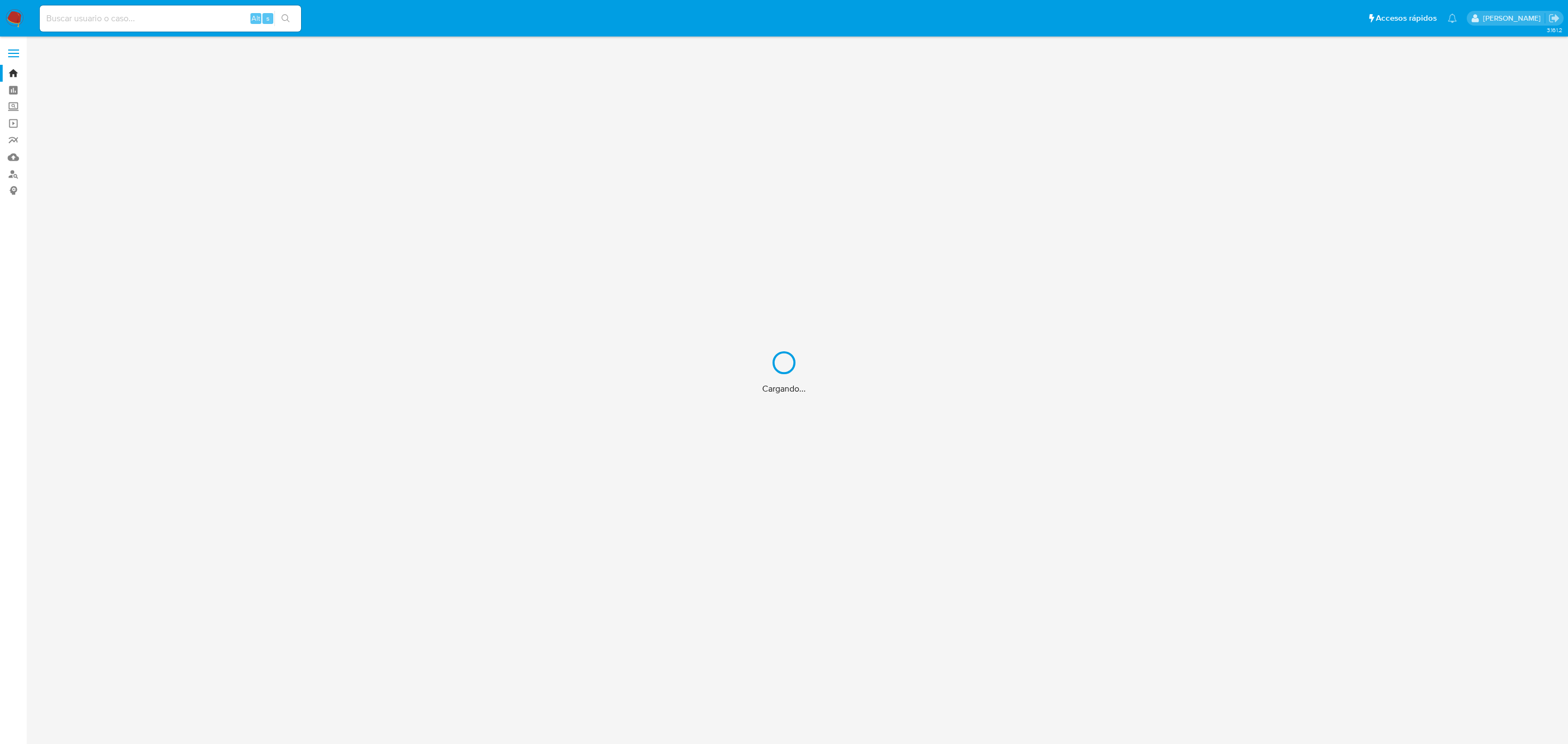
click at [183, 27] on div "Cargando..." at bounding box center [784, 372] width 1568 height 744
click at [188, 13] on div "Cargando..." at bounding box center [784, 372] width 1568 height 744
click at [178, 21] on input at bounding box center [171, 19] width 261 height 14
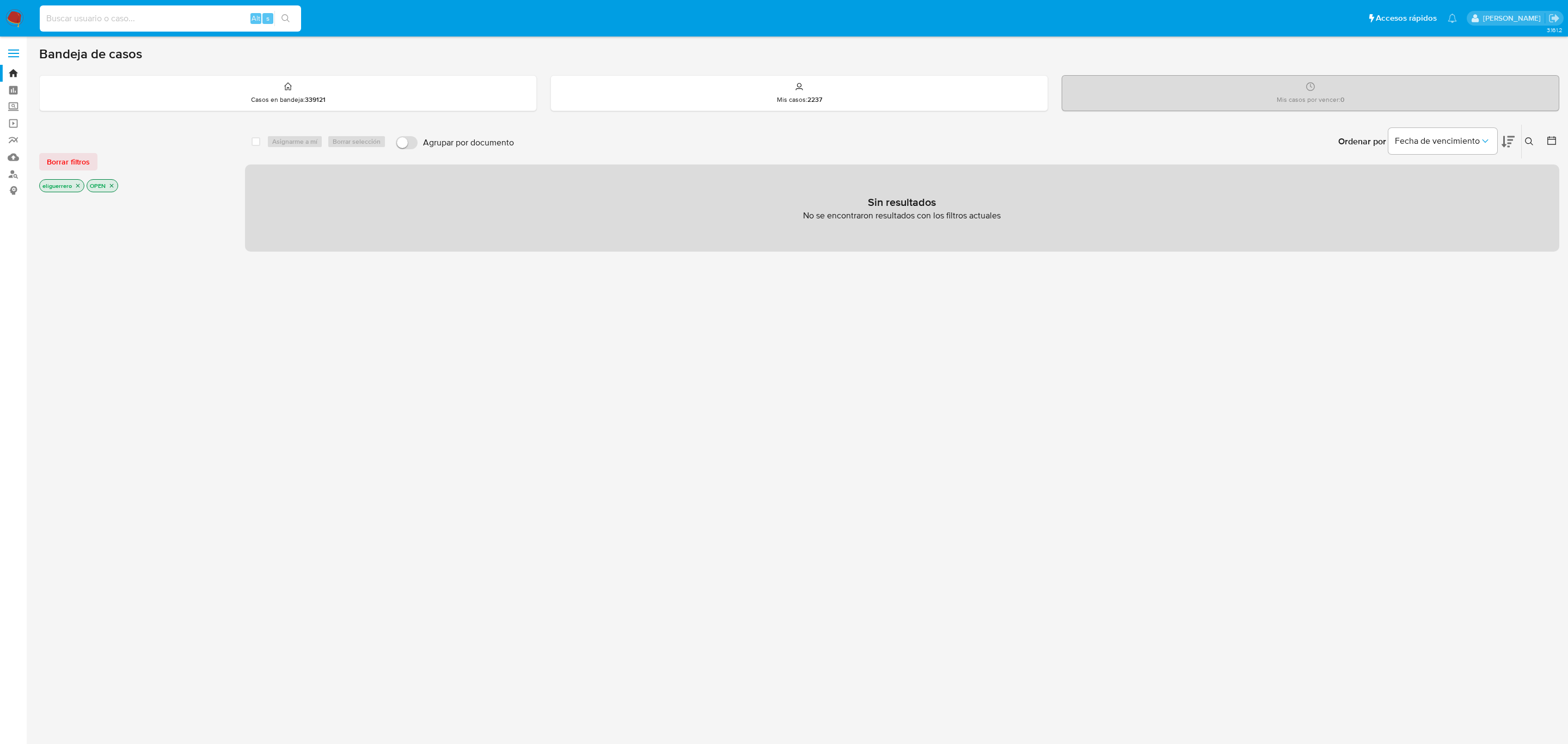
paste input "153722582"
type input "153722582"
click at [291, 14] on button "search-icon" at bounding box center [286, 19] width 23 height 16
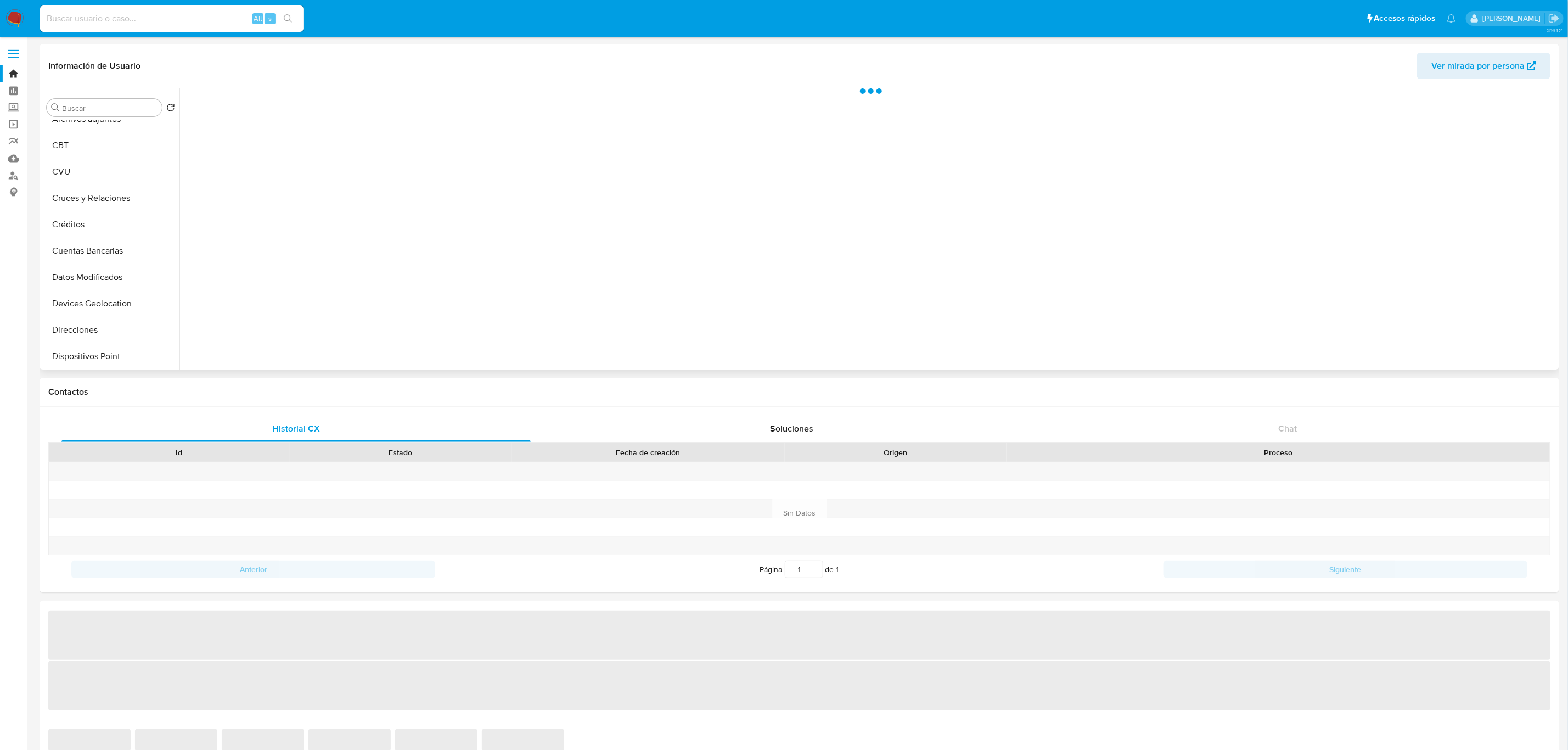
select select "10"
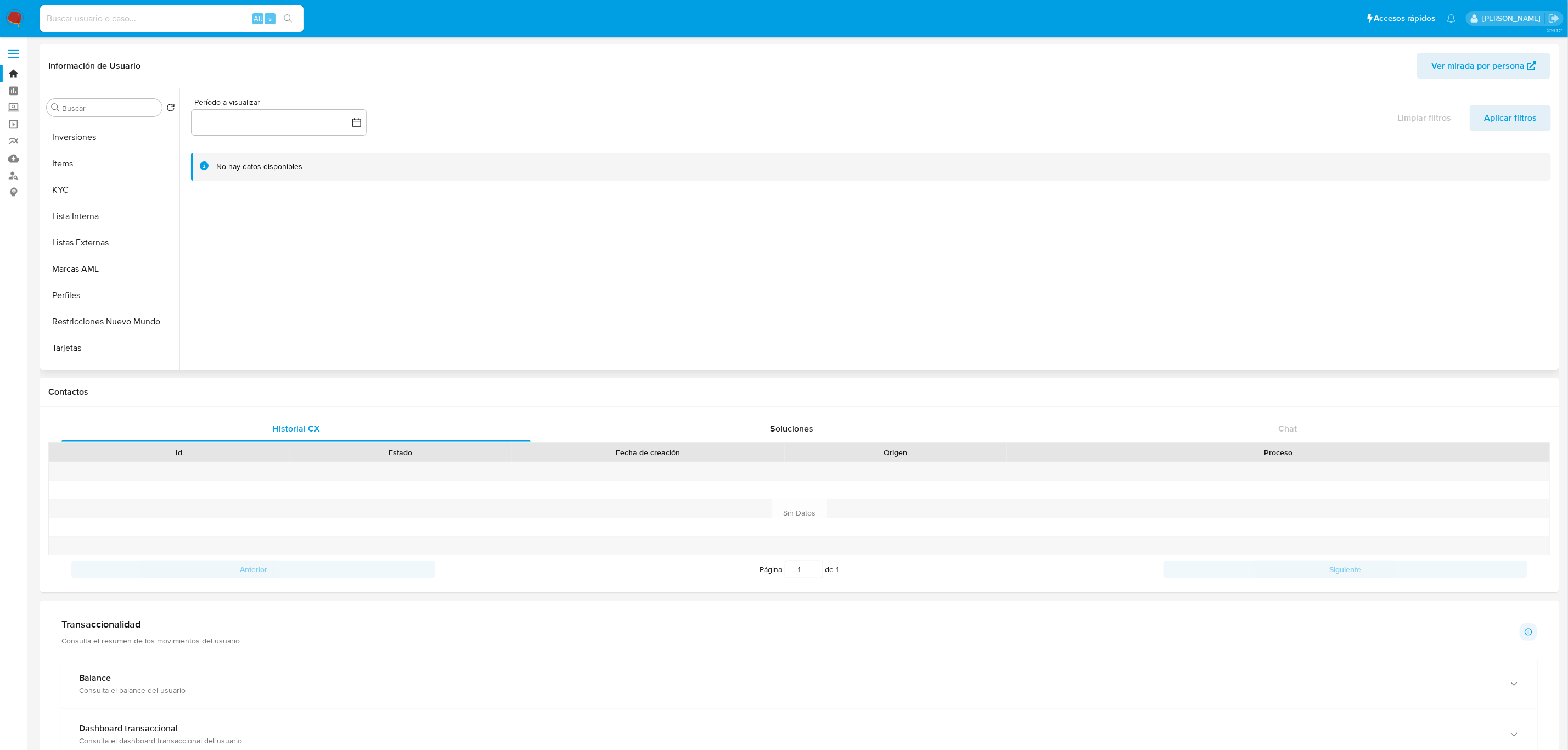
scroll to position [569, 0]
click at [89, 141] on button "KYC" at bounding box center [106, 145] width 128 height 26
